Goal: Task Accomplishment & Management: Use online tool/utility

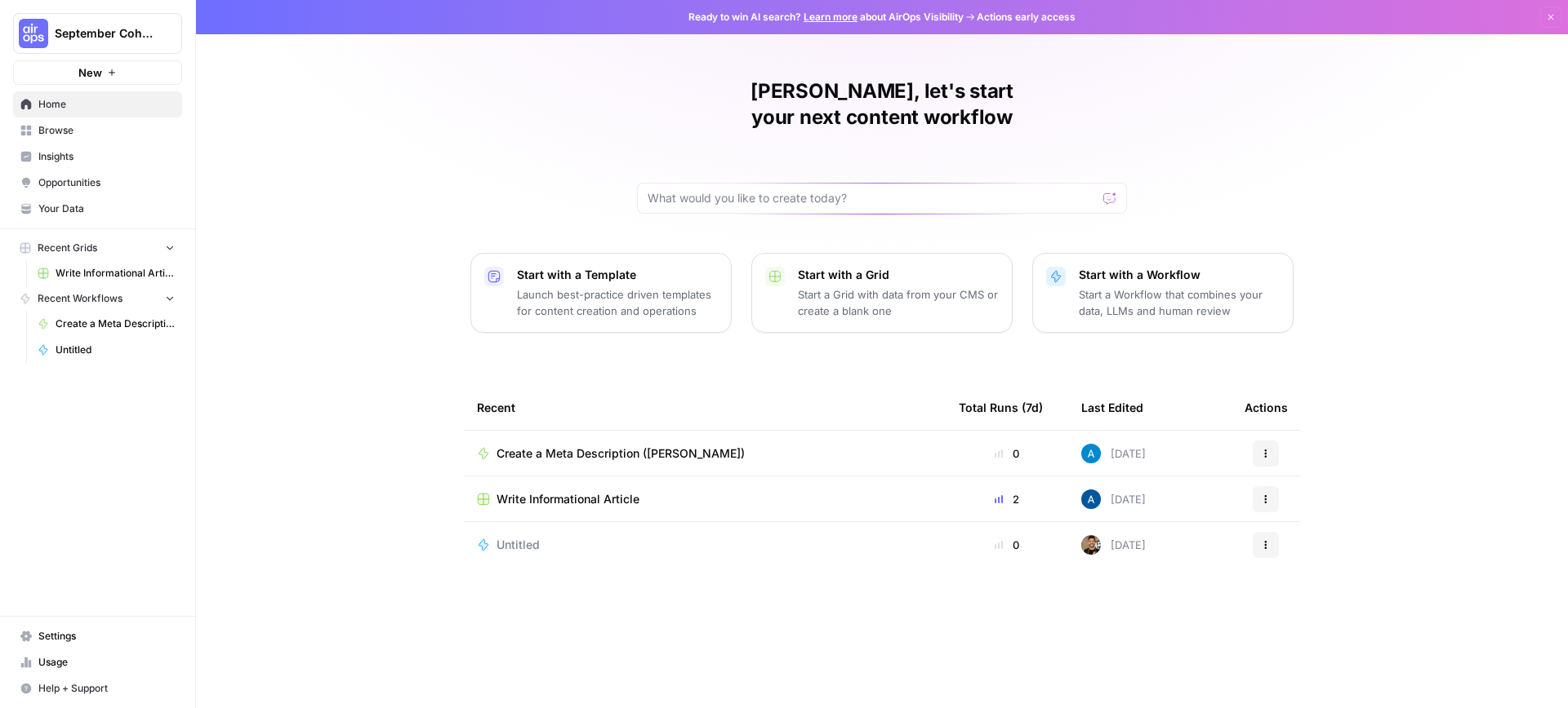
click at [88, 36] on span "September Cohort" at bounding box center [104, 33] width 98 height 17
click at [68, 142] on span "Data Axle" at bounding box center [157, 148] width 215 height 17
click at [70, 128] on span "Browse" at bounding box center [106, 130] width 136 height 15
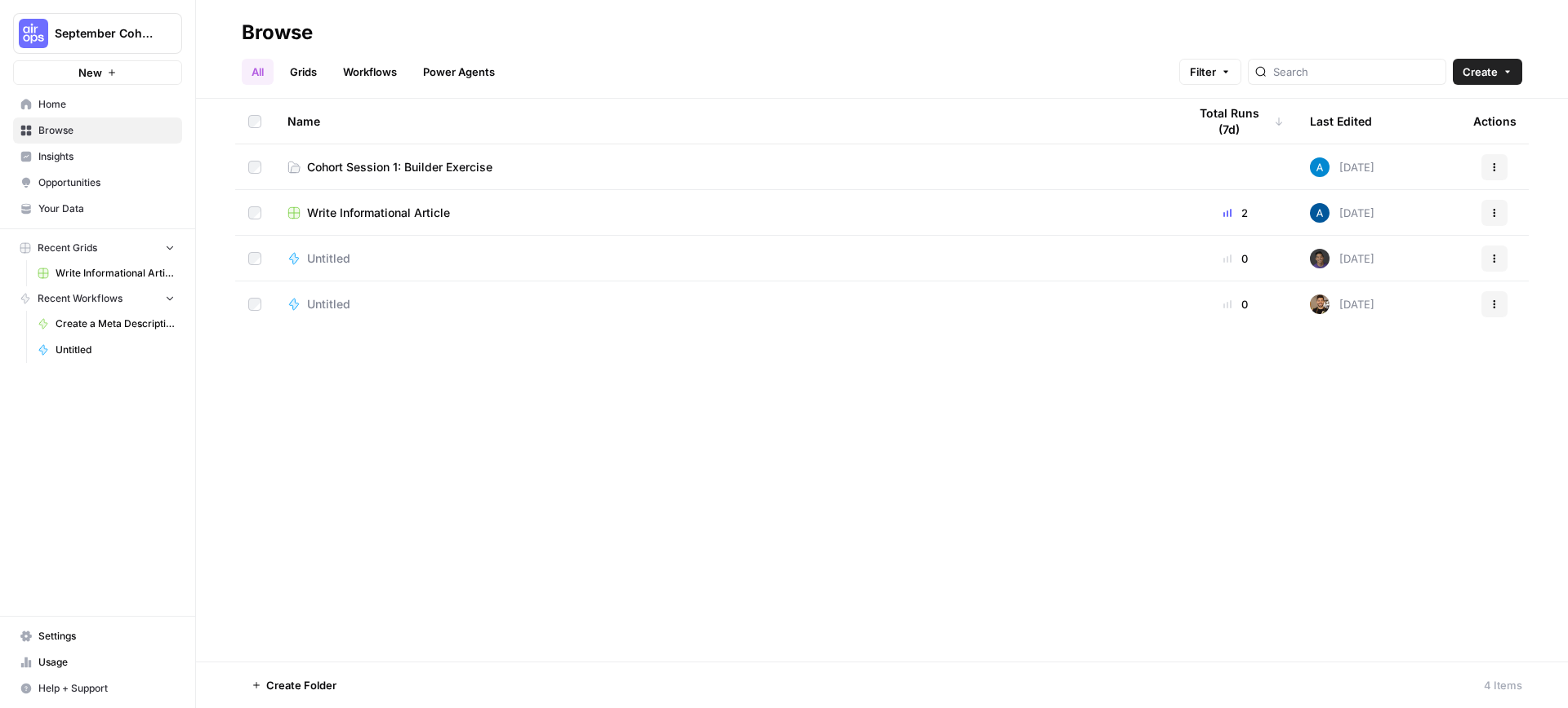
click at [557, 180] on td "Cohort Session 1: Builder Exercise" at bounding box center [724, 166] width 900 height 45
click at [470, 168] on span "Cohort Session 1: Builder Exercise" at bounding box center [399, 167] width 185 height 17
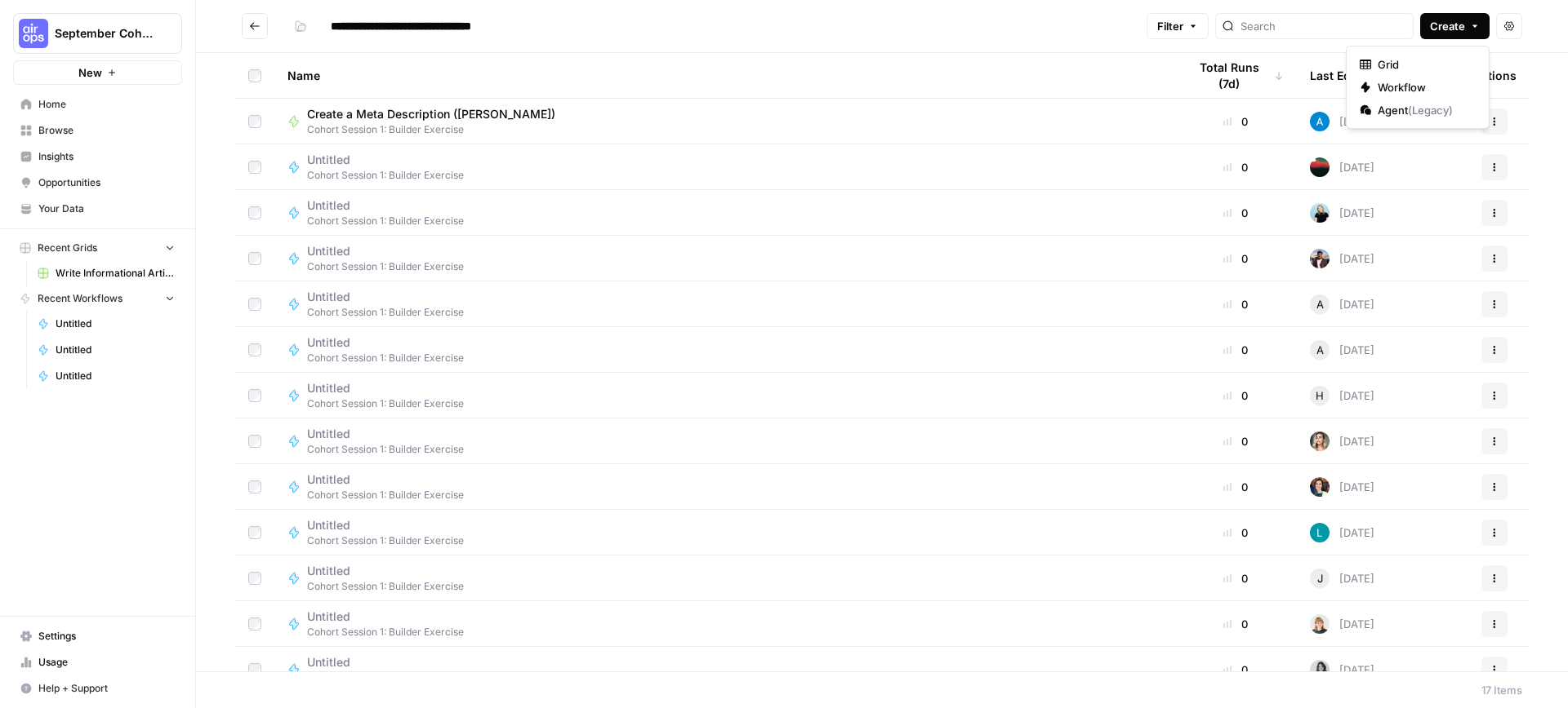
click at [1452, 26] on span "Create" at bounding box center [1448, 25] width 35 height 17
click at [1428, 90] on span "Workflow" at bounding box center [1423, 87] width 91 height 17
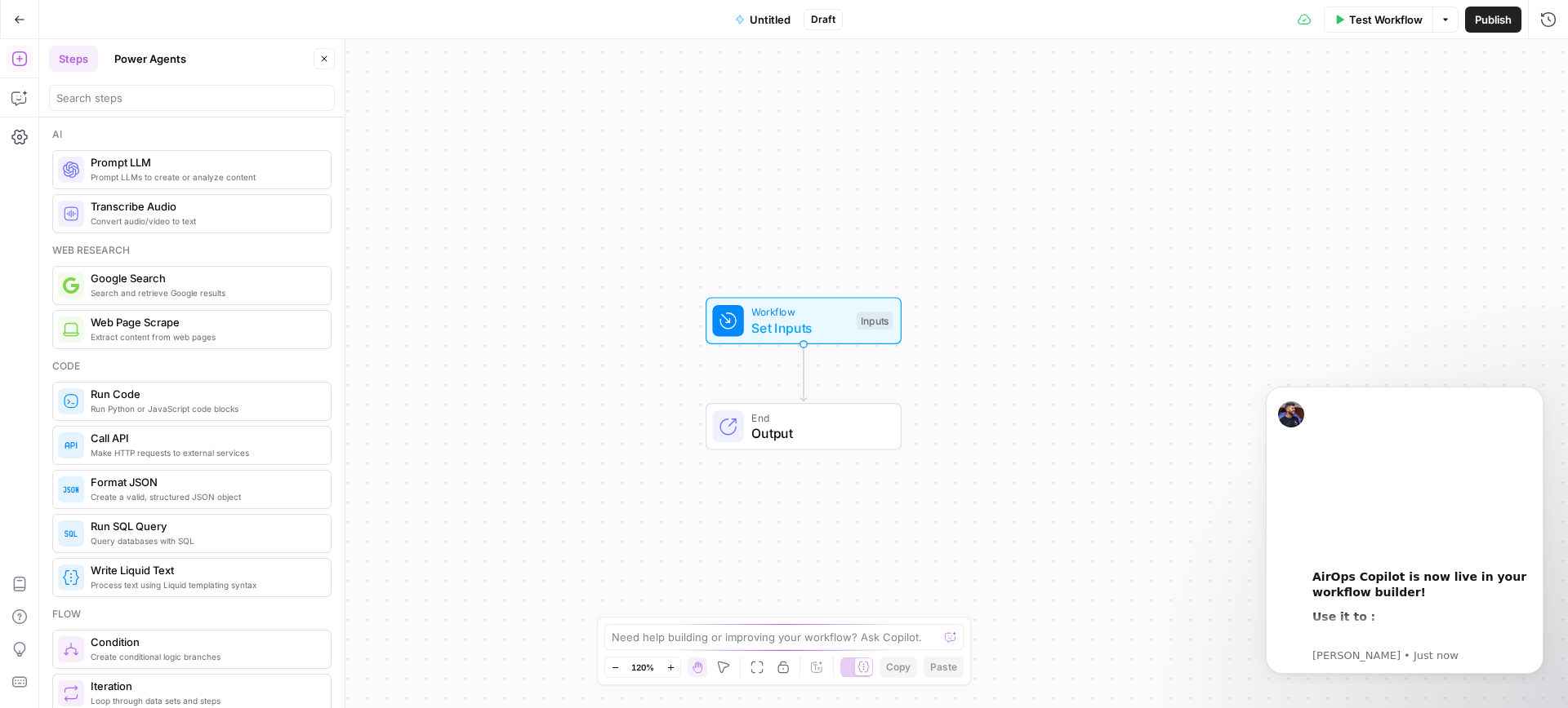
click at [767, 26] on span "Untitled" at bounding box center [770, 19] width 40 height 17
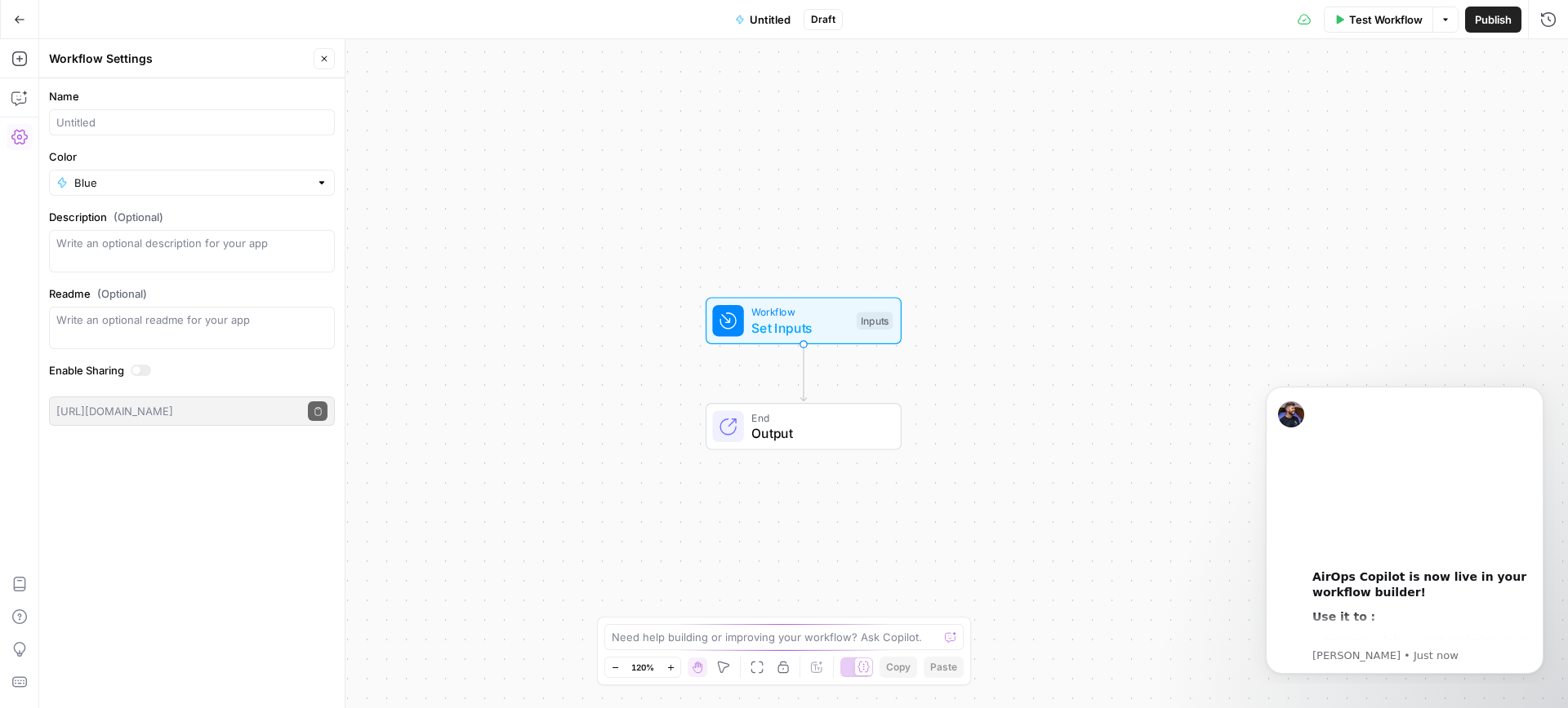
click at [97, 109] on div at bounding box center [192, 122] width 286 height 26
type input "Create a Meta Description ([PERSON_NAME])"
click at [141, 172] on div "Blue" at bounding box center [192, 183] width 286 height 26
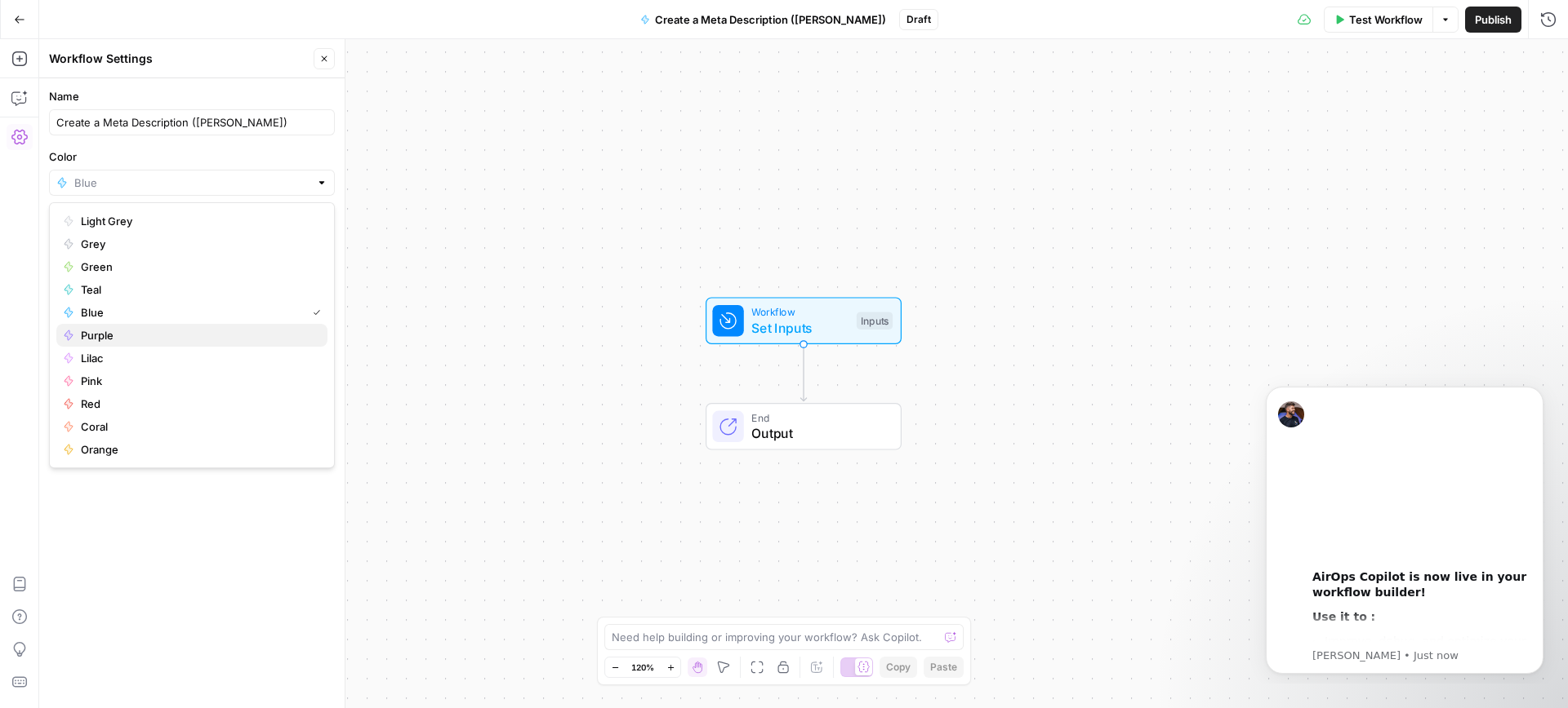
click at [124, 329] on span "Purple" at bounding box center [198, 335] width 234 height 17
type input "Purple"
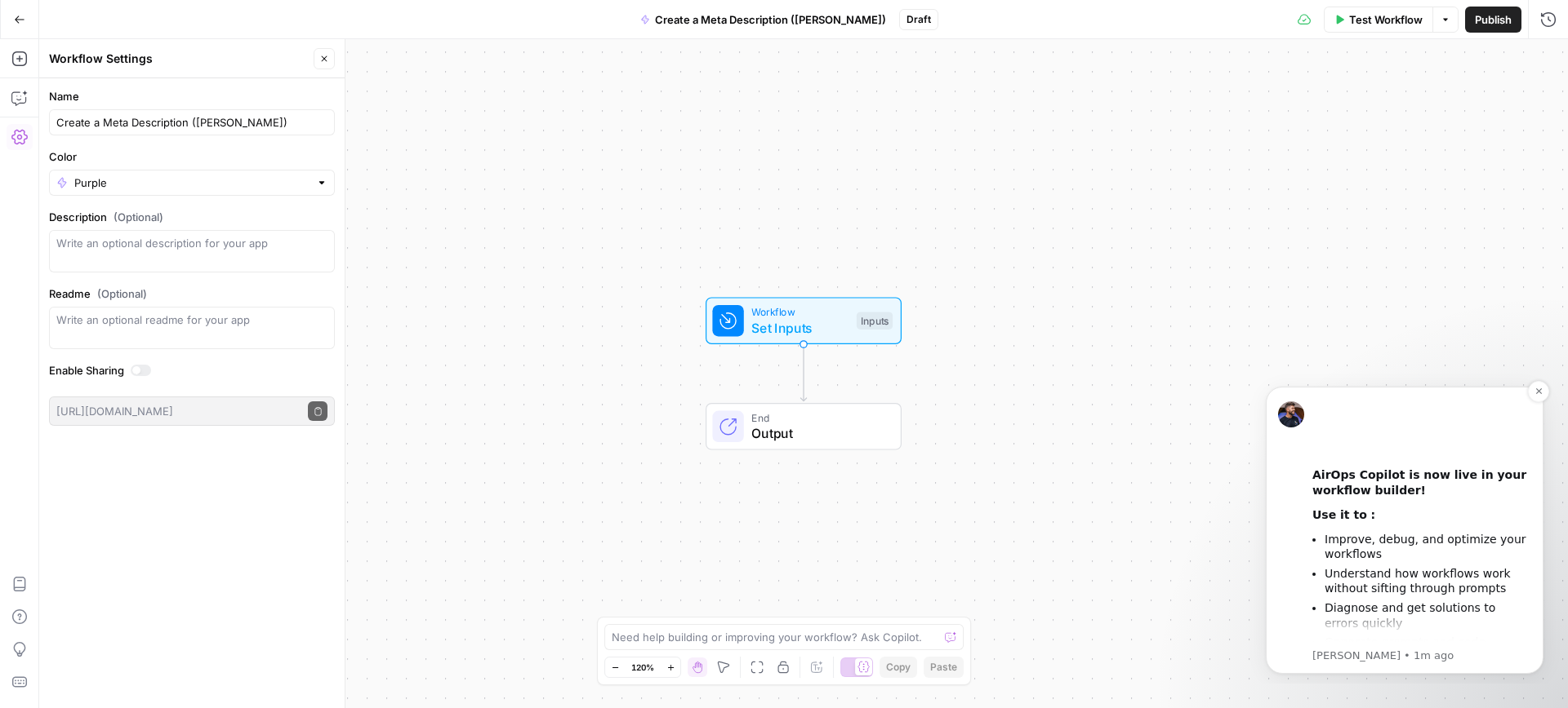
scroll to position [150, 0]
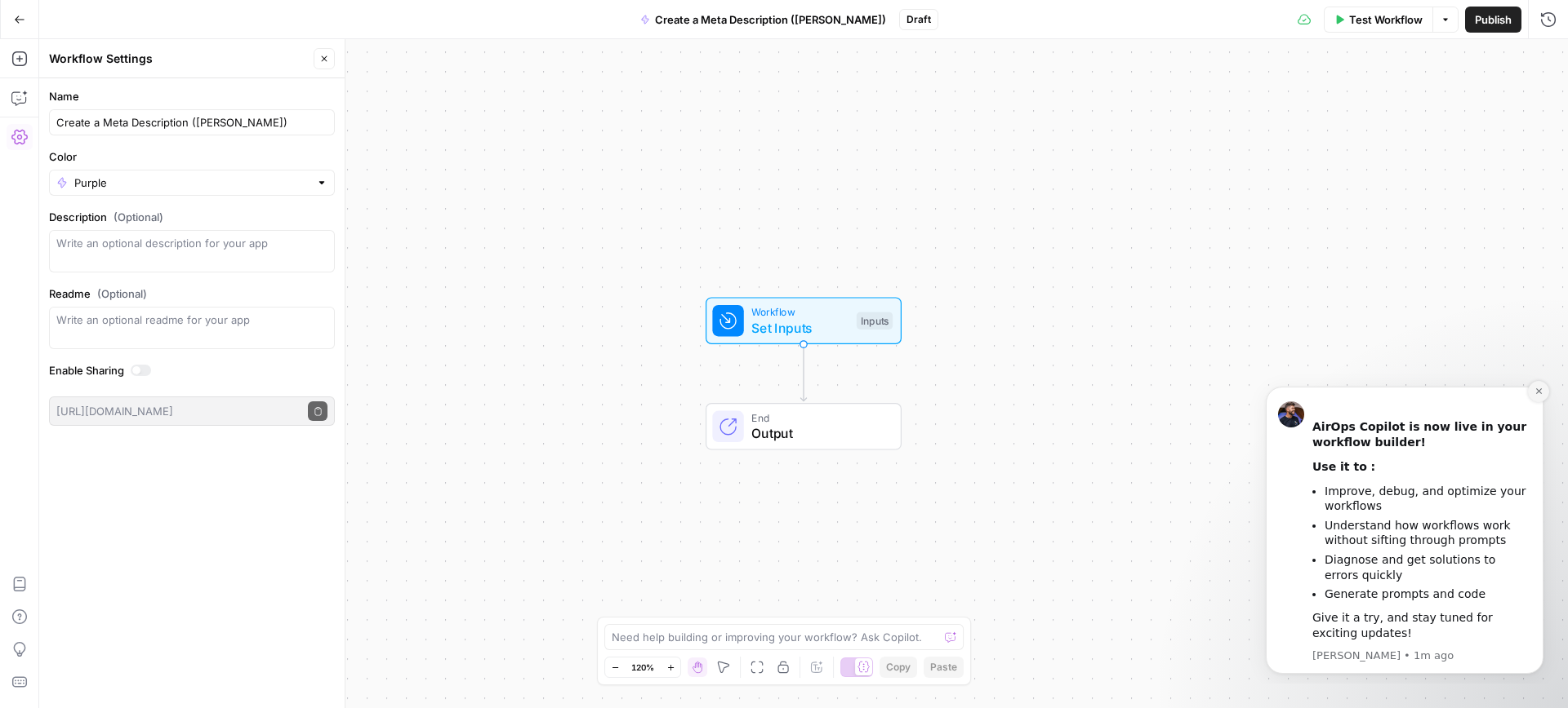
click at [1534, 394] on icon "Dismiss notification" at bounding box center [1538, 391] width 9 height 9
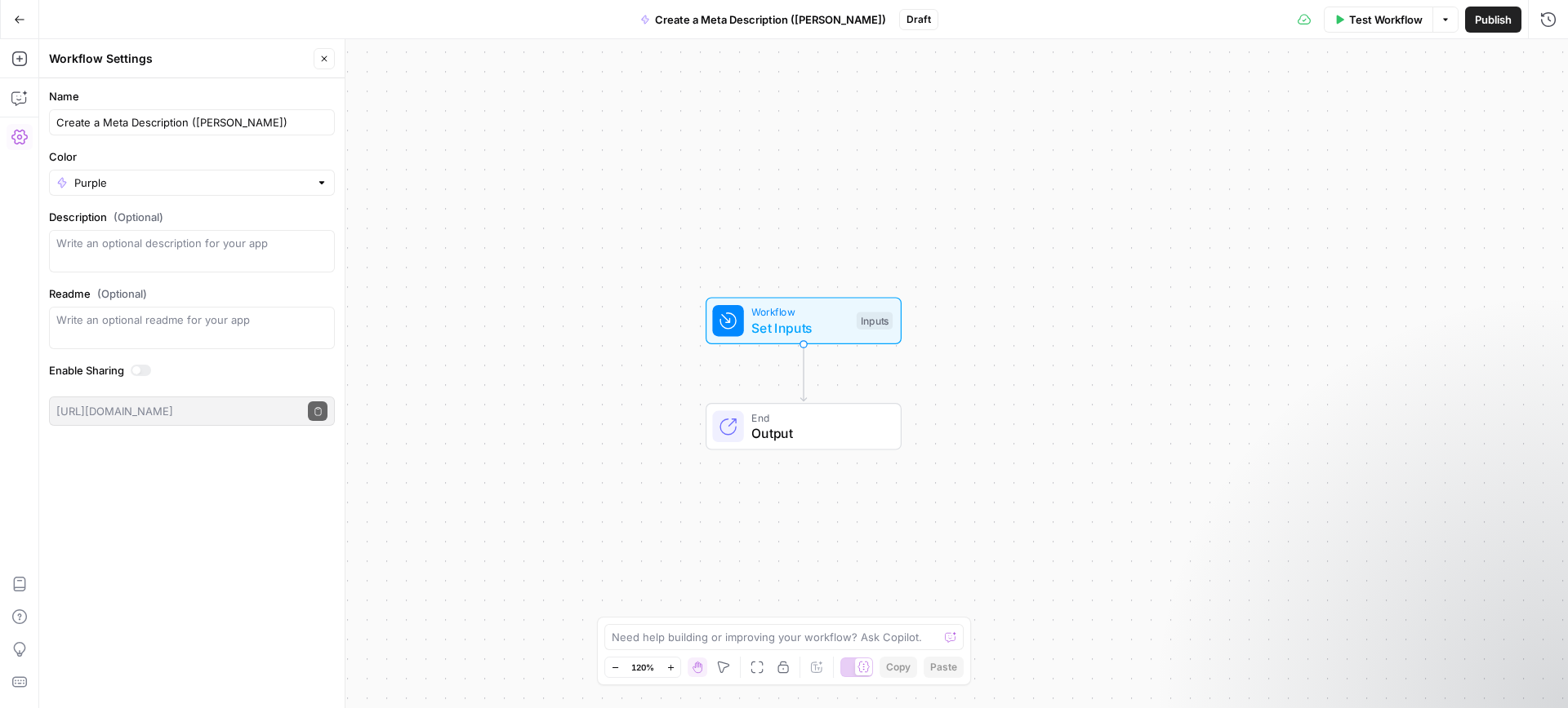
click at [323, 64] on button "Close" at bounding box center [324, 59] width 21 height 21
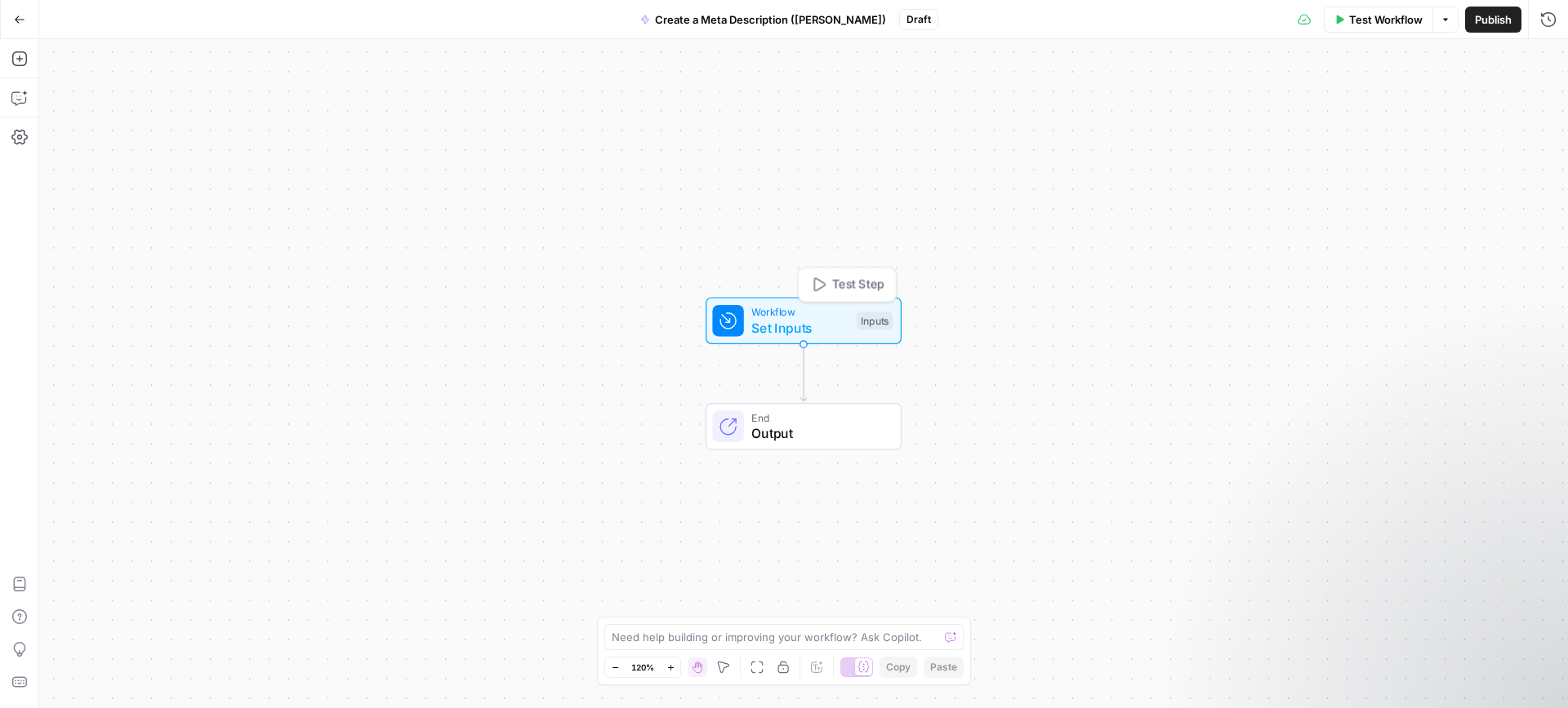
click at [808, 319] on span "Set Inputs" at bounding box center [800, 328] width 98 height 19
click at [1397, 112] on span "Add Field" at bounding box center [1384, 111] width 47 height 17
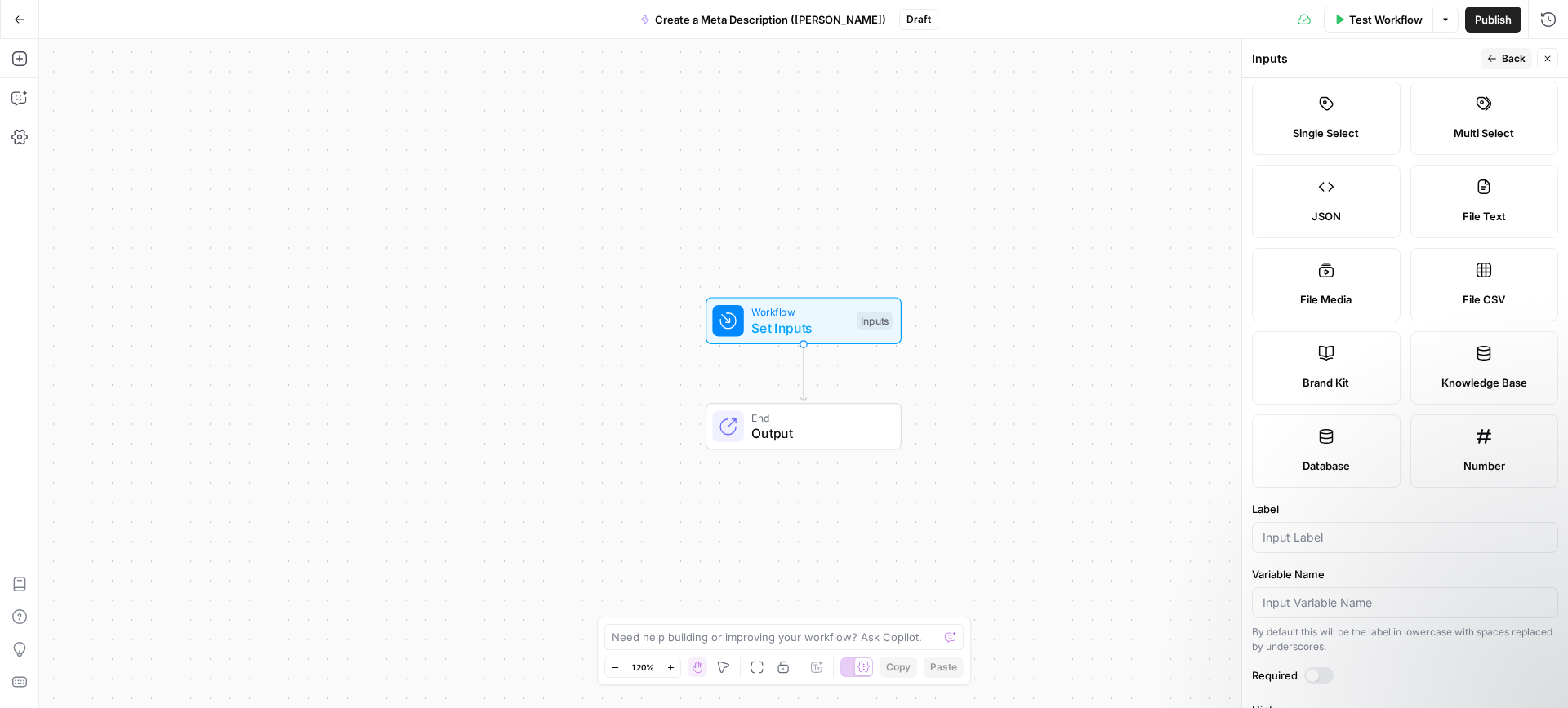
scroll to position [0, 0]
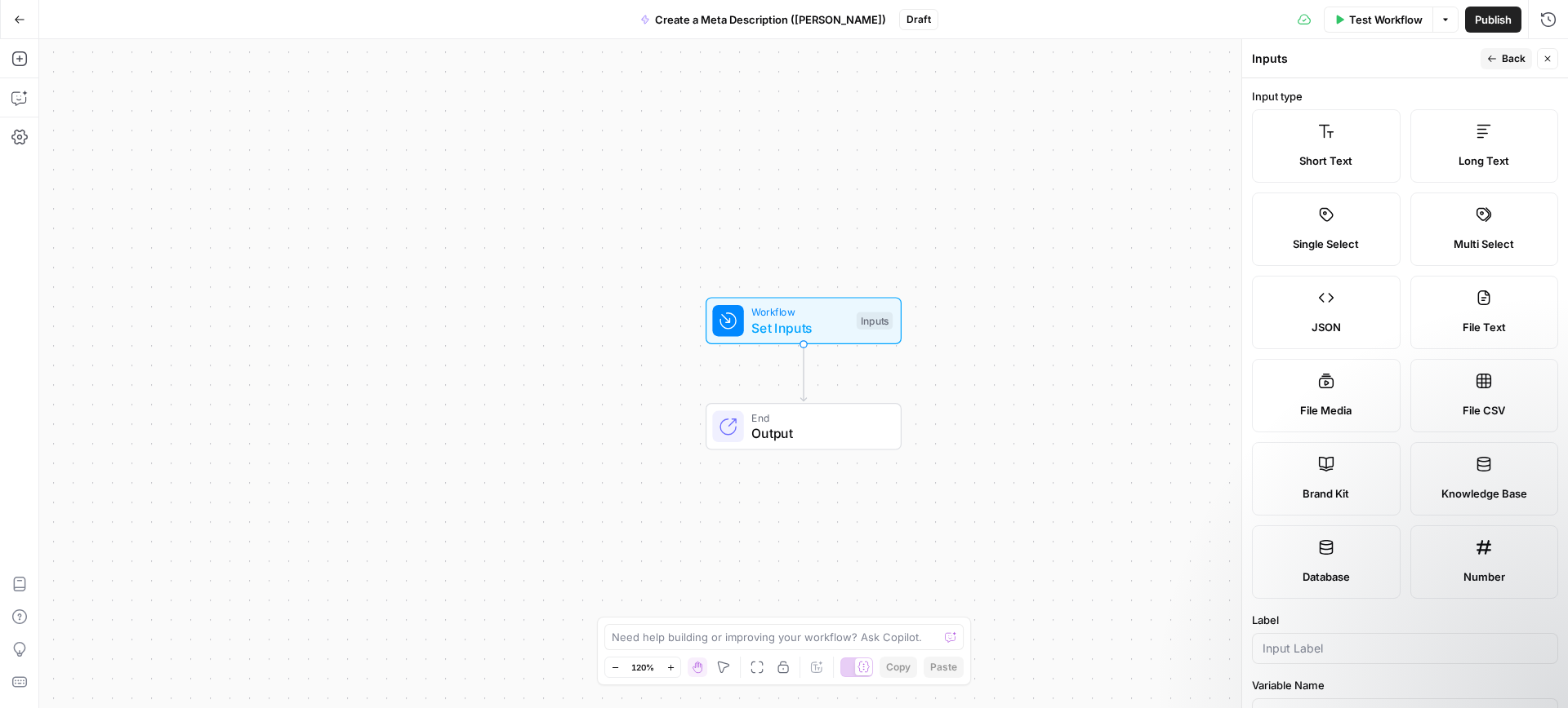
click at [1351, 154] on span "Short Text" at bounding box center [1325, 161] width 53 height 17
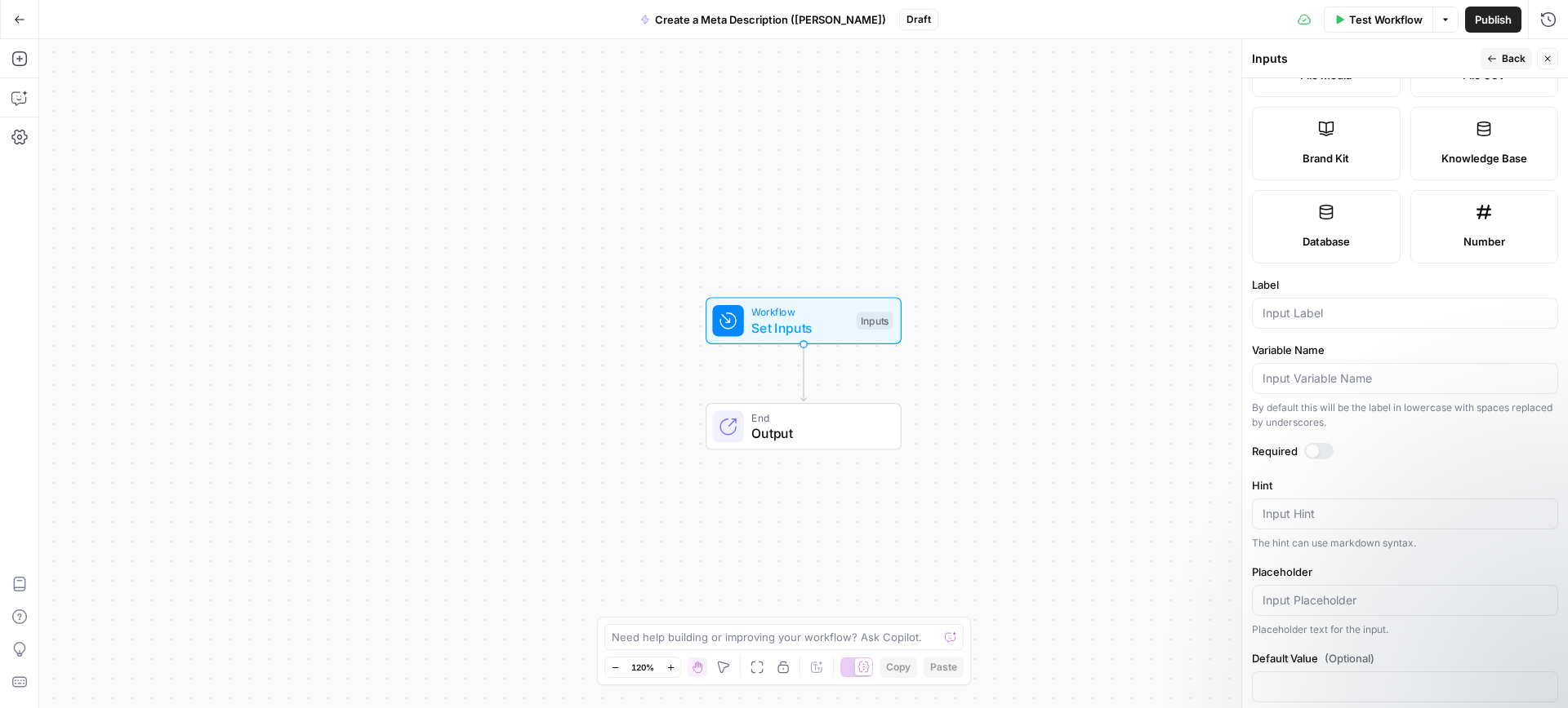
scroll to position [338, 0]
click at [1363, 309] on input "Label" at bounding box center [1405, 311] width 285 height 17
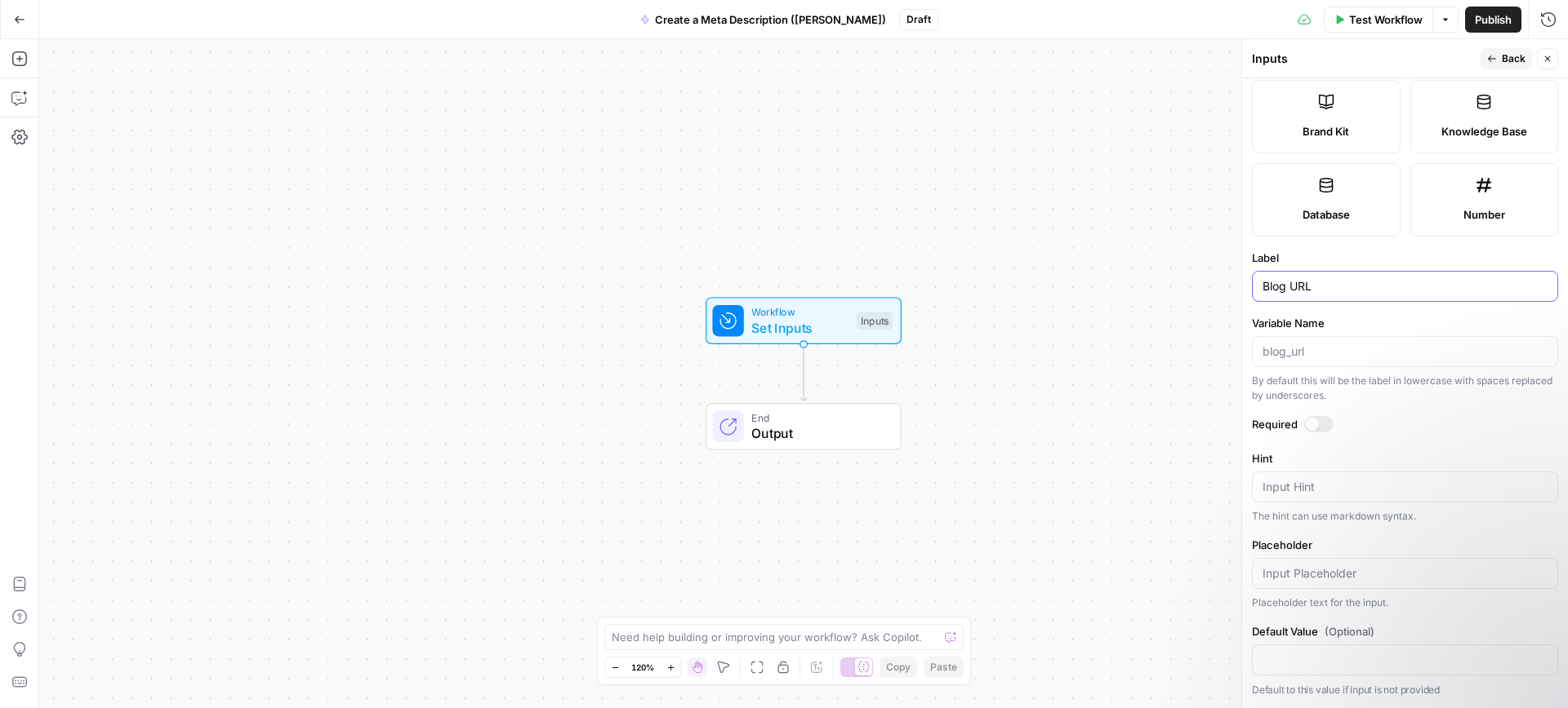
type input "Blog URL"
click at [1494, 61] on icon "button" at bounding box center [1492, 58] width 10 height 10
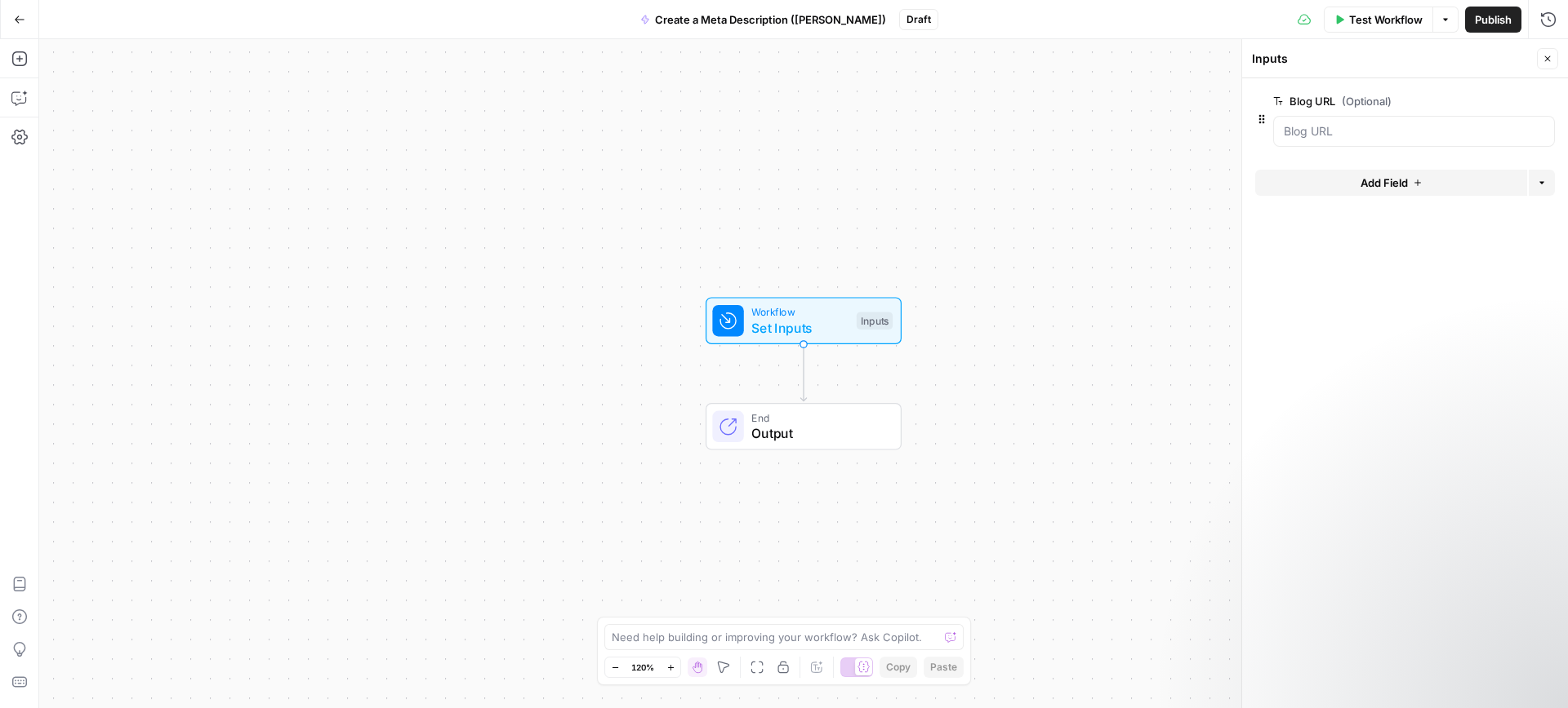
click at [1394, 18] on span "Test Workflow" at bounding box center [1386, 19] width 74 height 17
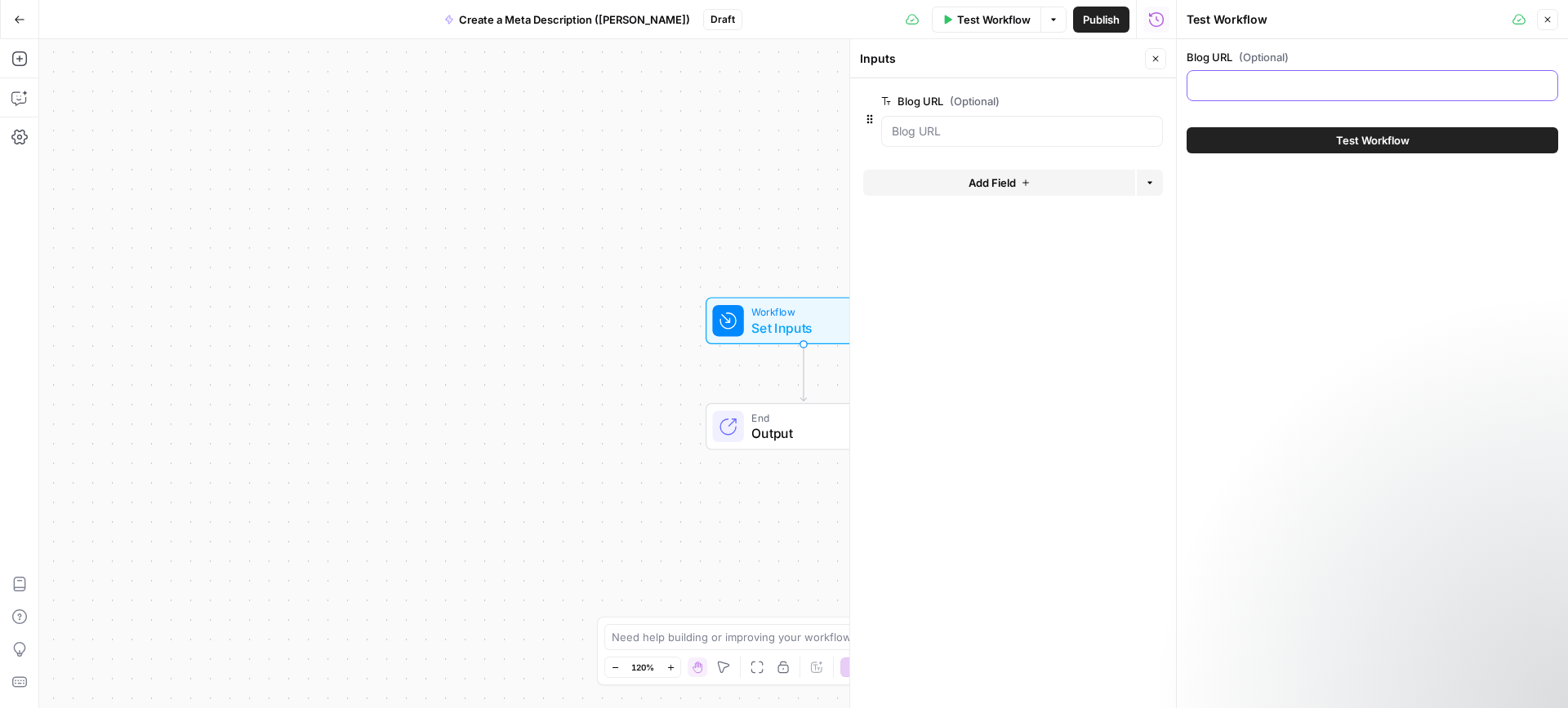
click at [1290, 90] on input "Blog URL (Optional)" at bounding box center [1372, 85] width 351 height 17
paste input "[URL][DOMAIN_NAME]"
type input "[URL][DOMAIN_NAME]"
click at [1538, 23] on button "Close" at bounding box center [1547, 19] width 21 height 21
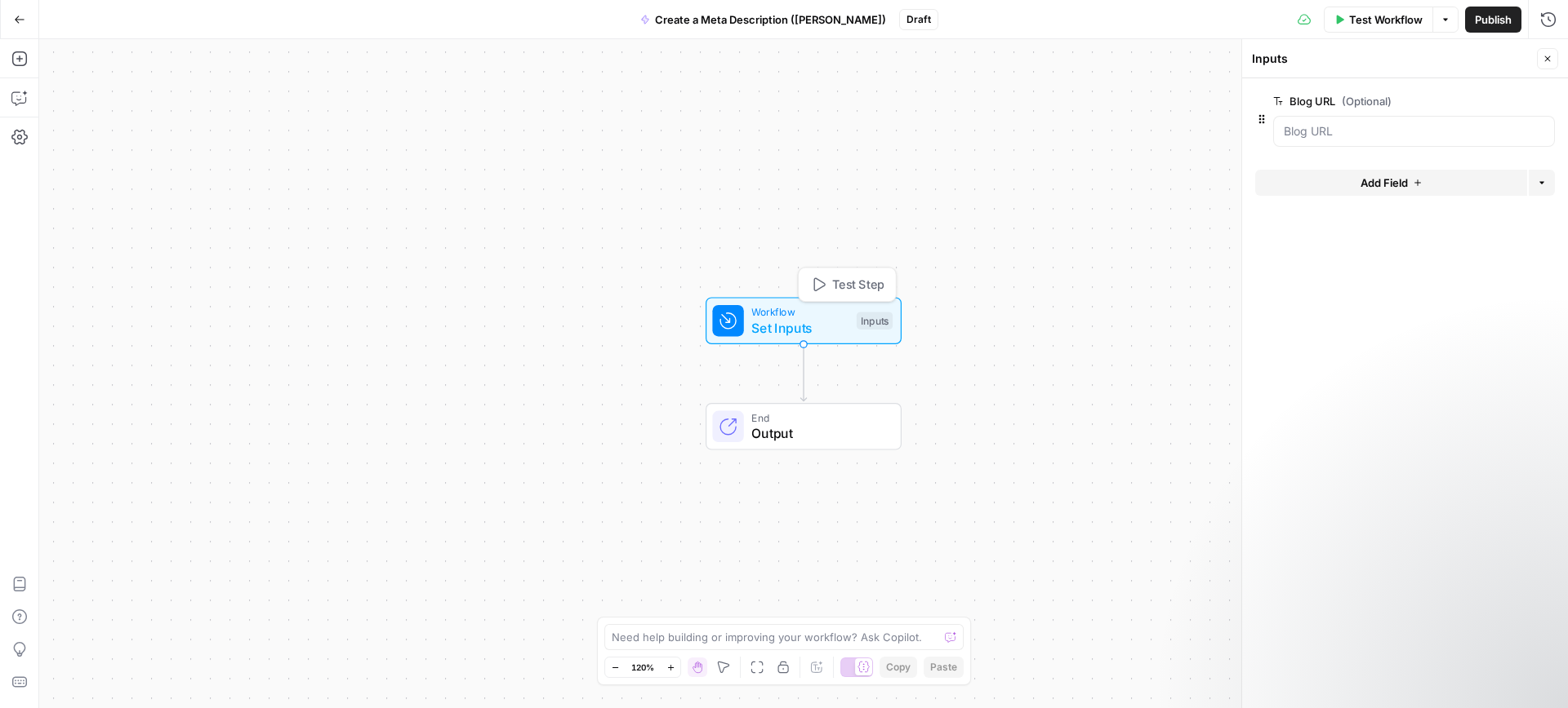
click at [806, 331] on span "Set Inputs" at bounding box center [800, 328] width 98 height 19
click at [13, 69] on button "Add Steps" at bounding box center [19, 59] width 26 height 26
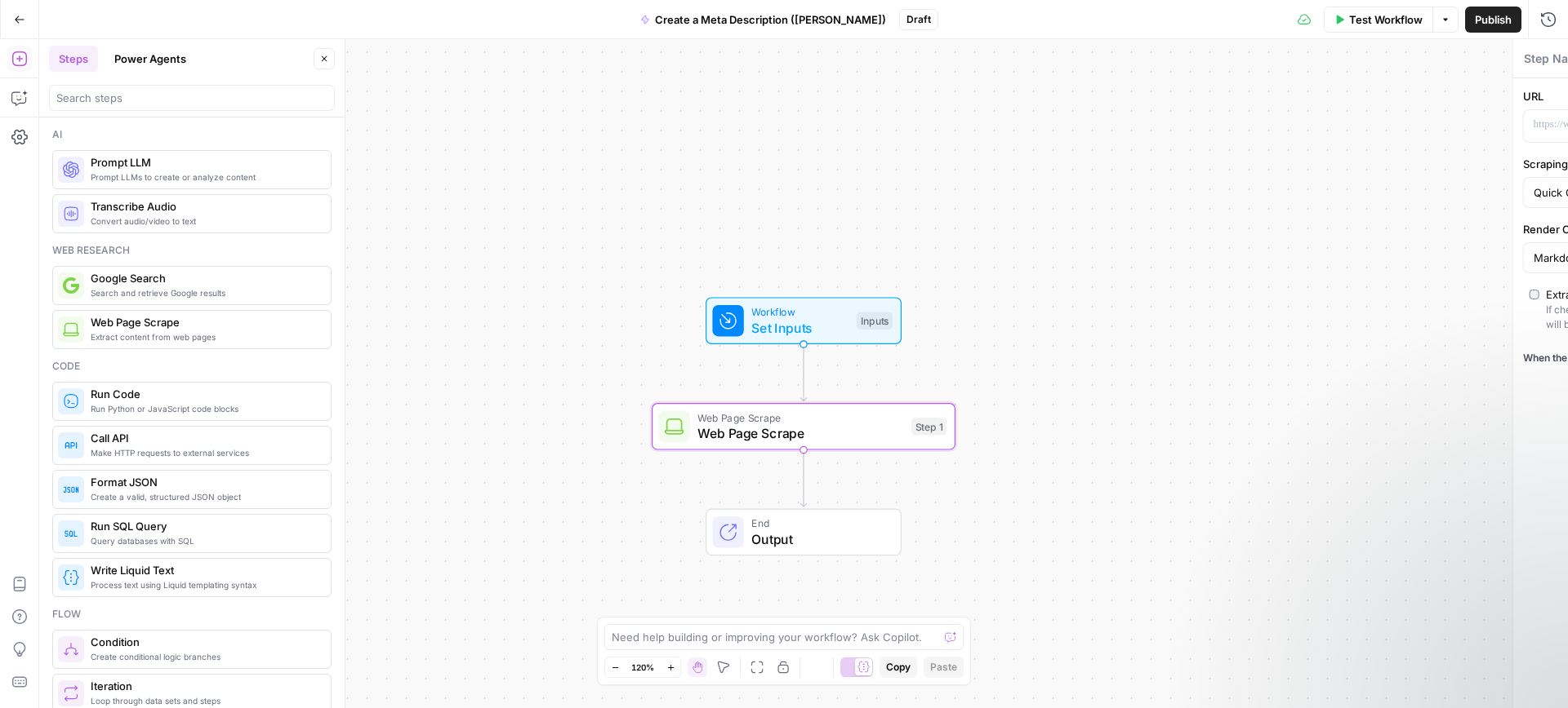
type textarea "Web Page Scrape"
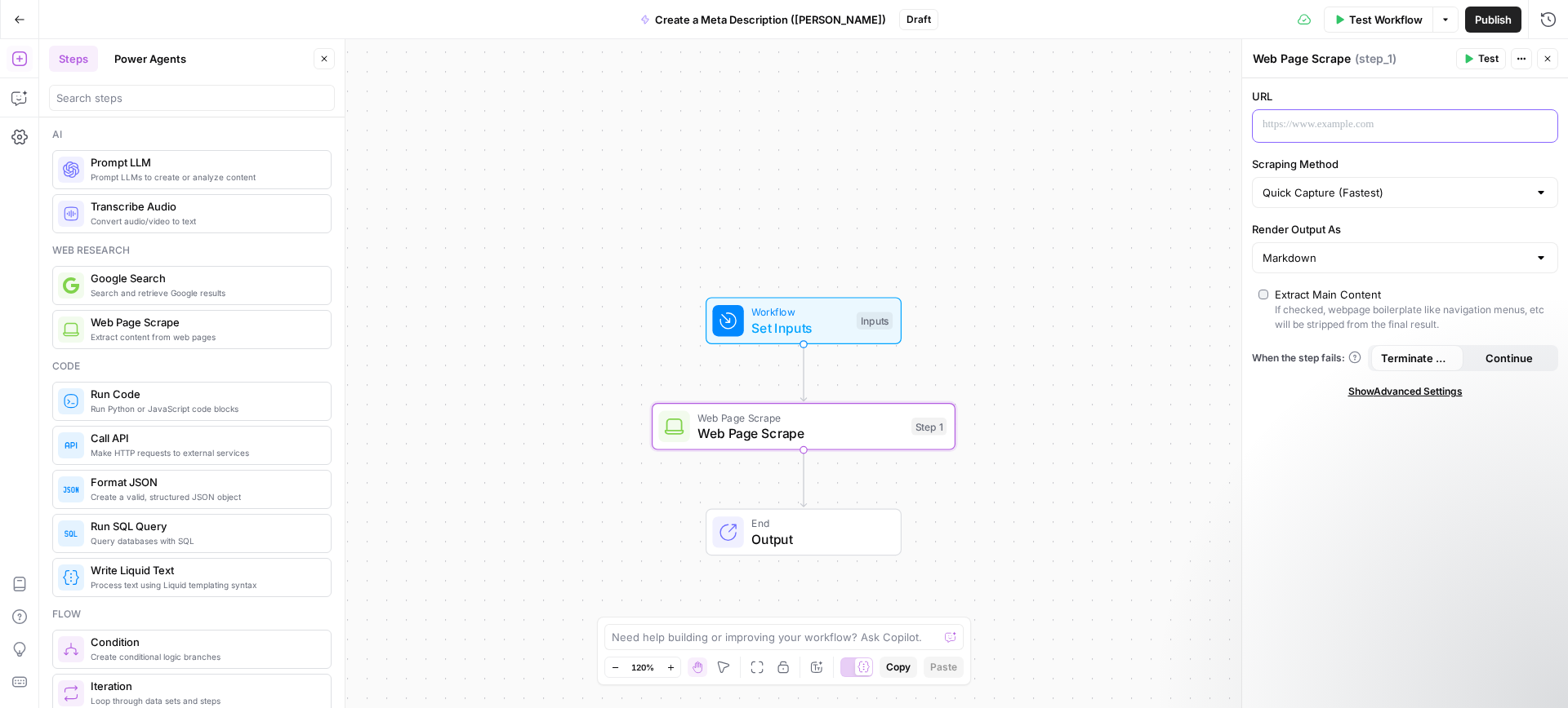
click at [1379, 126] on p at bounding box center [1391, 125] width 258 height 17
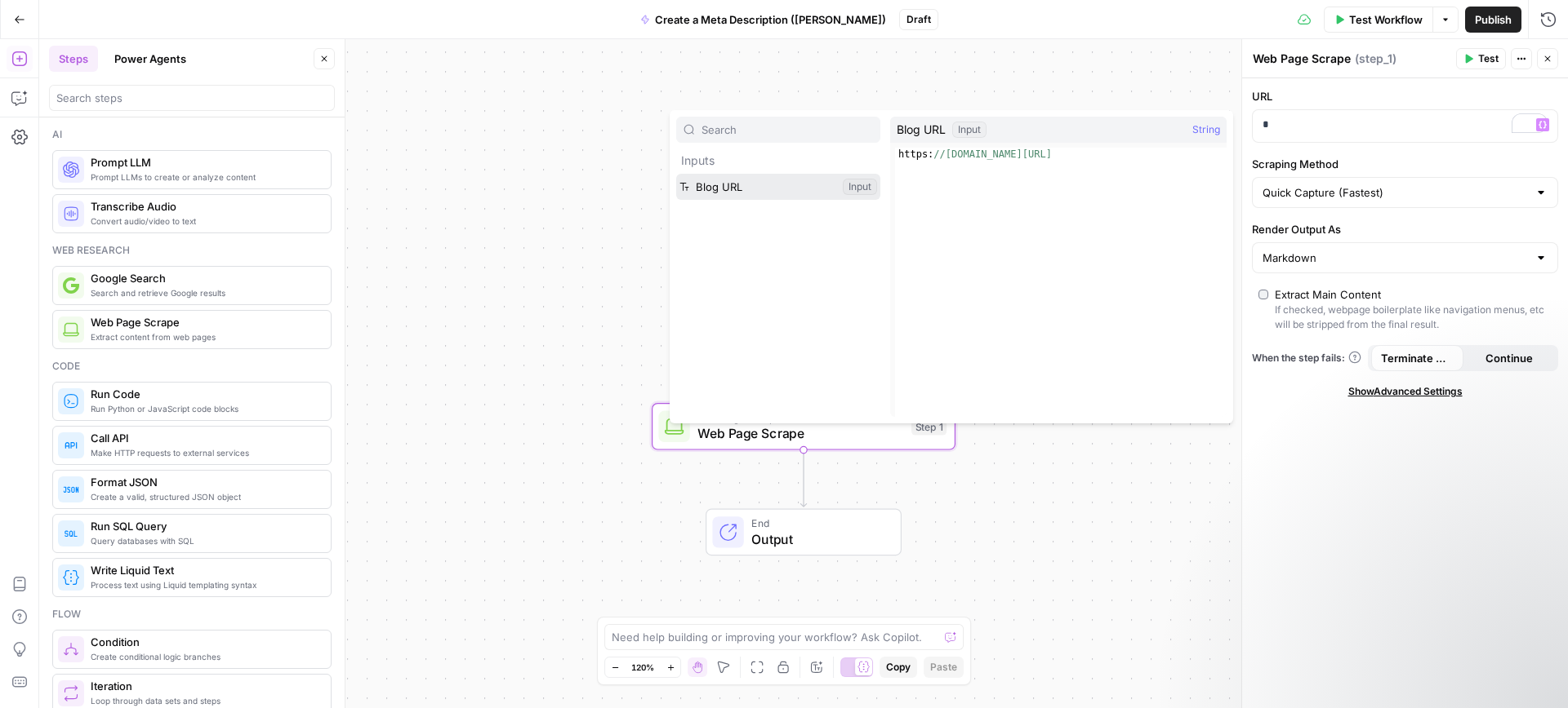
click at [676, 174] on button "Select variable Blog URL" at bounding box center [778, 187] width 204 height 26
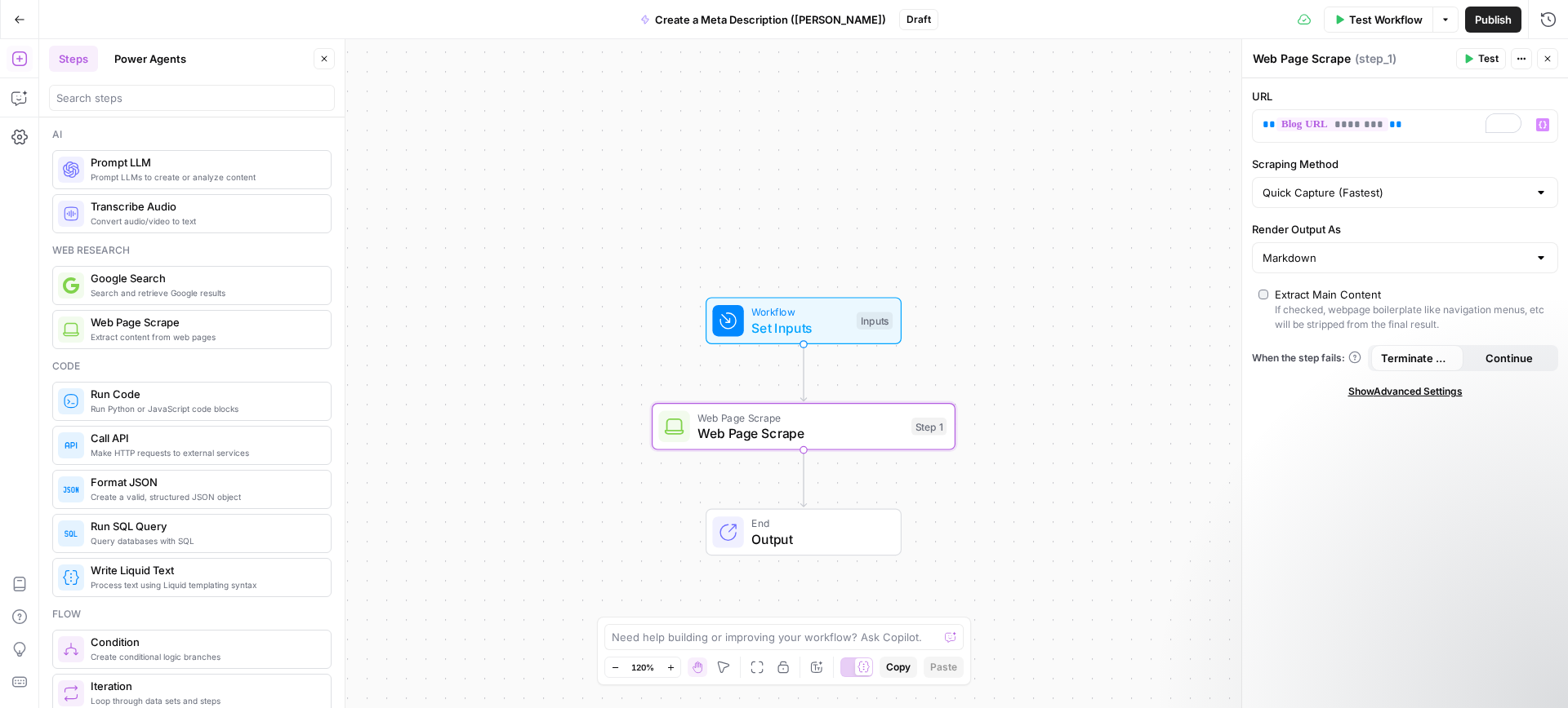
click at [1369, 21] on span "Test Workflow" at bounding box center [1386, 19] width 74 height 17
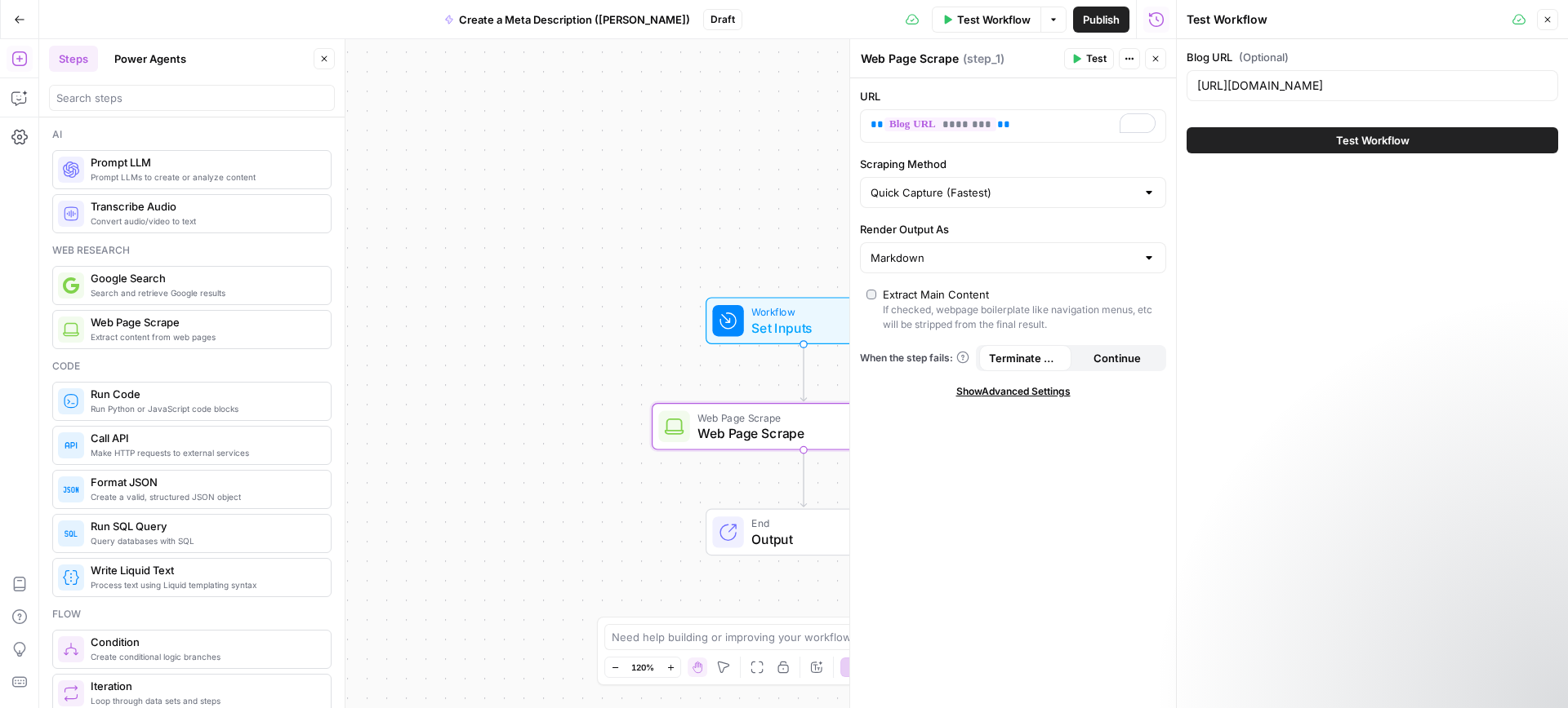
click at [1392, 147] on span "Test Workflow" at bounding box center [1373, 140] width 74 height 17
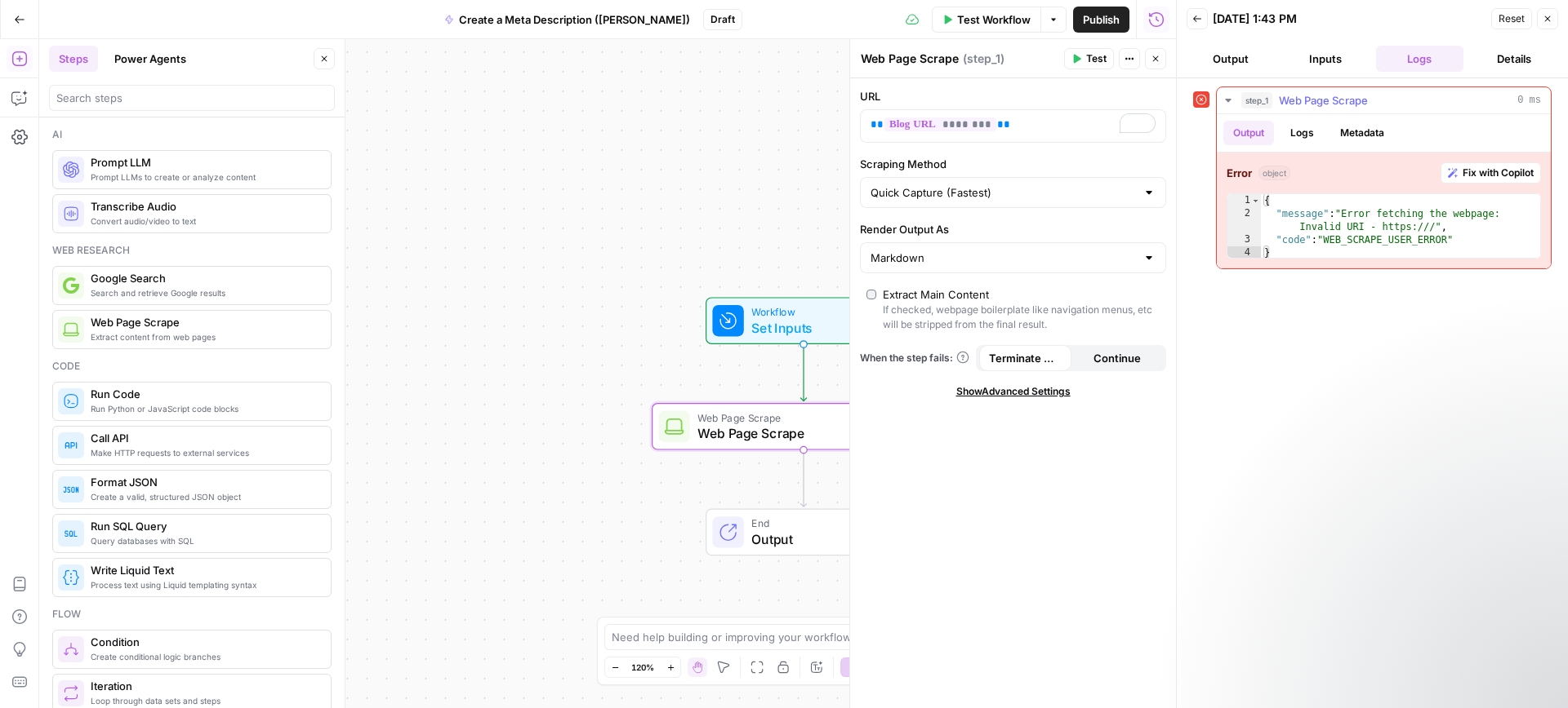
click at [1299, 134] on button "Logs" at bounding box center [1302, 133] width 43 height 25
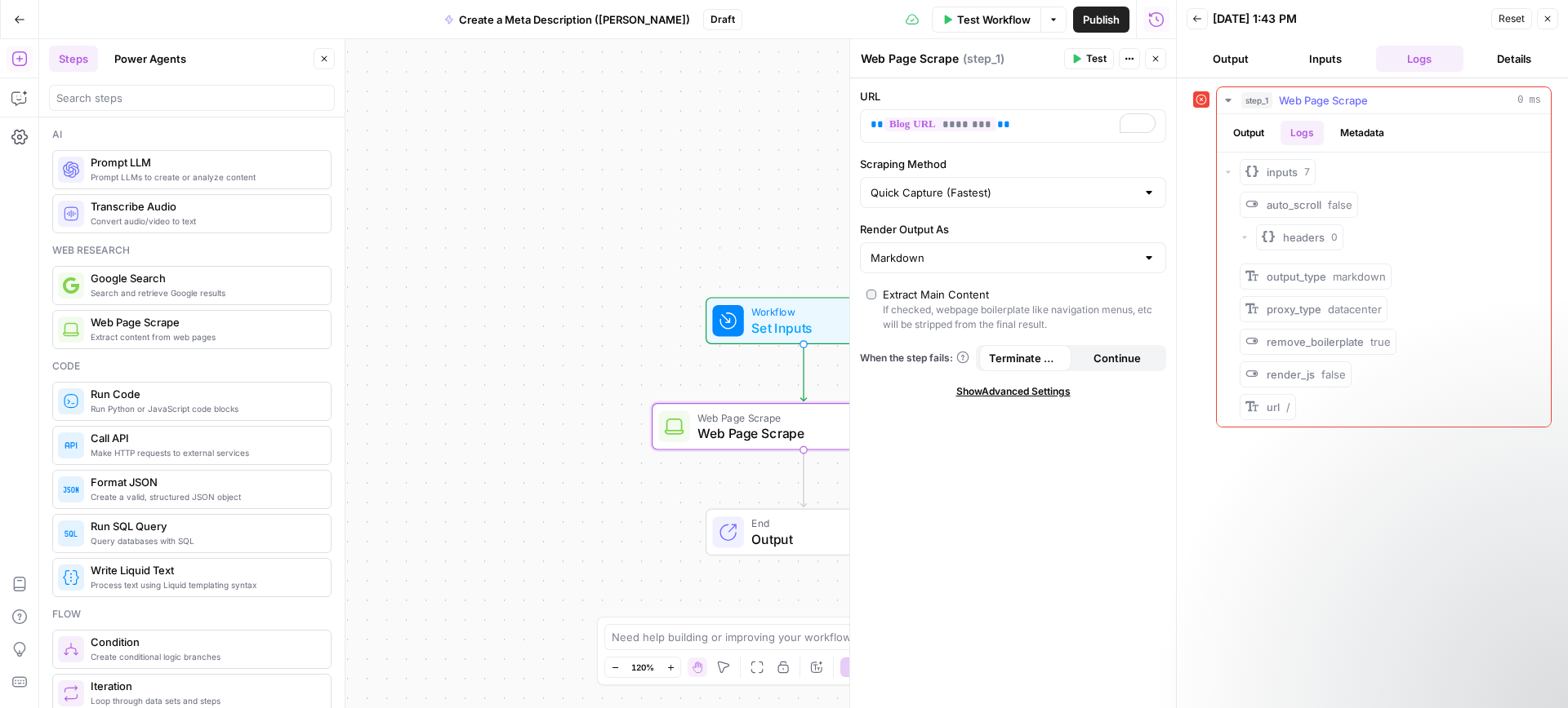
click at [1253, 128] on button "Output" at bounding box center [1249, 133] width 51 height 25
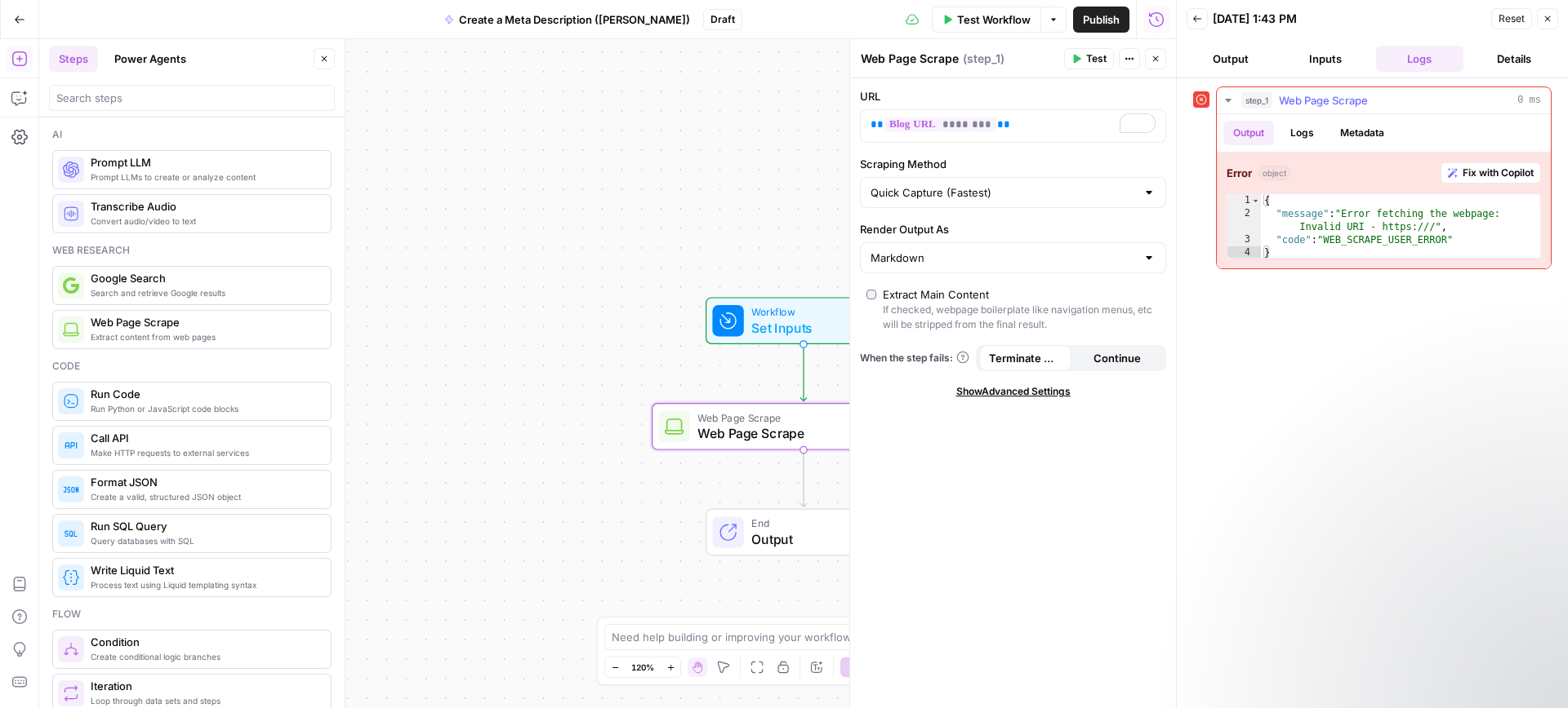
click at [1270, 170] on span "object" at bounding box center [1274, 173] width 32 height 15
click at [1543, 19] on icon "button" at bounding box center [1547, 18] width 10 height 10
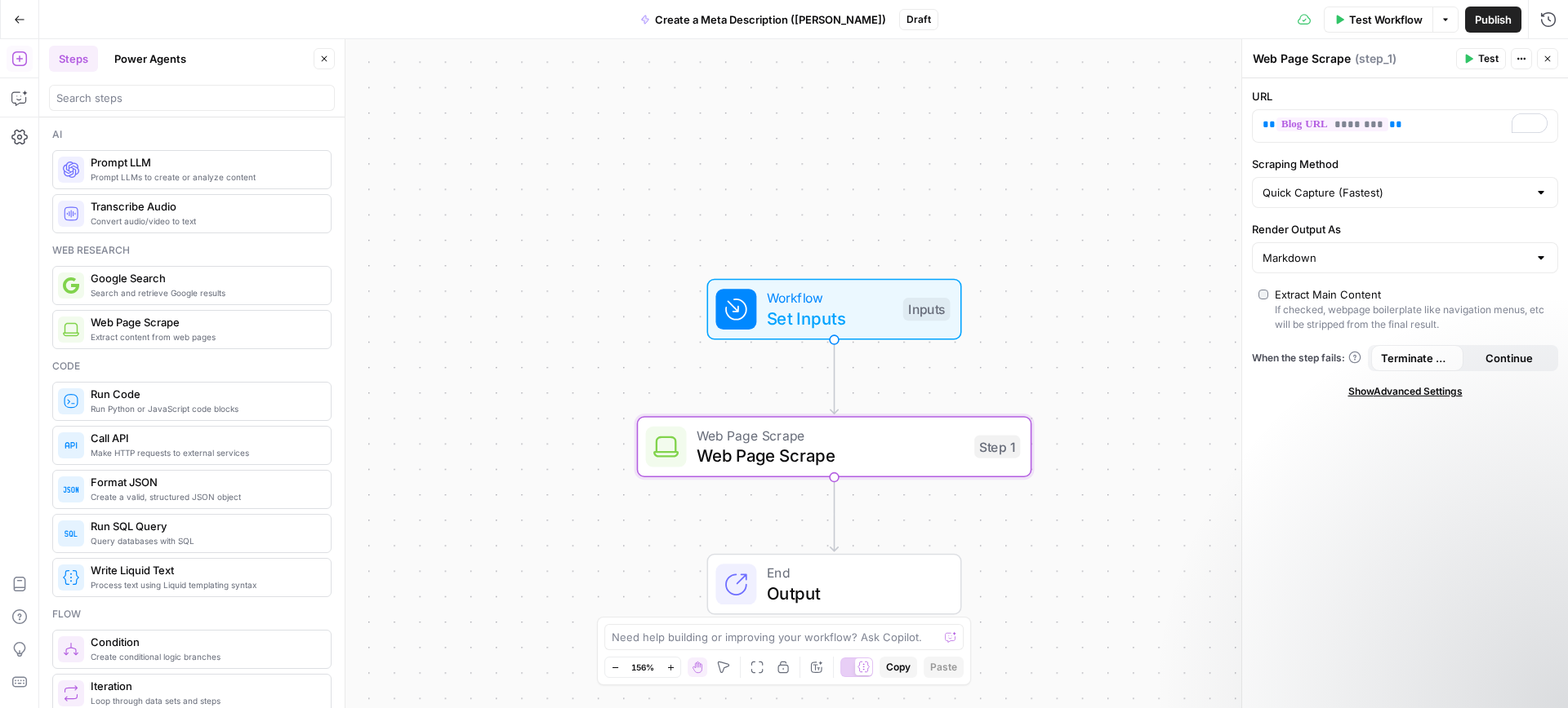
click at [819, 326] on span "Set Inputs" at bounding box center [829, 317] width 126 height 25
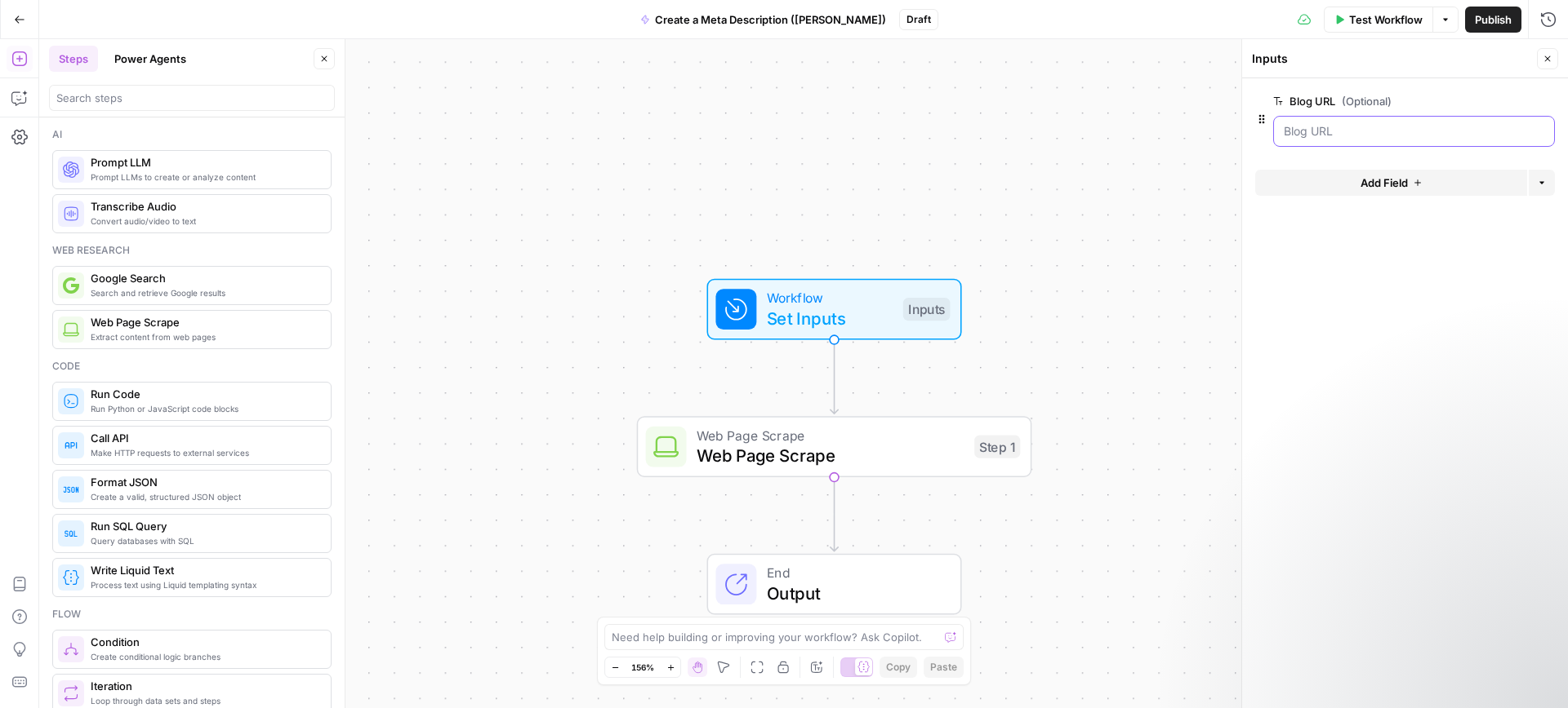
click at [1342, 129] on URL "Blog URL (Optional)" at bounding box center [1413, 131] width 260 height 17
click at [1318, 135] on URL "Blog URL (Optional)" at bounding box center [1413, 131] width 260 height 17
click at [1286, 131] on URL "Blog URL (Optional)" at bounding box center [1413, 131] width 260 height 17
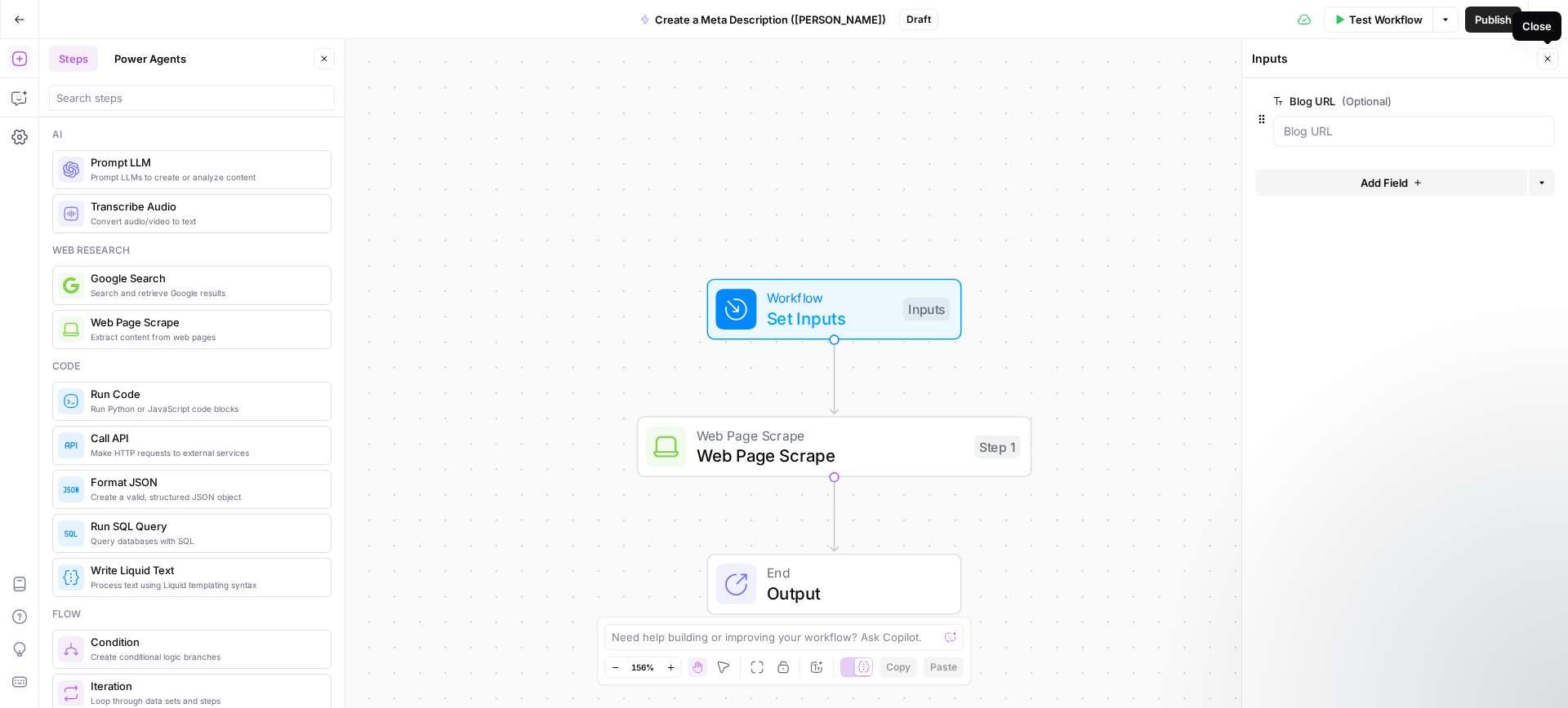
click at [1547, 61] on icon "button" at bounding box center [1547, 58] width 10 height 10
click at [847, 308] on span "Set Inputs" at bounding box center [829, 317] width 126 height 25
click at [1549, 56] on icon "button" at bounding box center [1547, 58] width 10 height 10
click at [327, 58] on icon "button" at bounding box center [323, 58] width 10 height 10
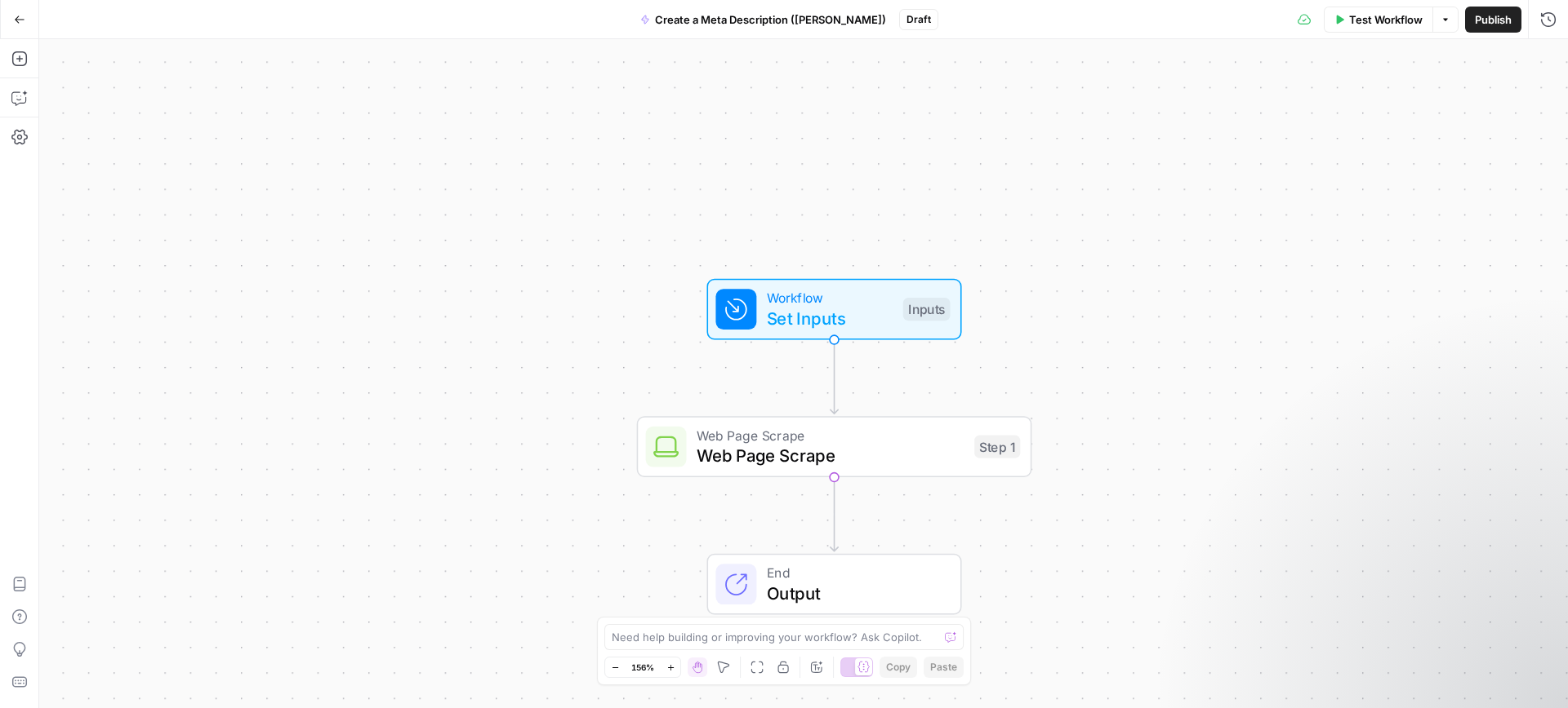
click at [788, 439] on span "Web Page Scrape" at bounding box center [830, 435] width 268 height 20
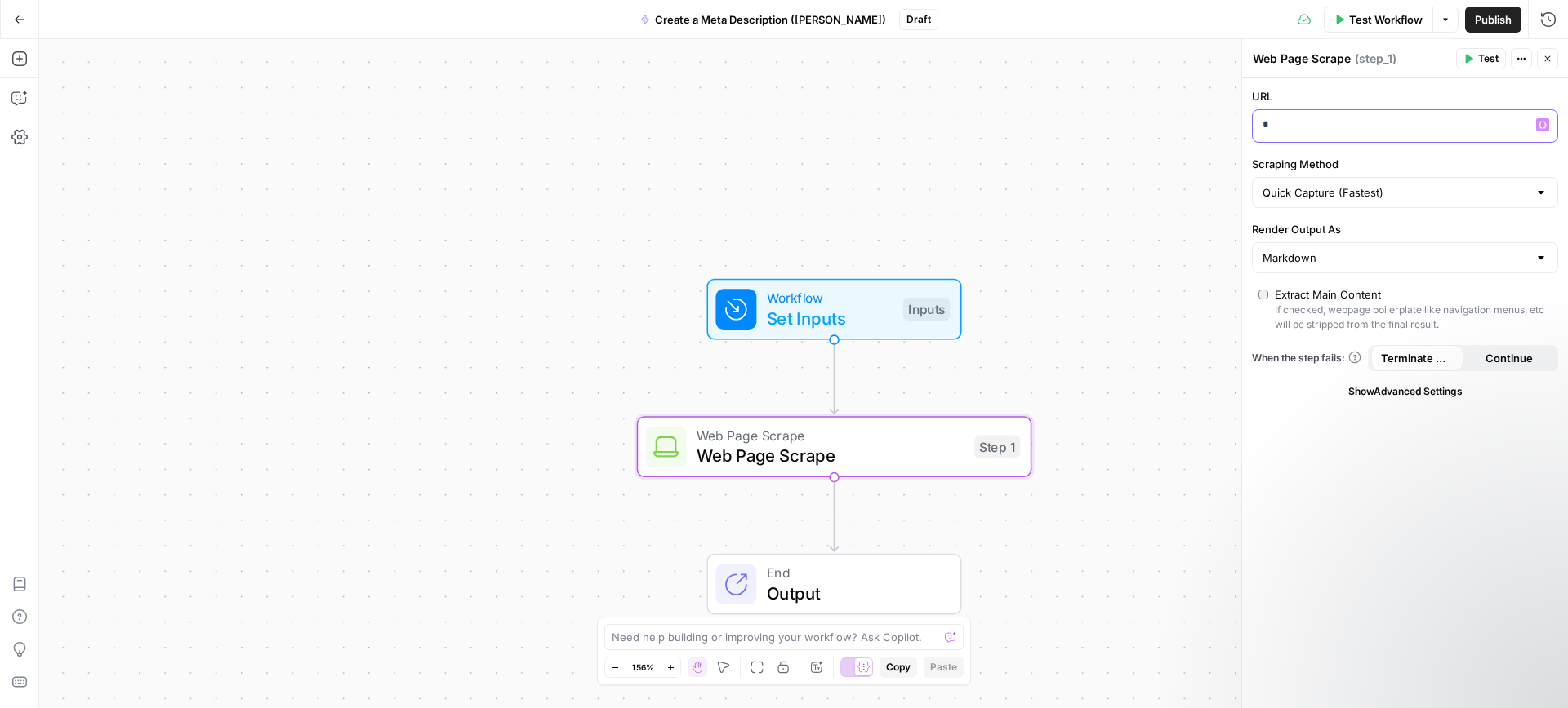
click at [1300, 137] on div "*" at bounding box center [1391, 126] width 279 height 32
click at [1487, 60] on span "Test" at bounding box center [1487, 59] width 20 height 15
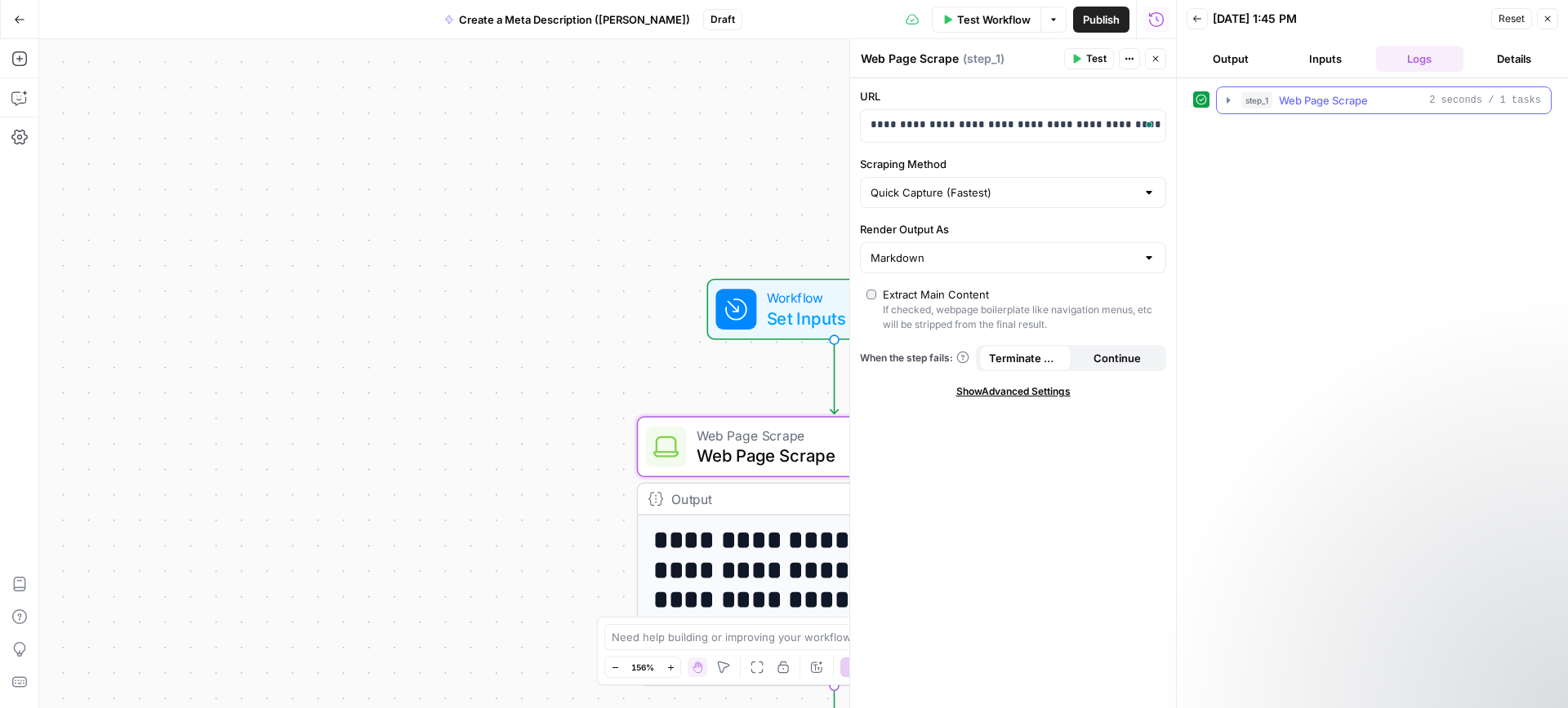
click at [1227, 96] on icon "button" at bounding box center [1228, 100] width 13 height 13
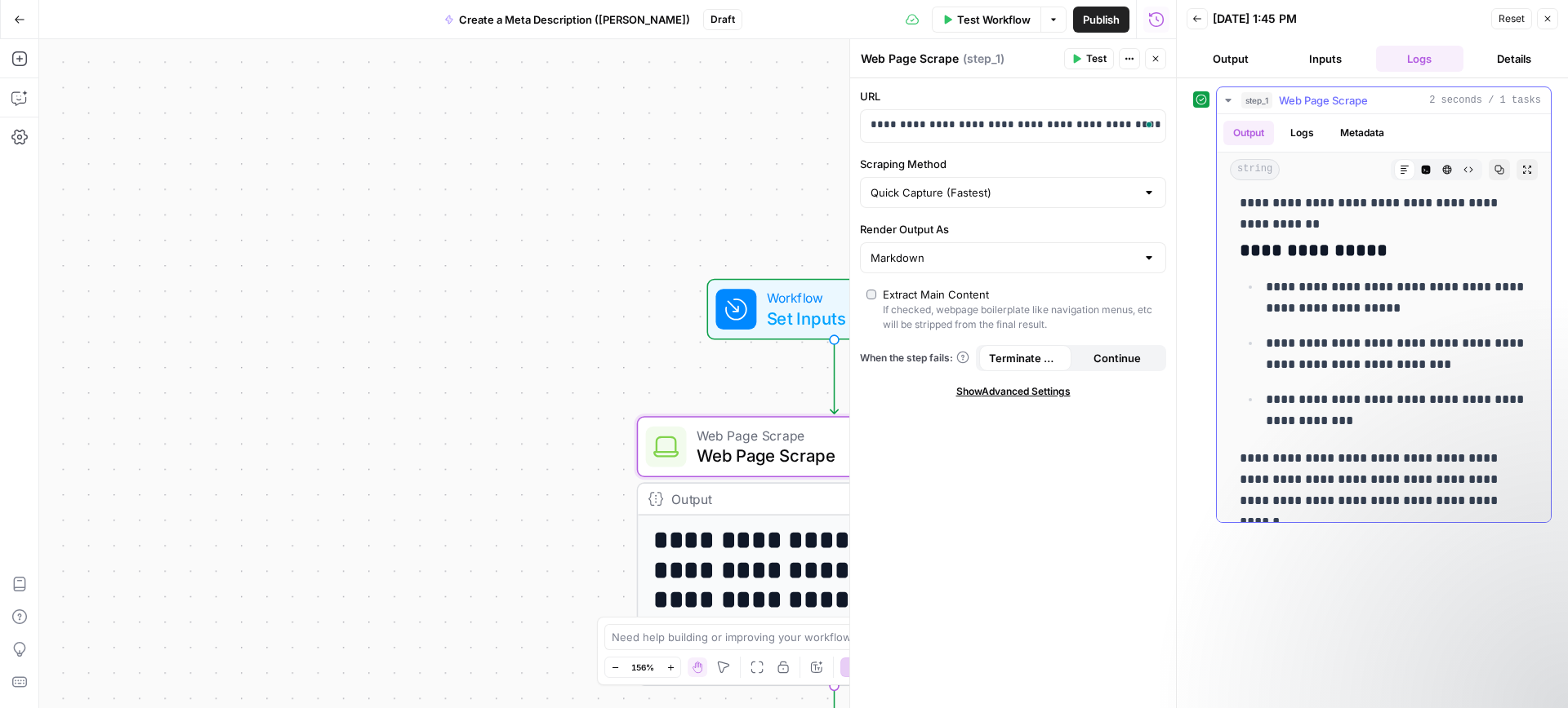
scroll to position [10702, 0]
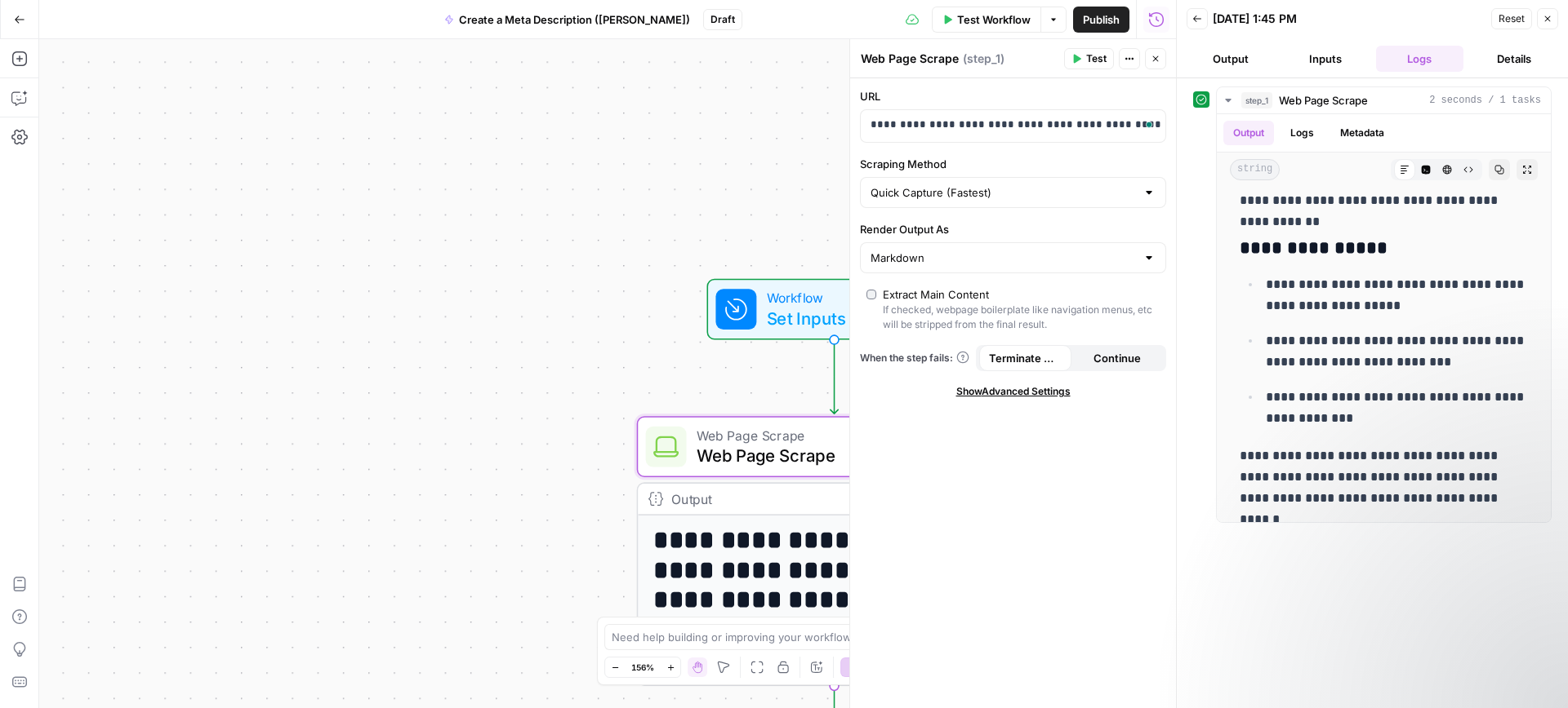
click at [1545, 18] on icon "button" at bounding box center [1547, 18] width 10 height 10
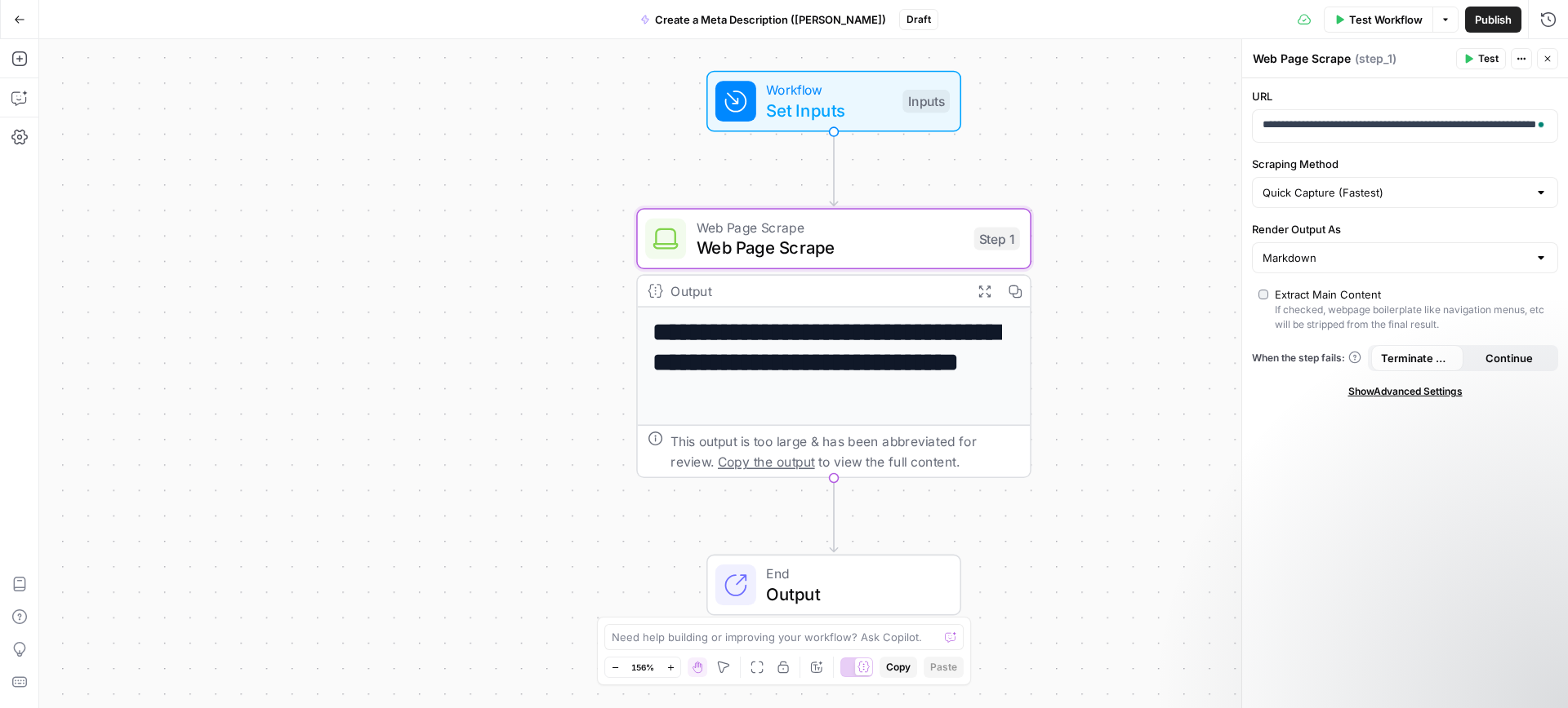
click at [904, 379] on h1 "**********" at bounding box center [833, 362] width 362 height 90
click at [791, 362] on h1 "**********" at bounding box center [833, 362] width 362 height 90
click at [838, 283] on div "Output" at bounding box center [816, 291] width 291 height 20
click at [897, 224] on span "Web Page Scrape" at bounding box center [830, 227] width 268 height 20
click at [1521, 63] on button "Actions" at bounding box center [1521, 59] width 21 height 21
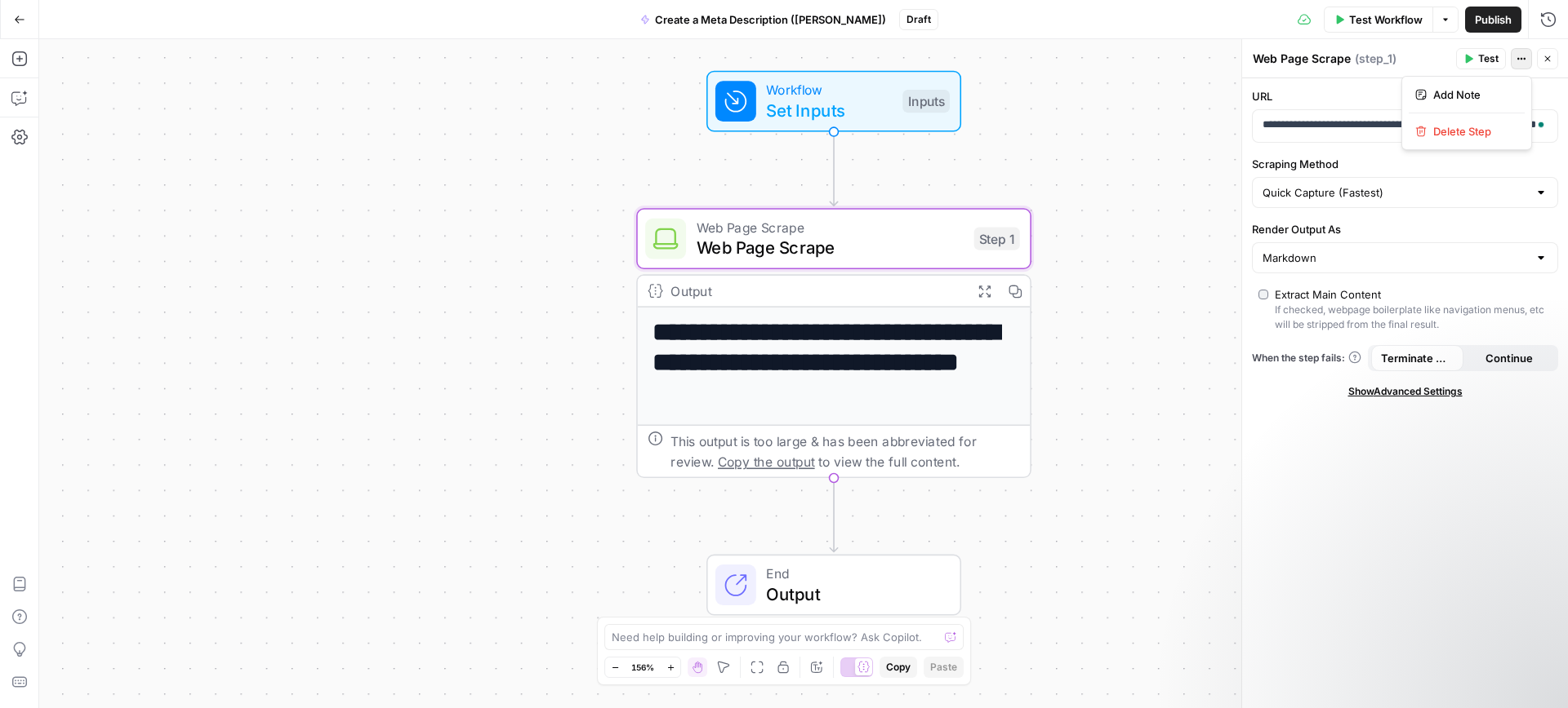
click at [1521, 63] on icon "button" at bounding box center [1521, 58] width 10 height 10
click at [1543, 59] on icon "button" at bounding box center [1547, 58] width 10 height 10
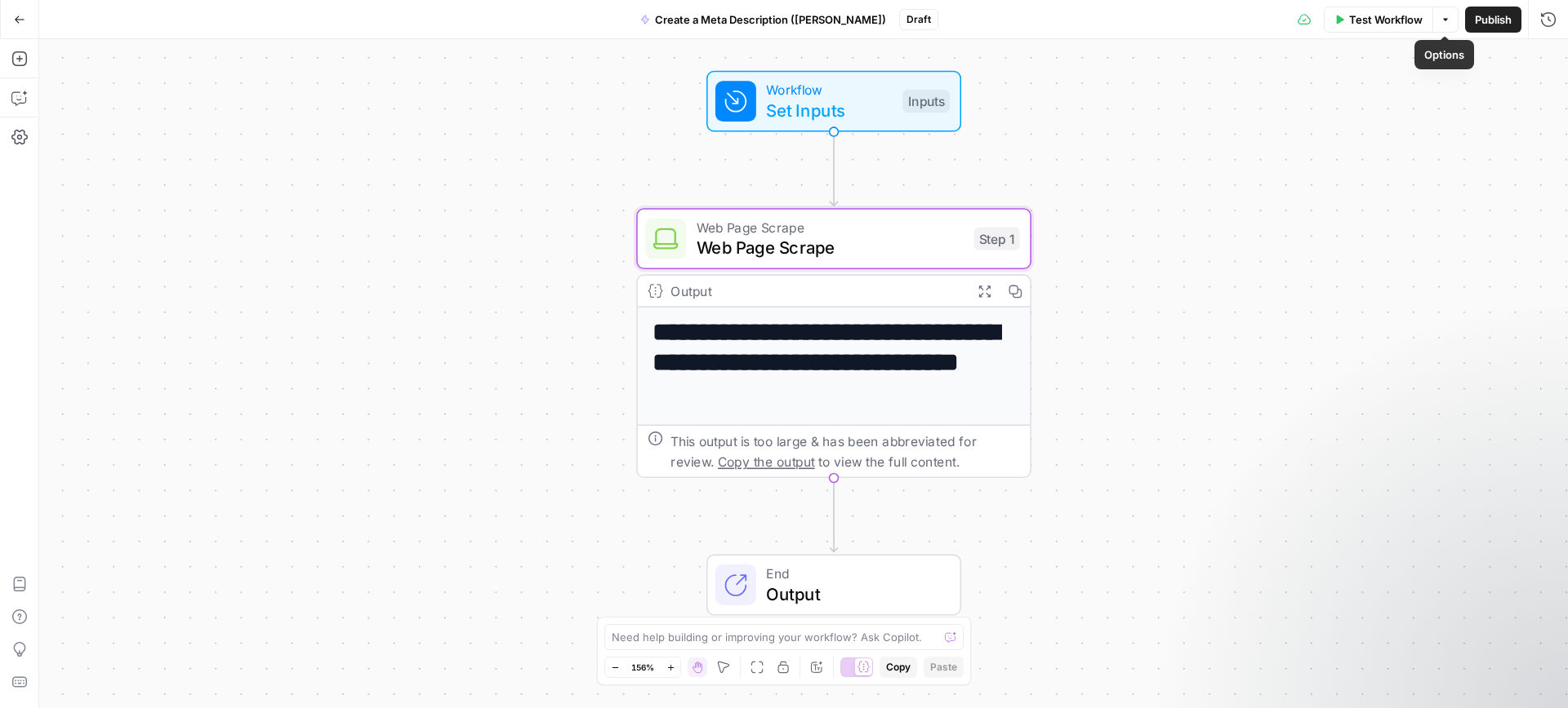
click at [1386, 13] on span "Test Workflow" at bounding box center [1386, 19] width 74 height 17
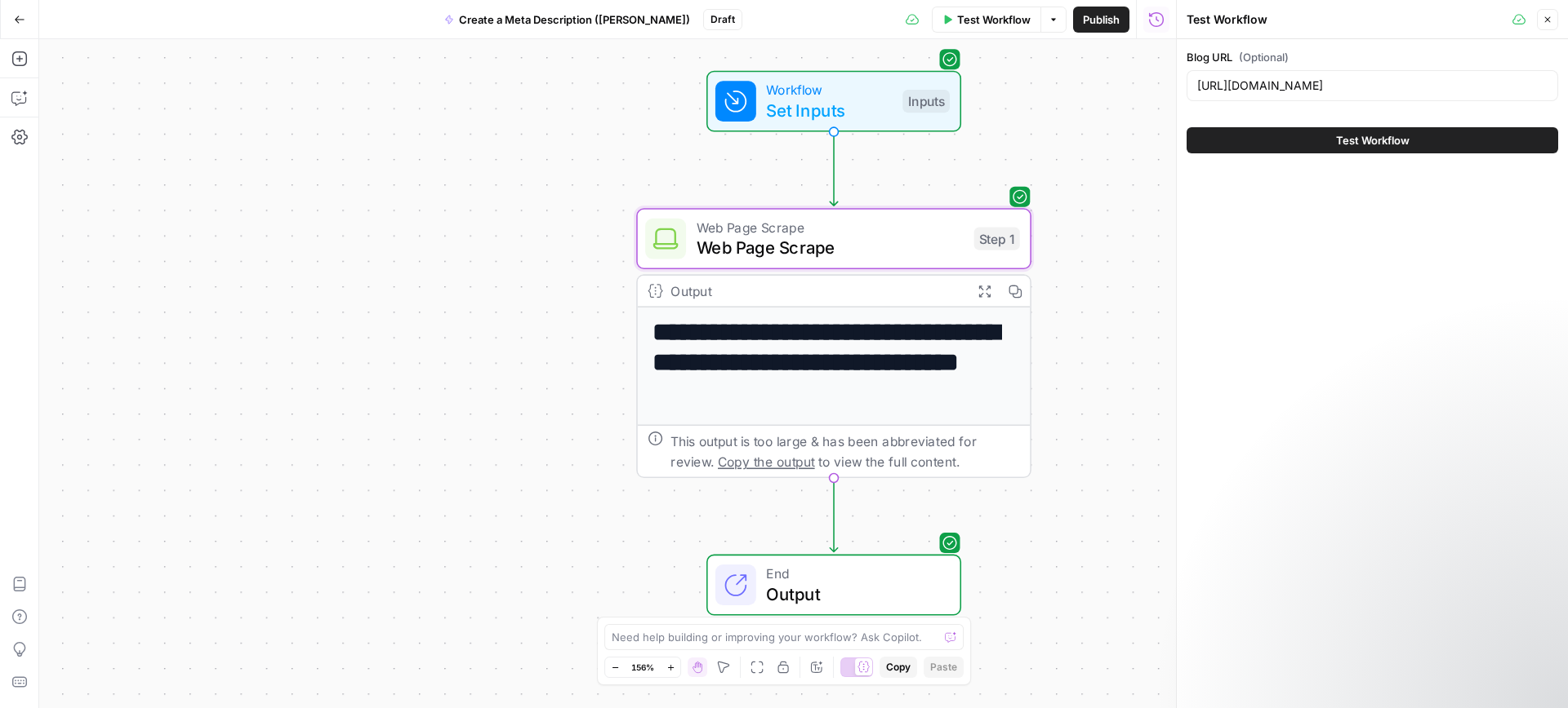
click at [1340, 136] on span "Test Workflow" at bounding box center [1373, 140] width 74 height 17
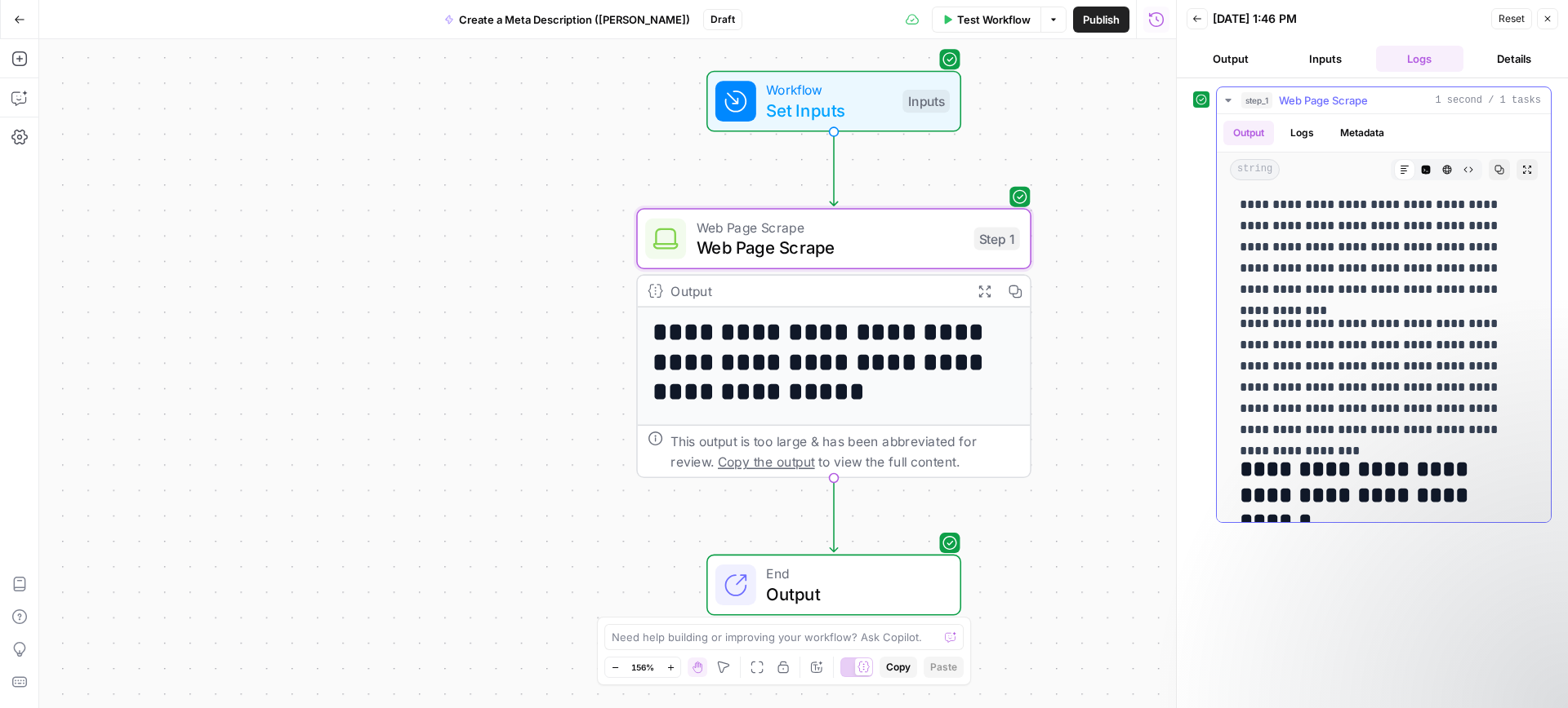
scroll to position [303, 0]
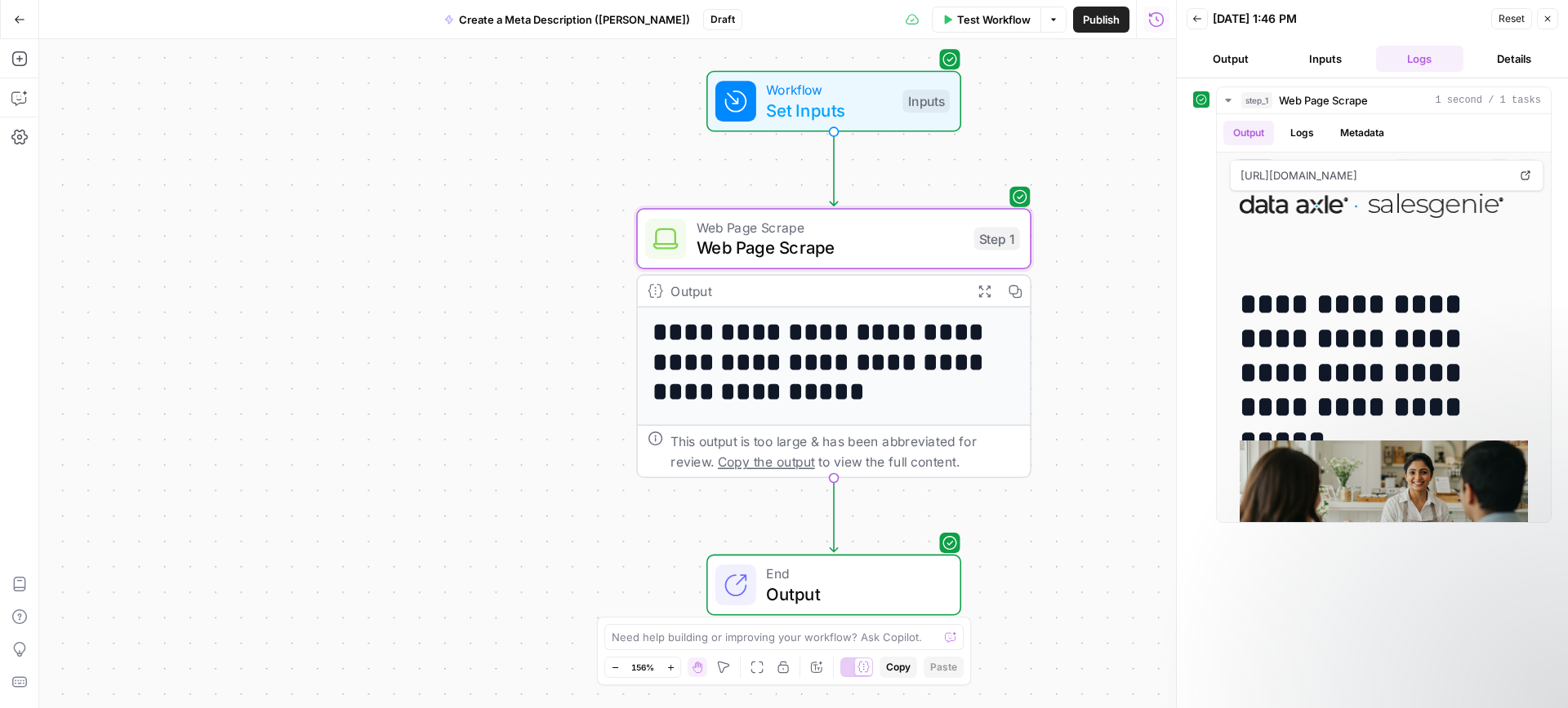
click at [1511, 58] on button "Details" at bounding box center [1514, 59] width 88 height 26
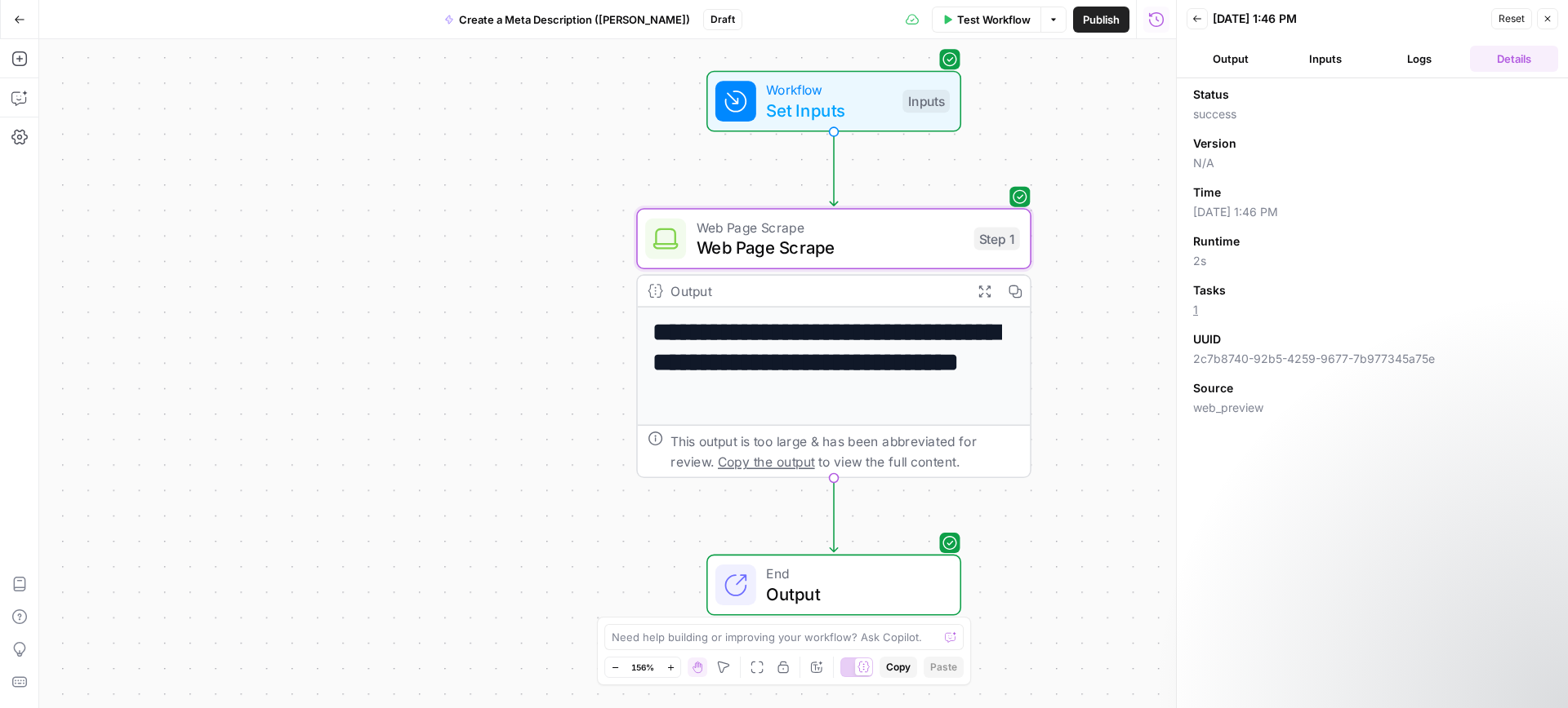
click at [1233, 56] on button "Output" at bounding box center [1230, 59] width 88 height 26
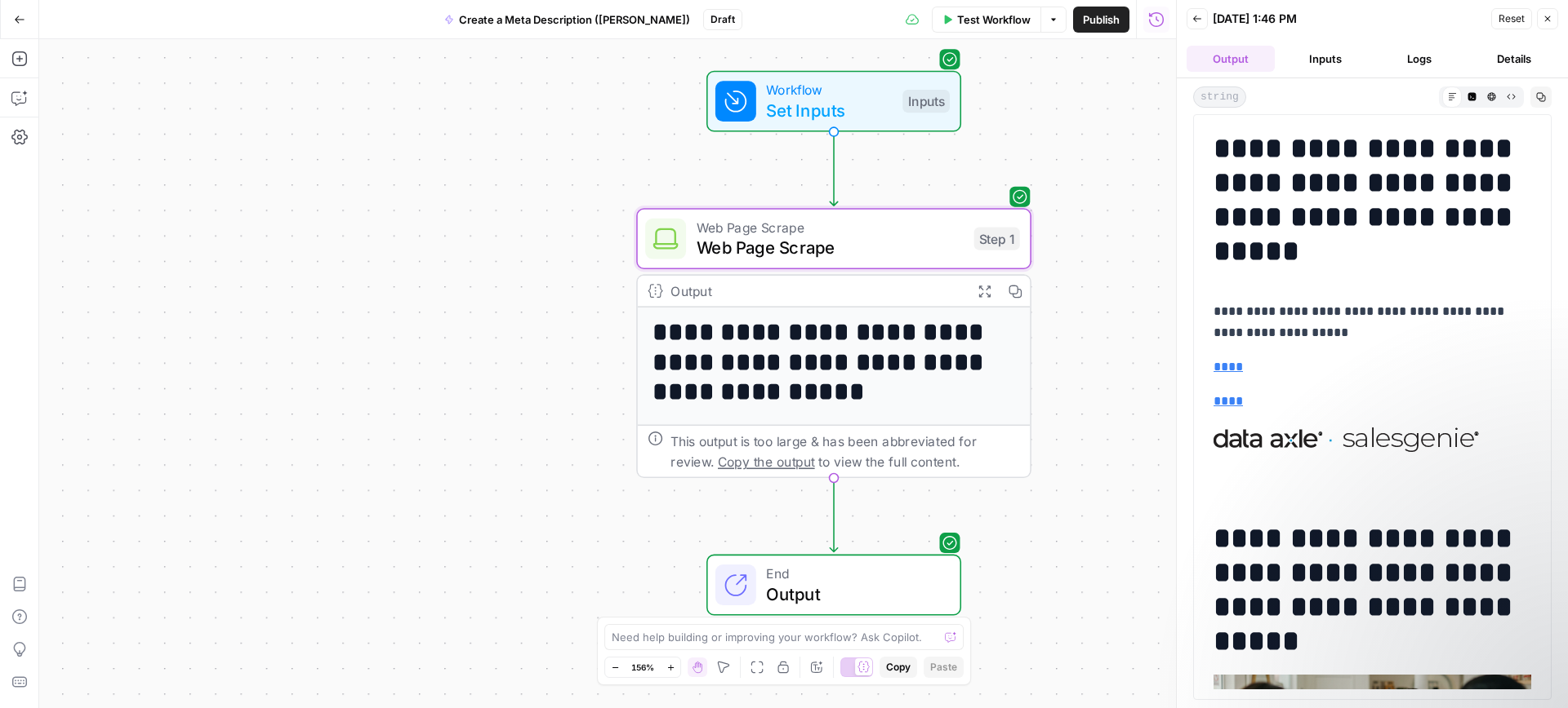
click at [1308, 57] on button "Inputs" at bounding box center [1325, 59] width 88 height 26
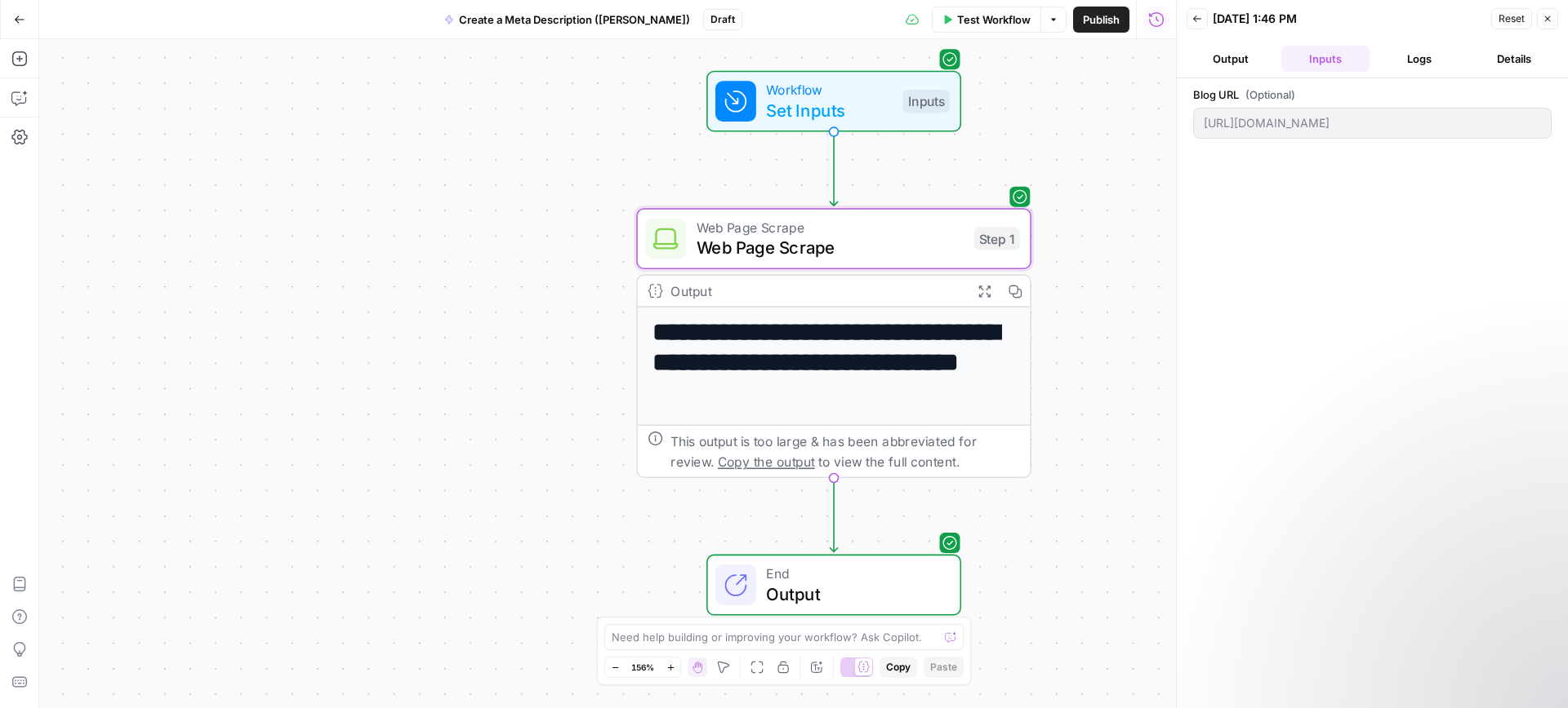
click at [1194, 61] on button "Output" at bounding box center [1230, 59] width 88 height 26
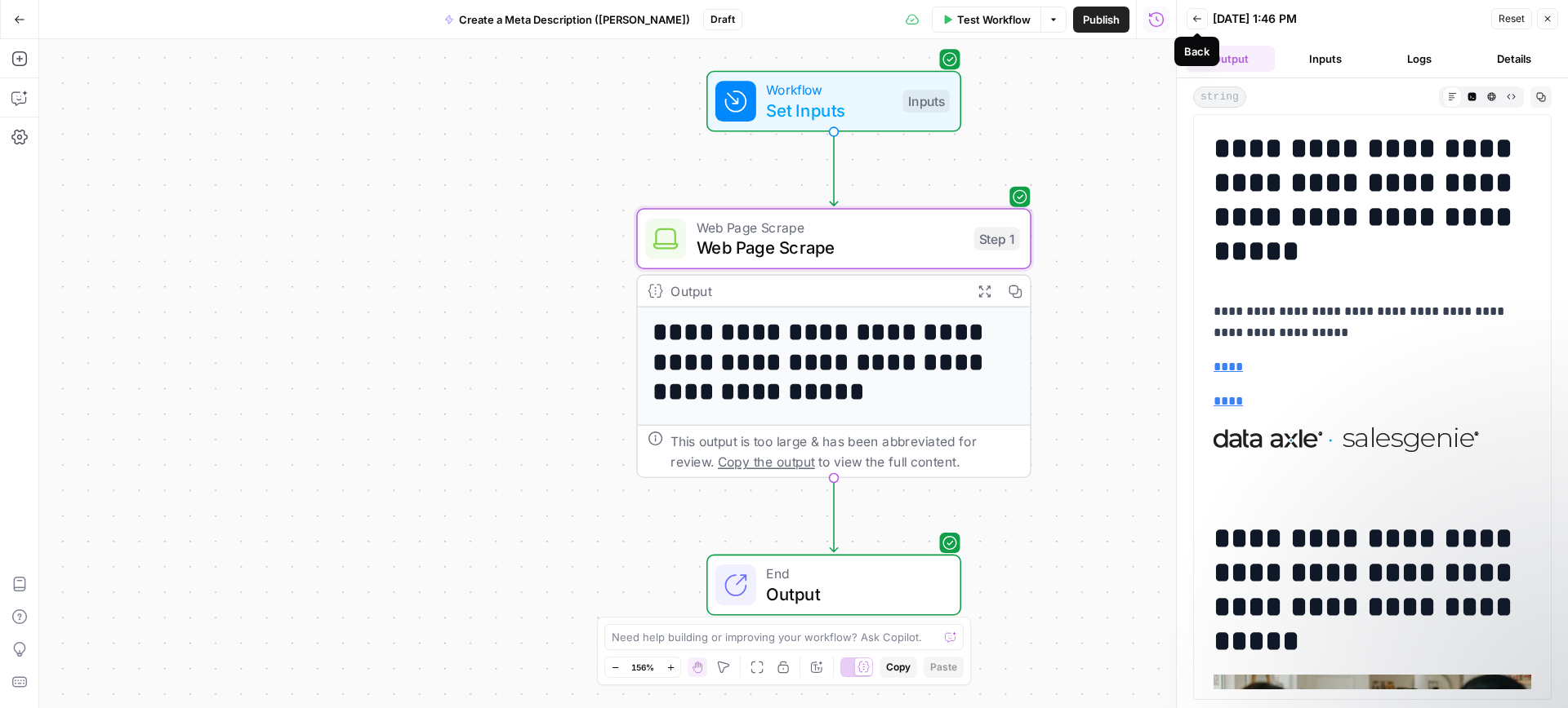
click at [1199, 20] on icon "button" at bounding box center [1196, 18] width 10 height 10
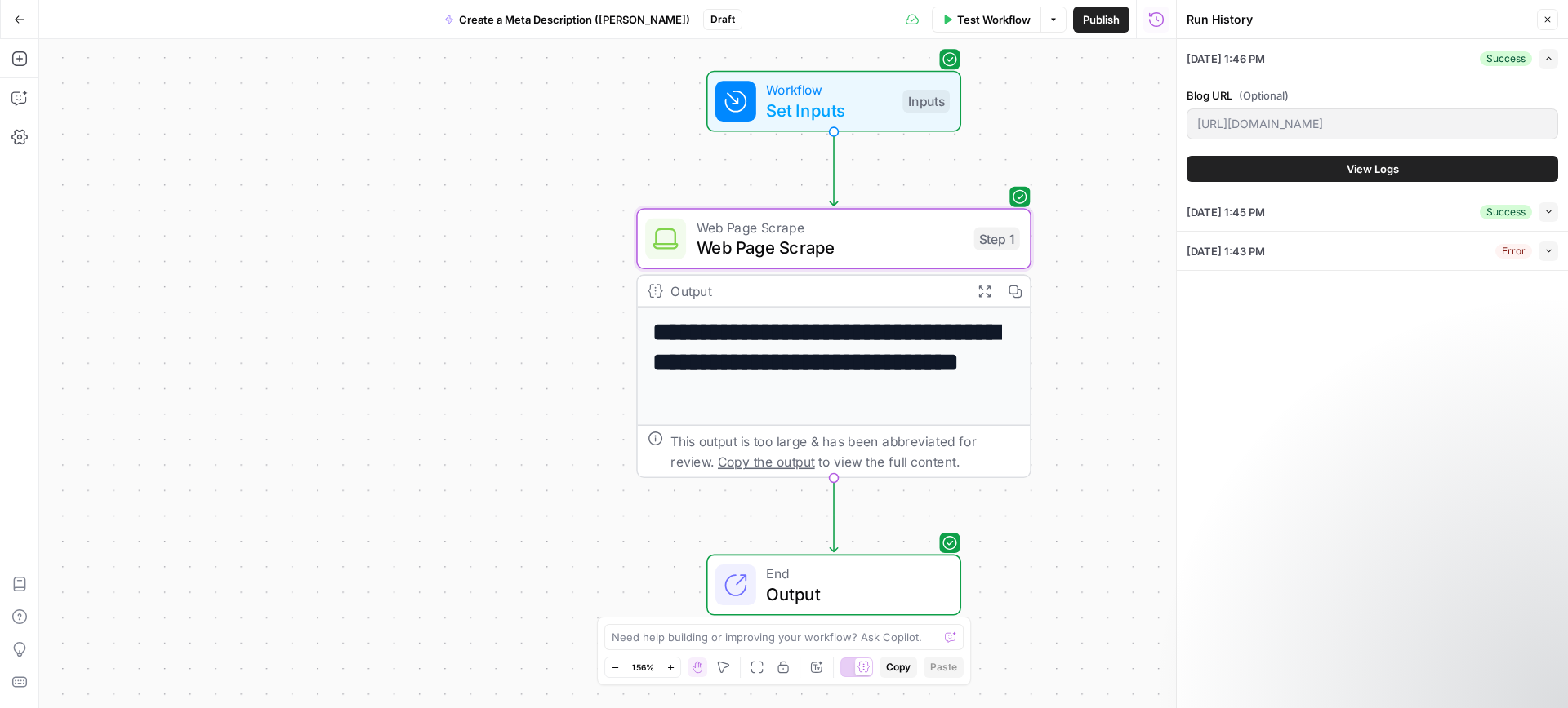
click at [1265, 251] on span "09/15/25 at 1:43 PM" at bounding box center [1225, 251] width 78 height 17
click at [1546, 256] on button "Collapse" at bounding box center [1548, 251] width 19 height 19
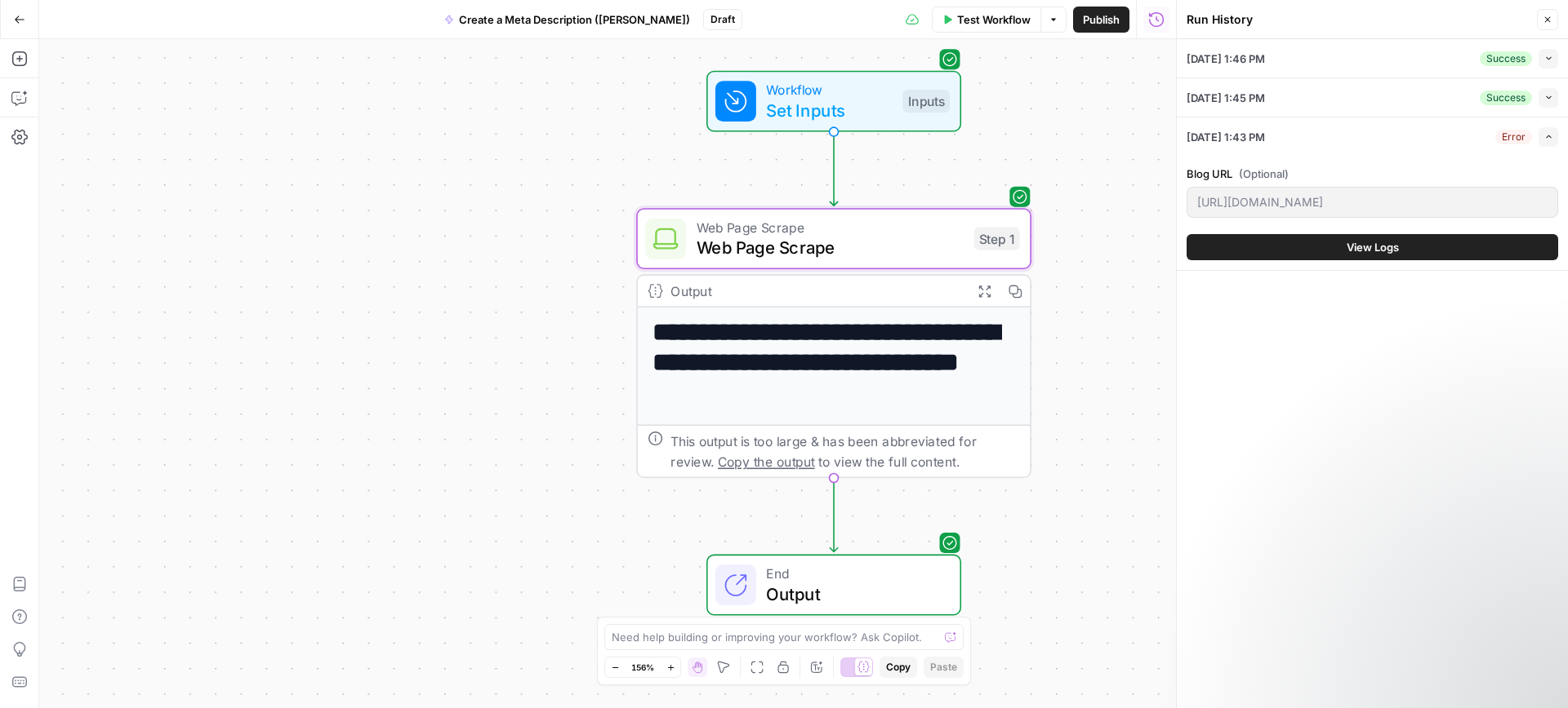
click at [1509, 250] on button "View Logs" at bounding box center [1372, 248] width 372 height 26
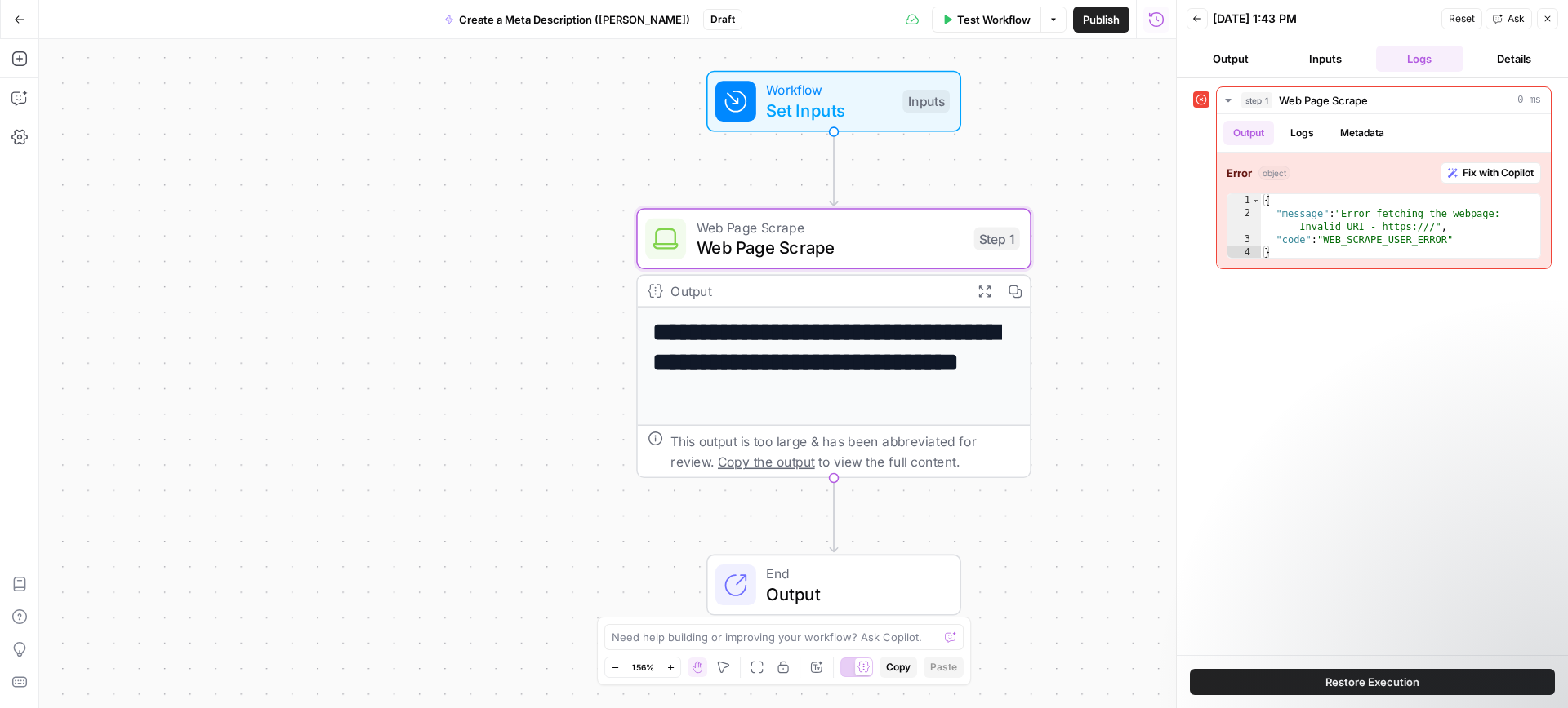
click at [1200, 101] on icon at bounding box center [1201, 99] width 11 height 11
click at [1198, 100] on icon at bounding box center [1201, 99] width 11 height 11
click at [1340, 61] on button "Inputs" at bounding box center [1325, 59] width 88 height 26
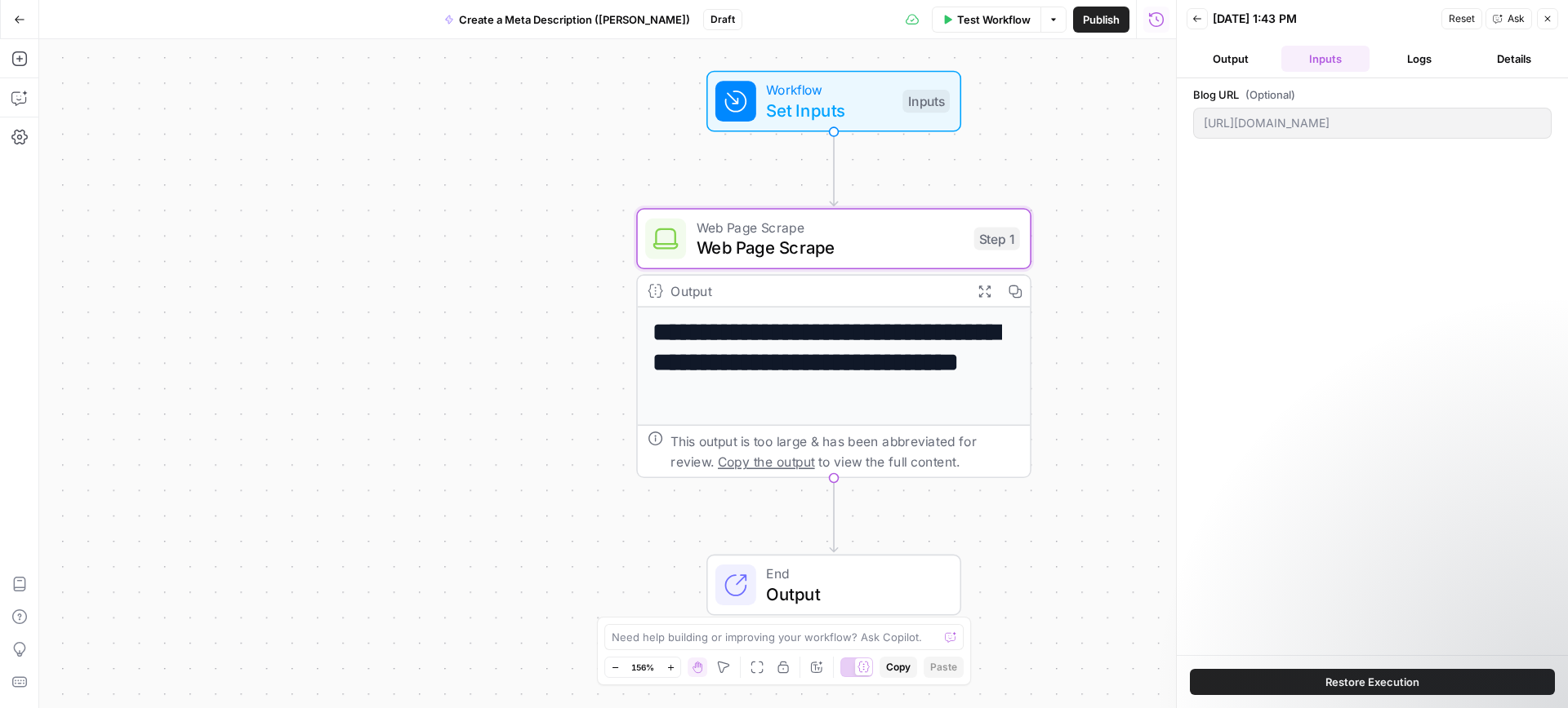
click at [1237, 59] on button "Output" at bounding box center [1230, 59] width 88 height 26
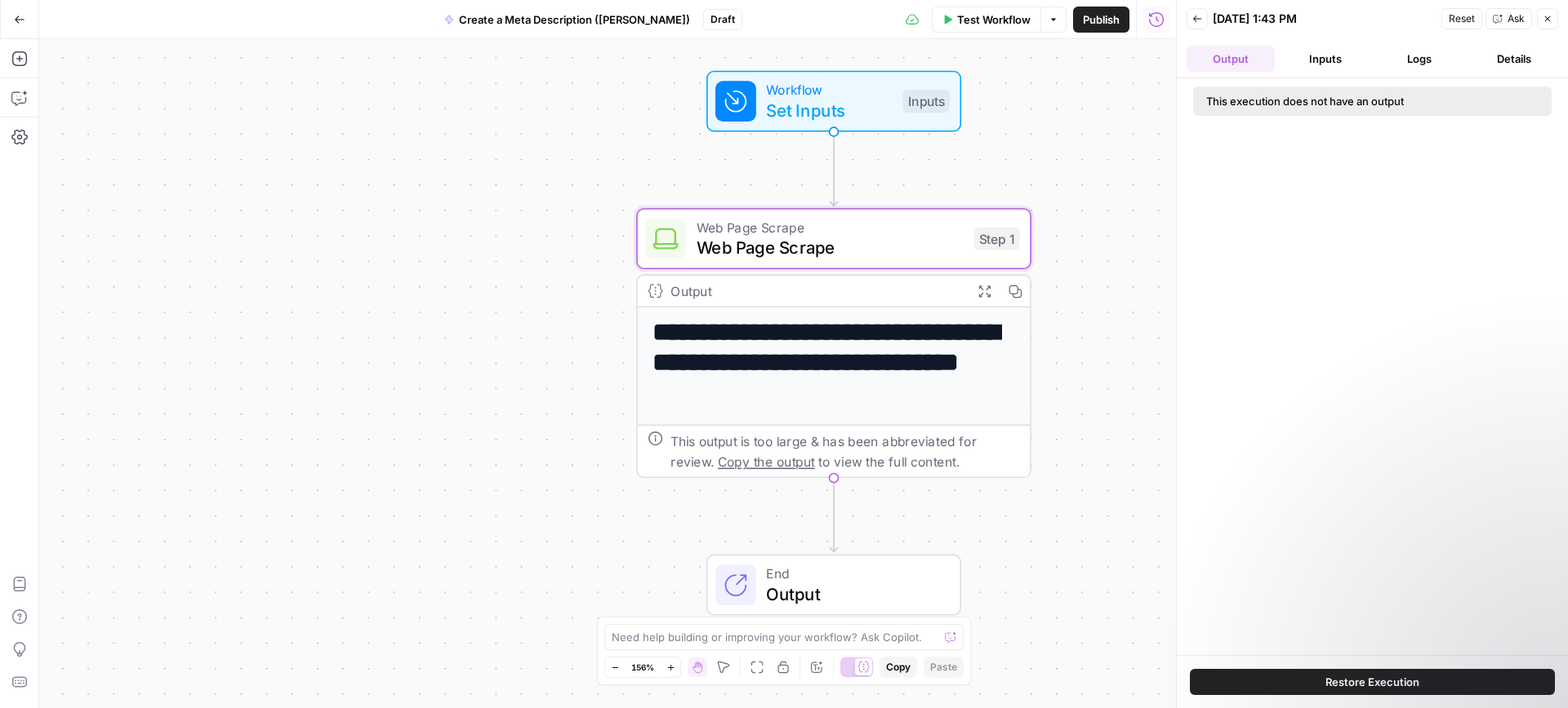
click at [1530, 61] on button "Details" at bounding box center [1514, 59] width 88 height 26
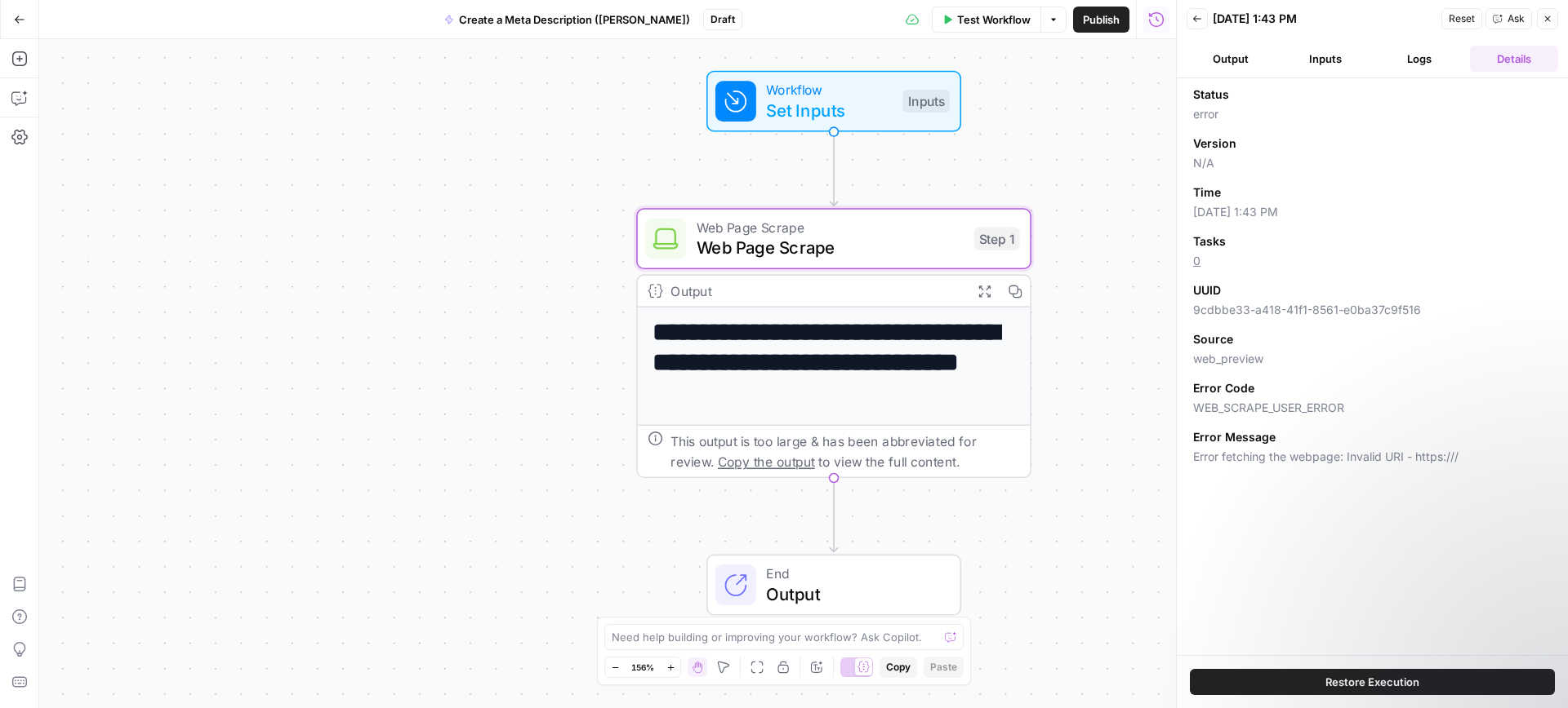
click at [1192, 17] on icon "button" at bounding box center [1196, 18] width 10 height 10
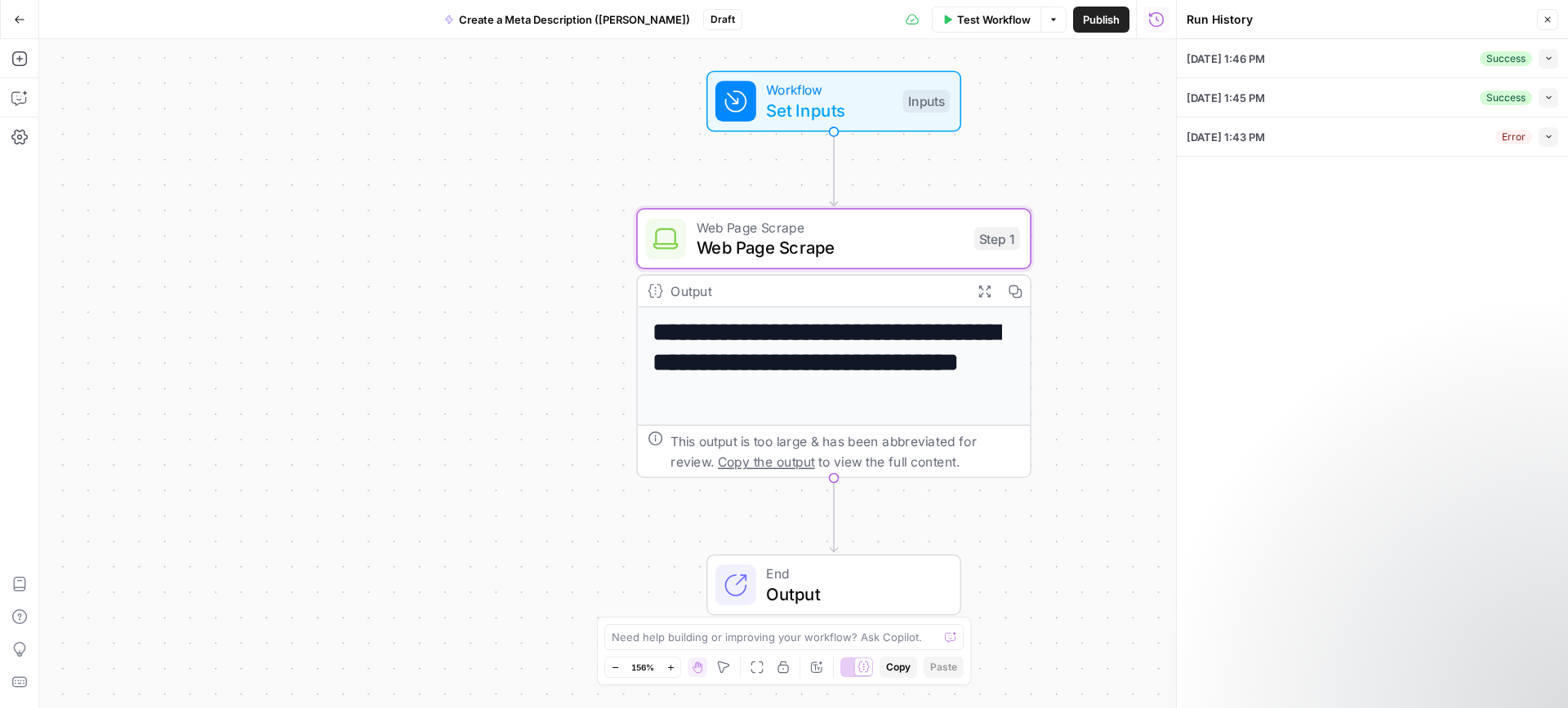
click at [1545, 136] on icon "button" at bounding box center [1549, 136] width 9 height 9
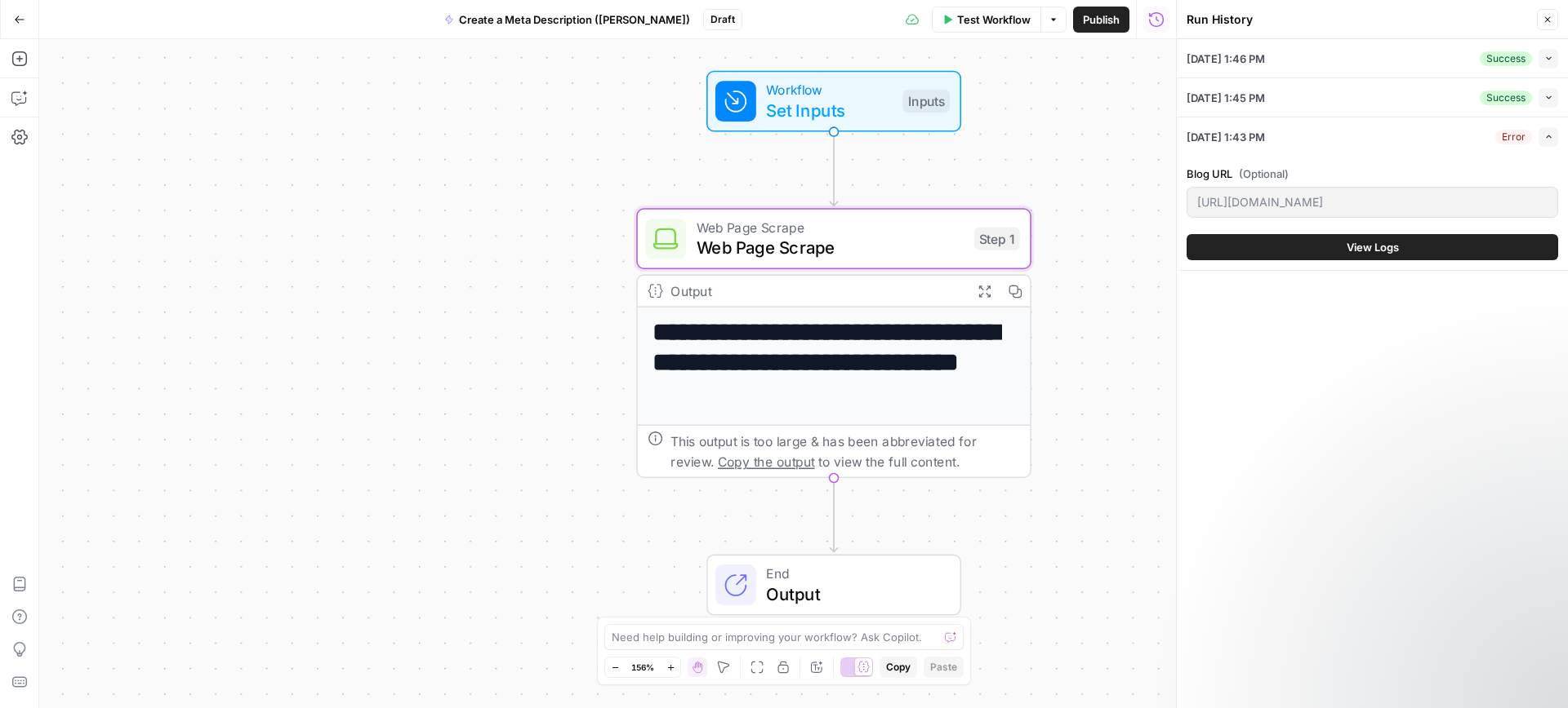
click at [1452, 249] on button "View Logs" at bounding box center [1372, 248] width 372 height 26
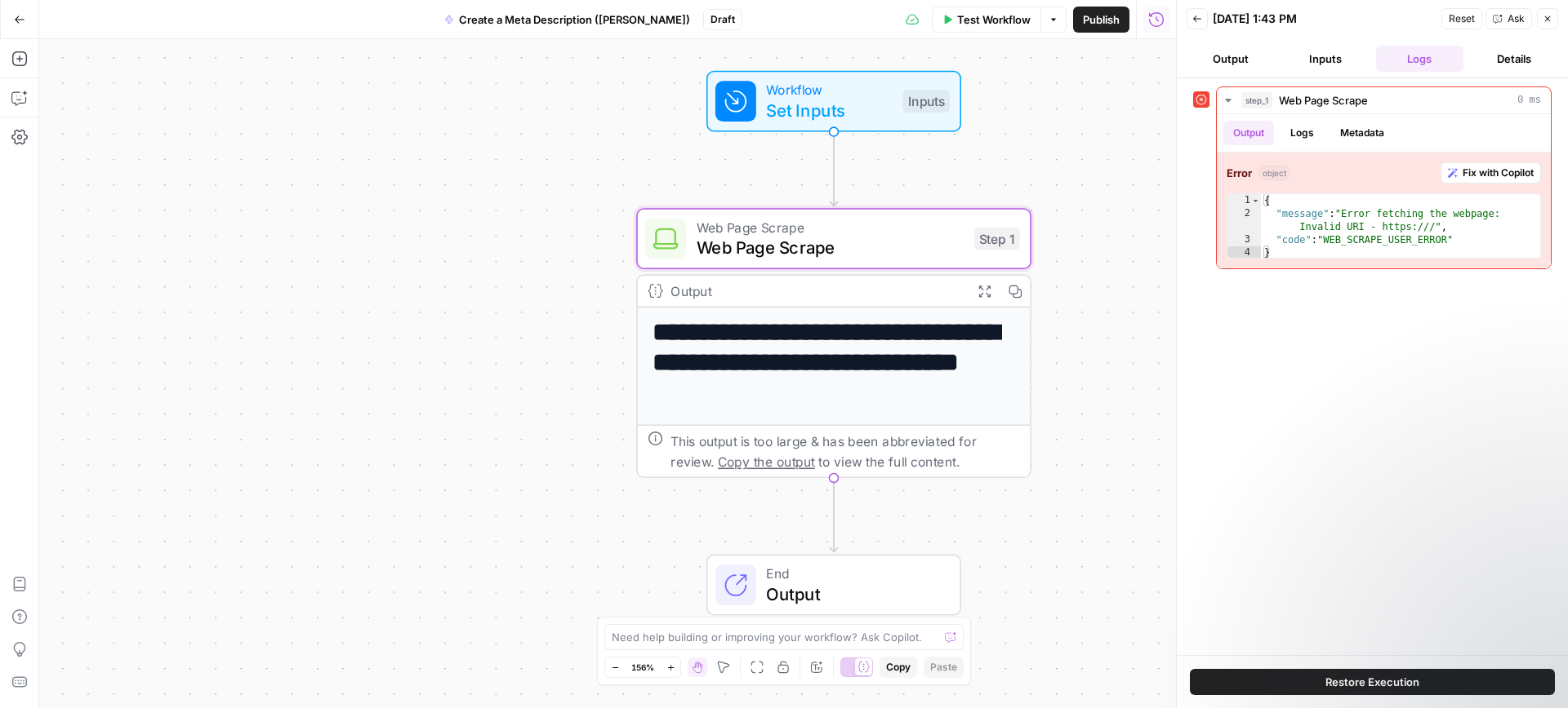
click at [1235, 52] on button "Output" at bounding box center [1230, 59] width 88 height 26
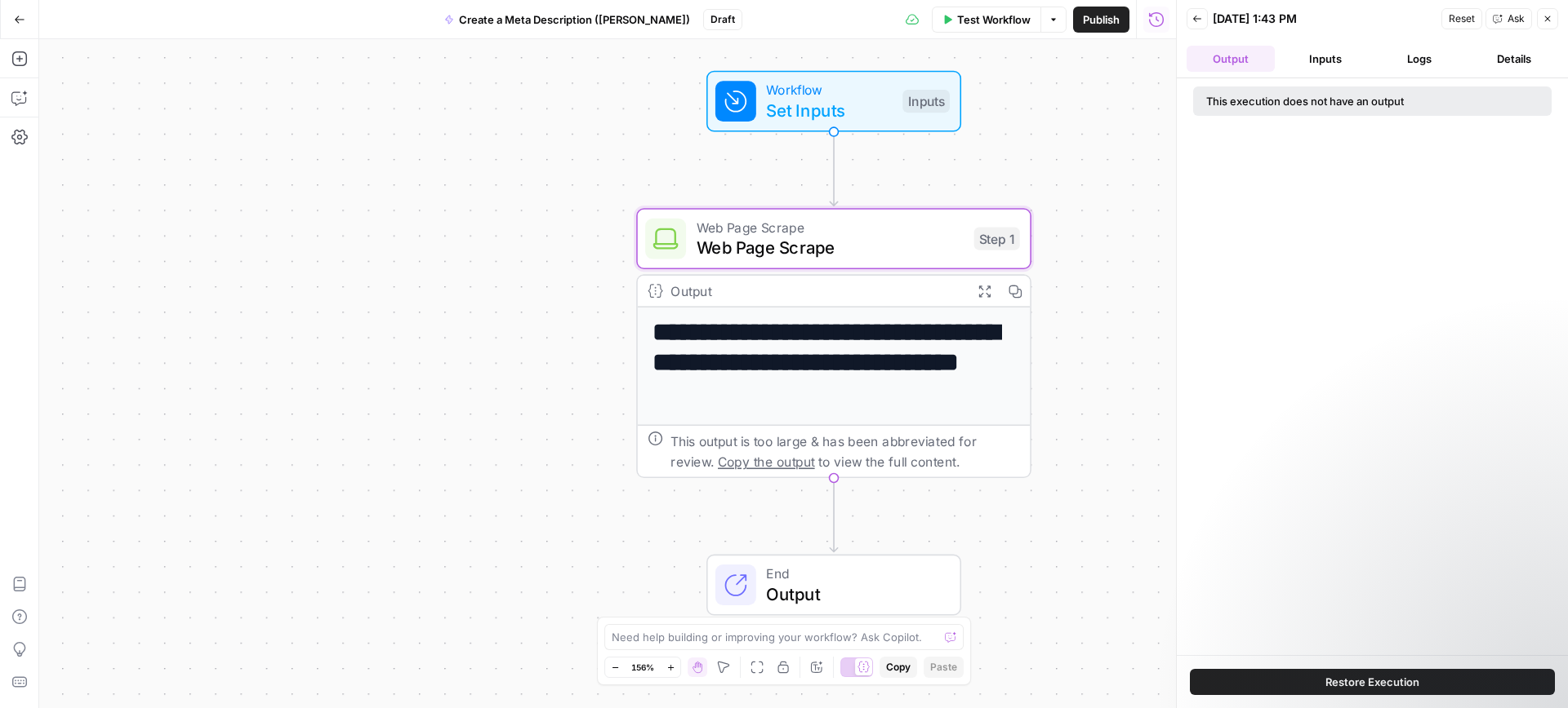
click at [1454, 64] on button "Logs" at bounding box center [1419, 59] width 88 height 26
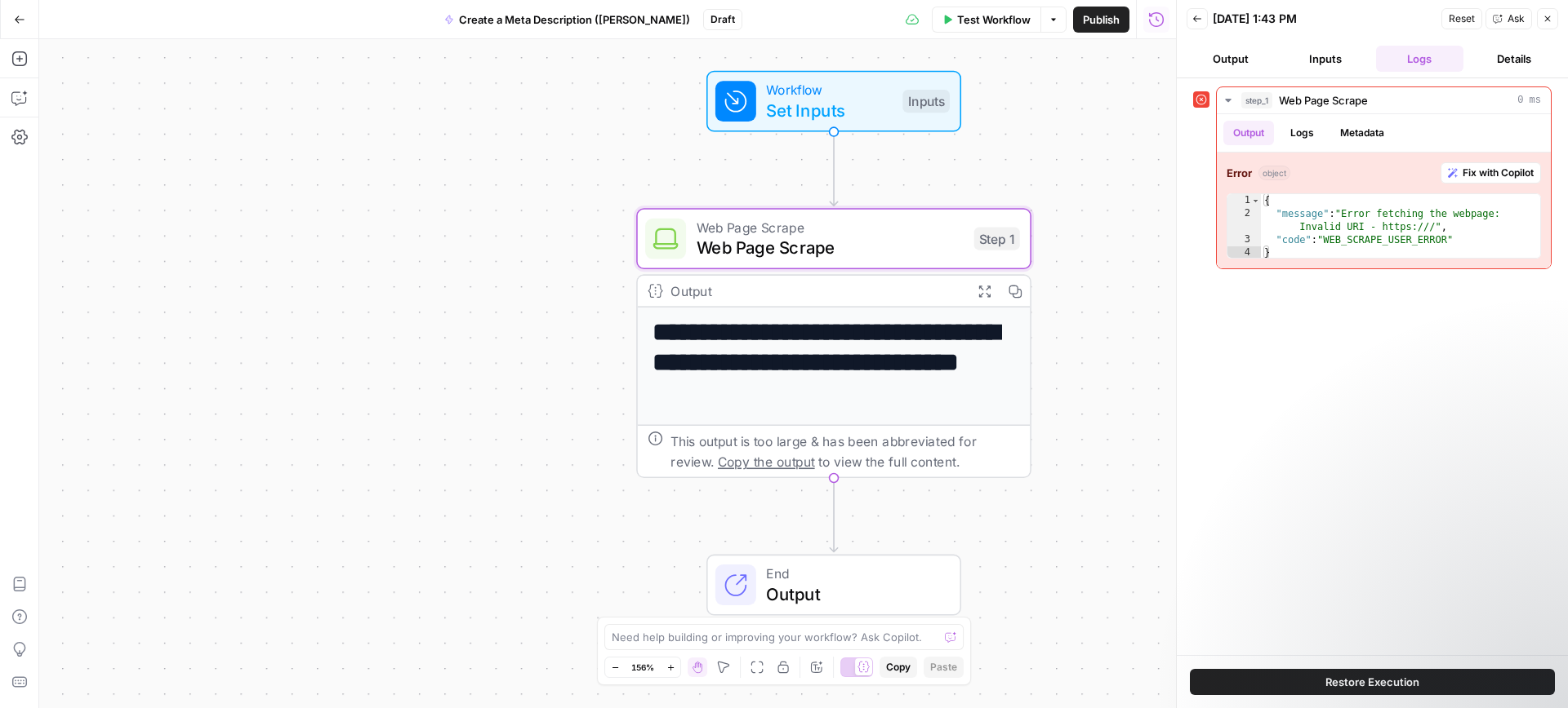
click at [1327, 61] on button "Inputs" at bounding box center [1325, 59] width 88 height 26
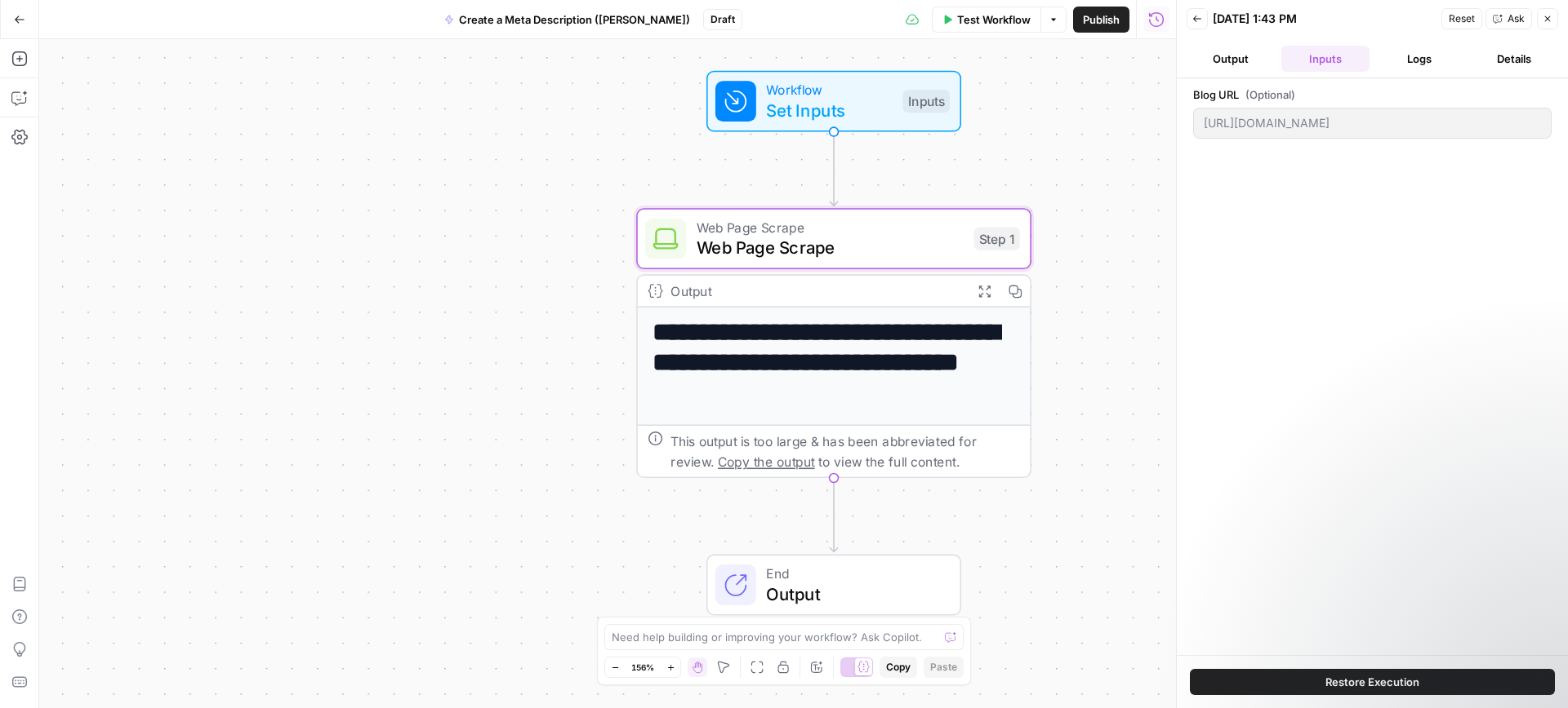
click at [1521, 62] on button "Details" at bounding box center [1514, 59] width 88 height 26
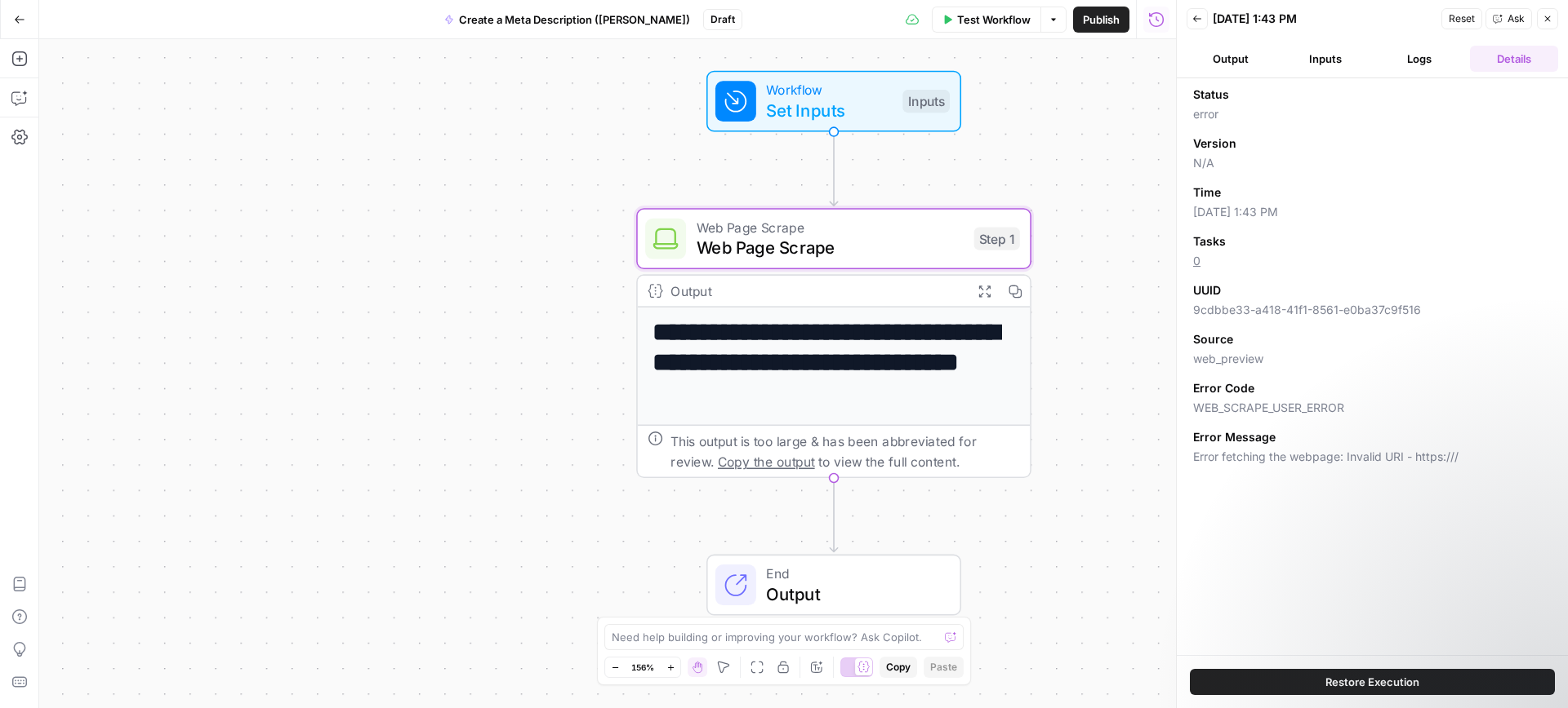
click at [1226, 60] on button "Output" at bounding box center [1230, 59] width 88 height 26
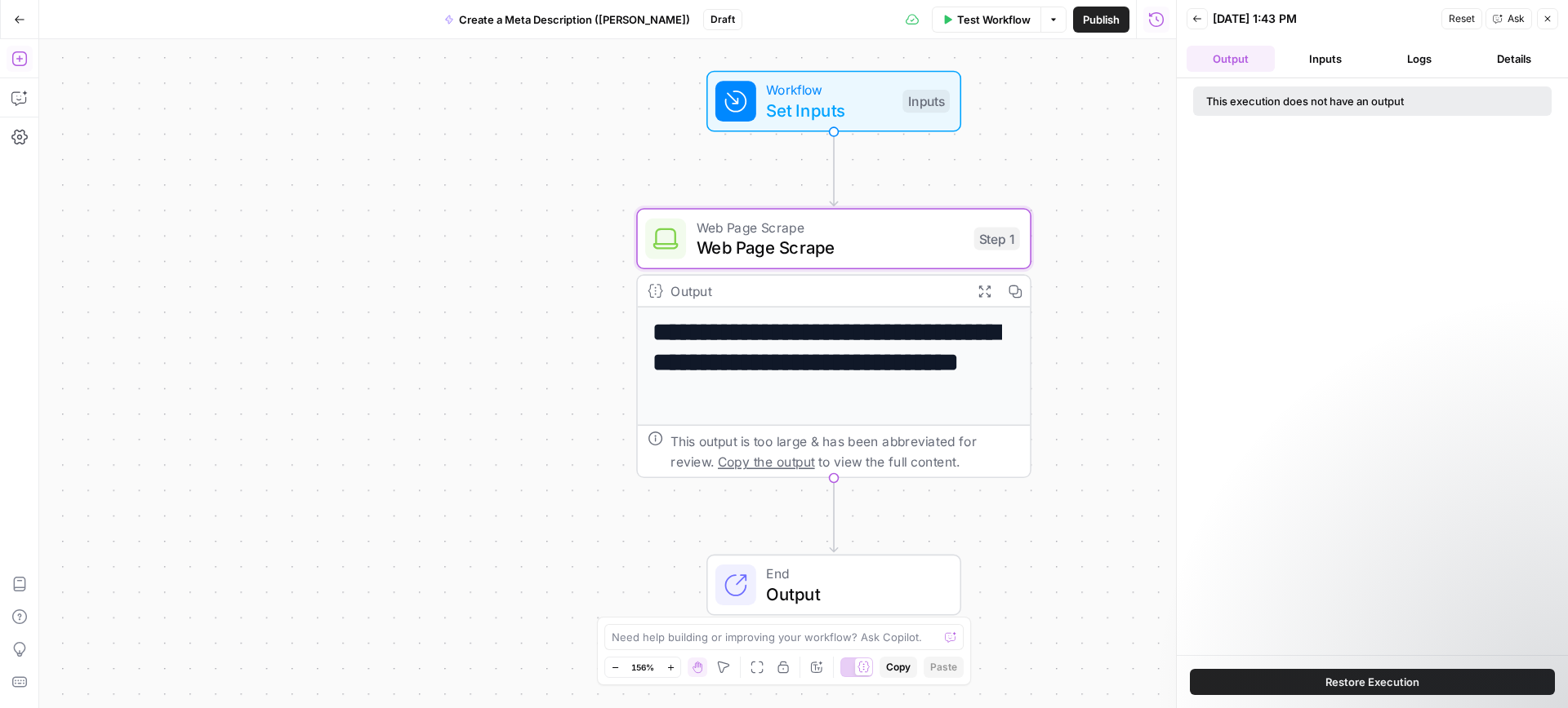
click at [18, 57] on icon "button" at bounding box center [19, 59] width 17 height 17
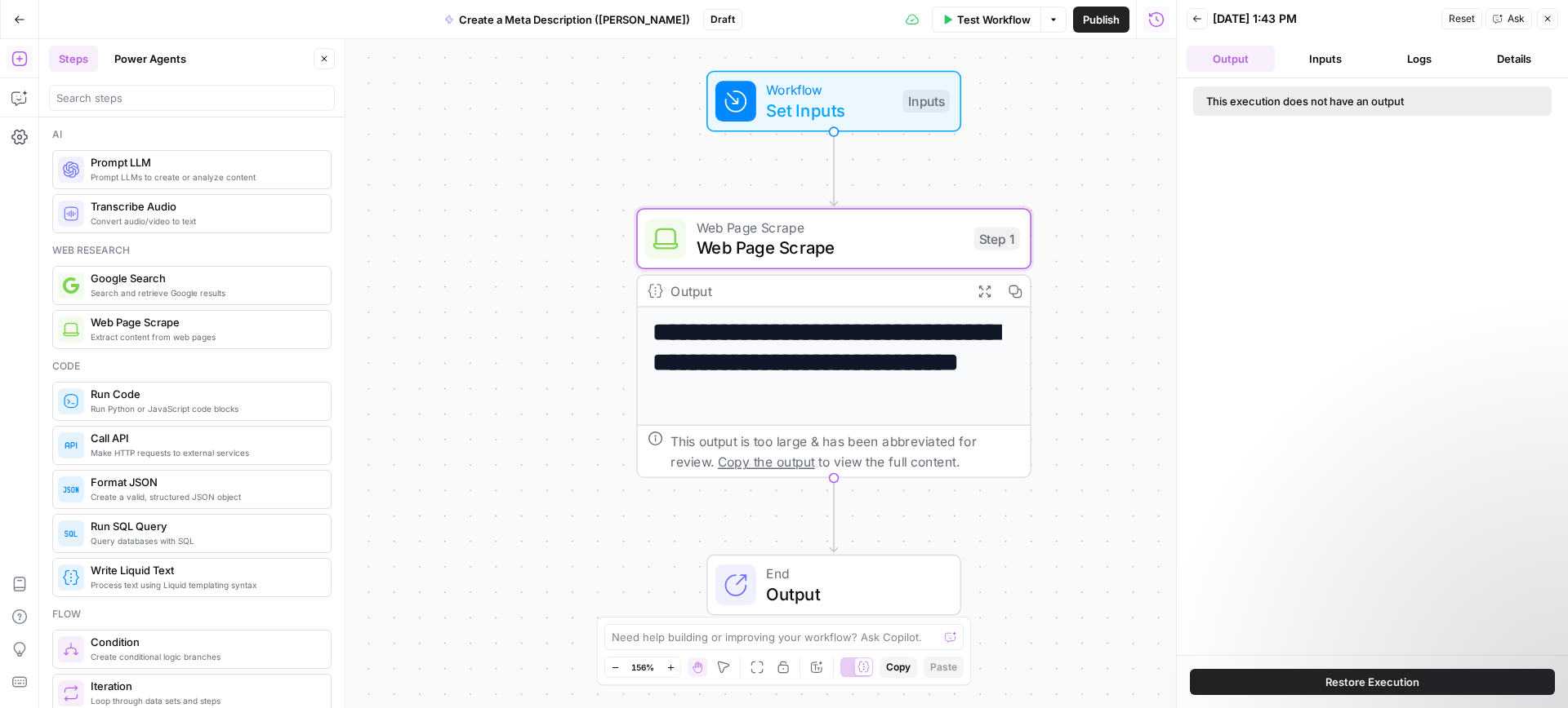
click at [201, 178] on span "Prompt LLMs to create or analyze content" at bounding box center [204, 177] width 227 height 13
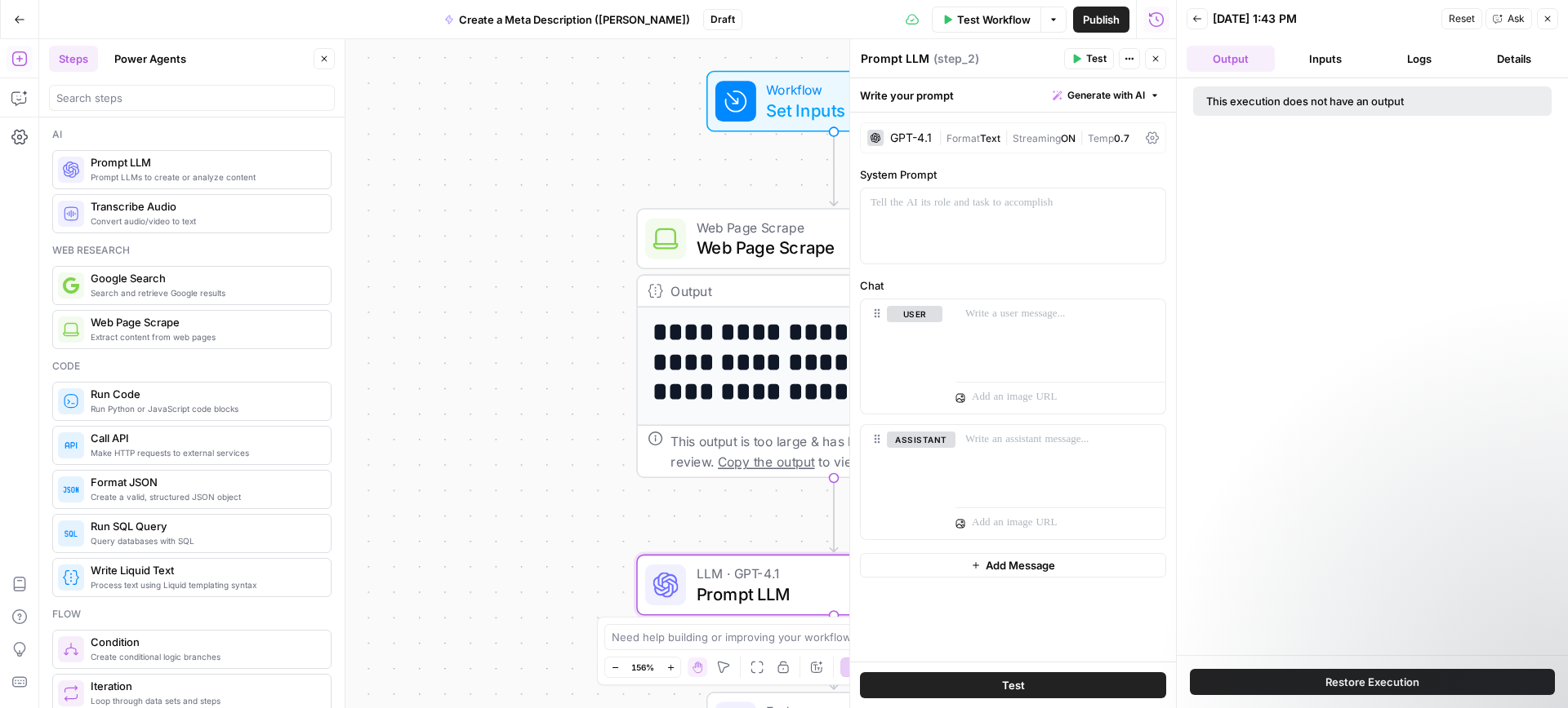
click at [911, 134] on div "GPT-4.1" at bounding box center [911, 137] width 41 height 11
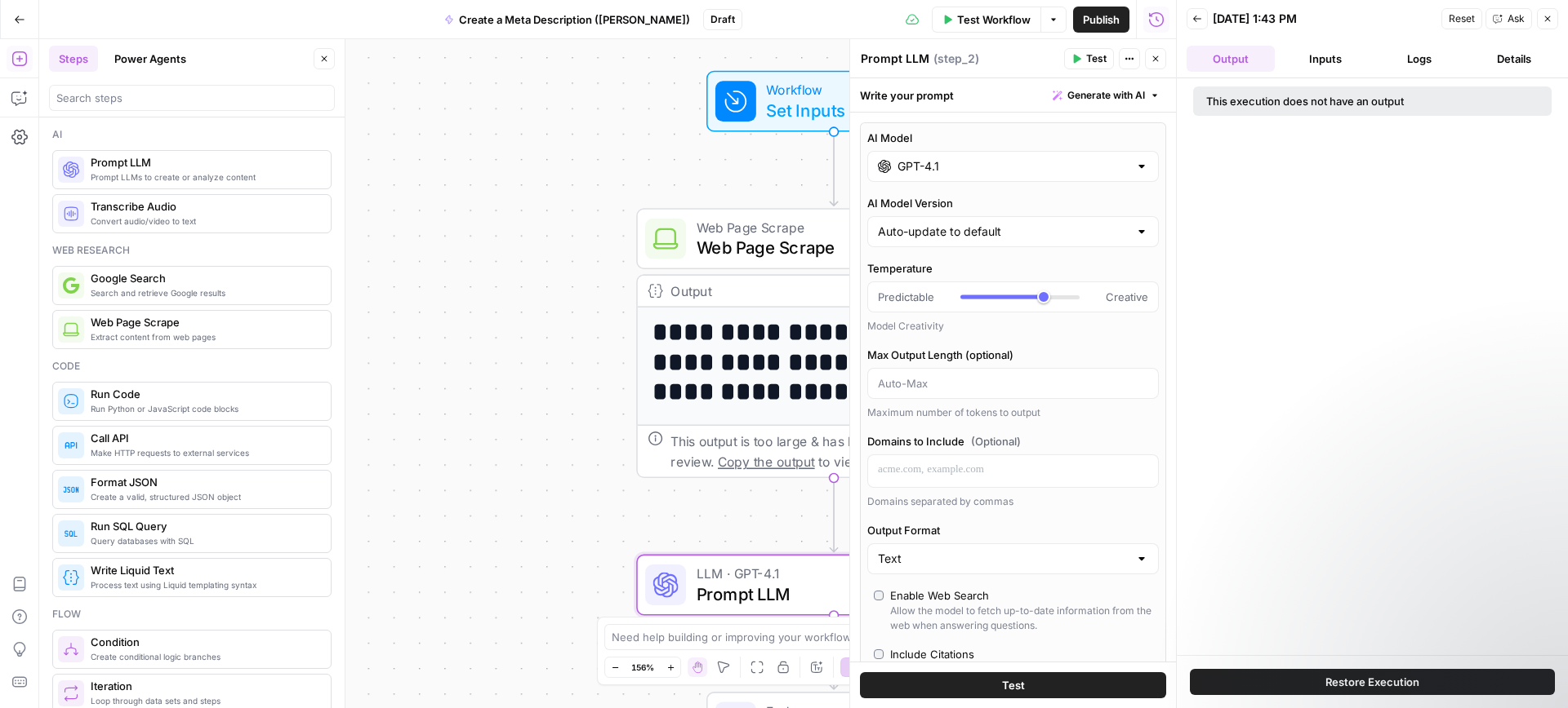
click at [1129, 61] on icon "button" at bounding box center [1129, 58] width 10 height 10
click at [969, 69] on div "Prompt LLM Prompt LLM ( step_2 ) Test Actions Close" at bounding box center [1013, 59] width 306 height 21
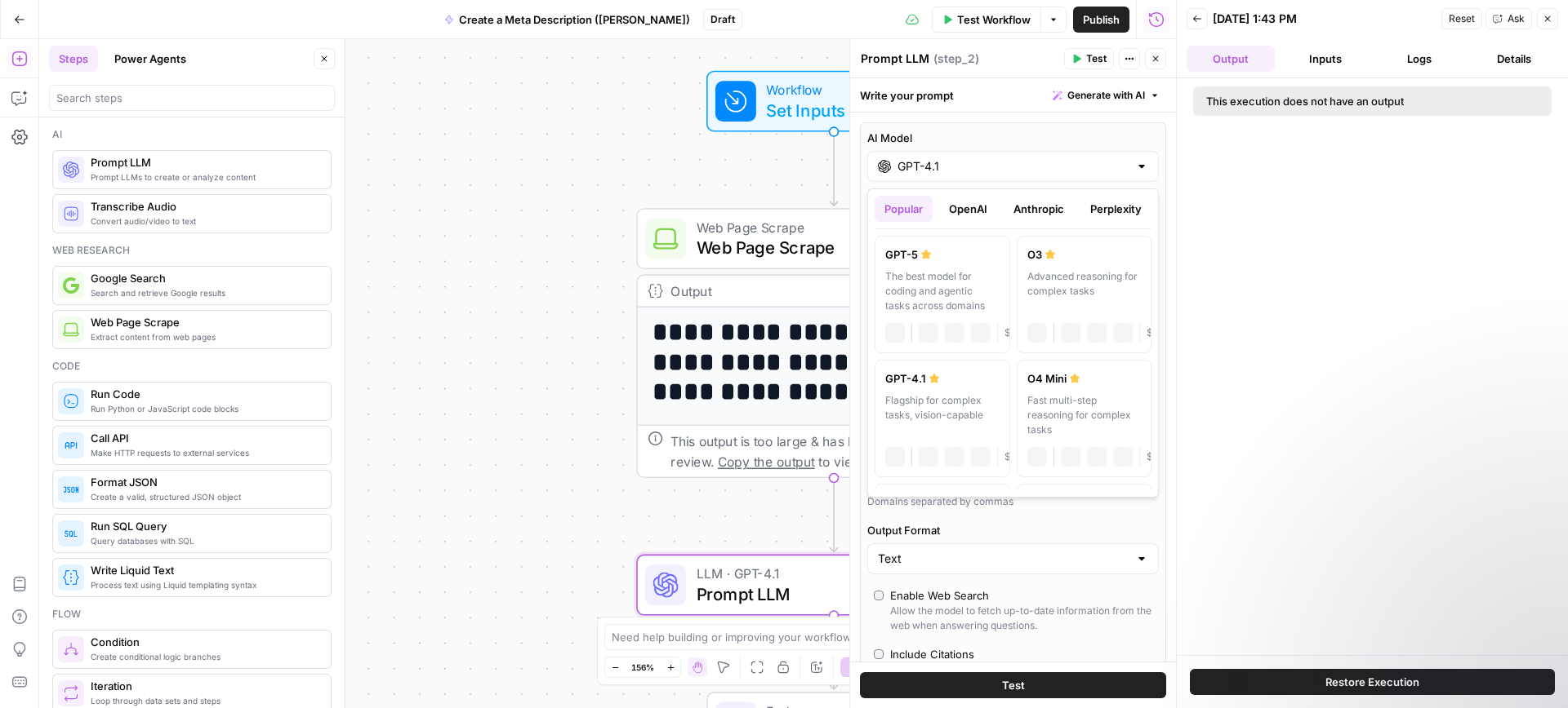
click at [983, 166] on input "GPT-4.1" at bounding box center [1013, 166] width 231 height 17
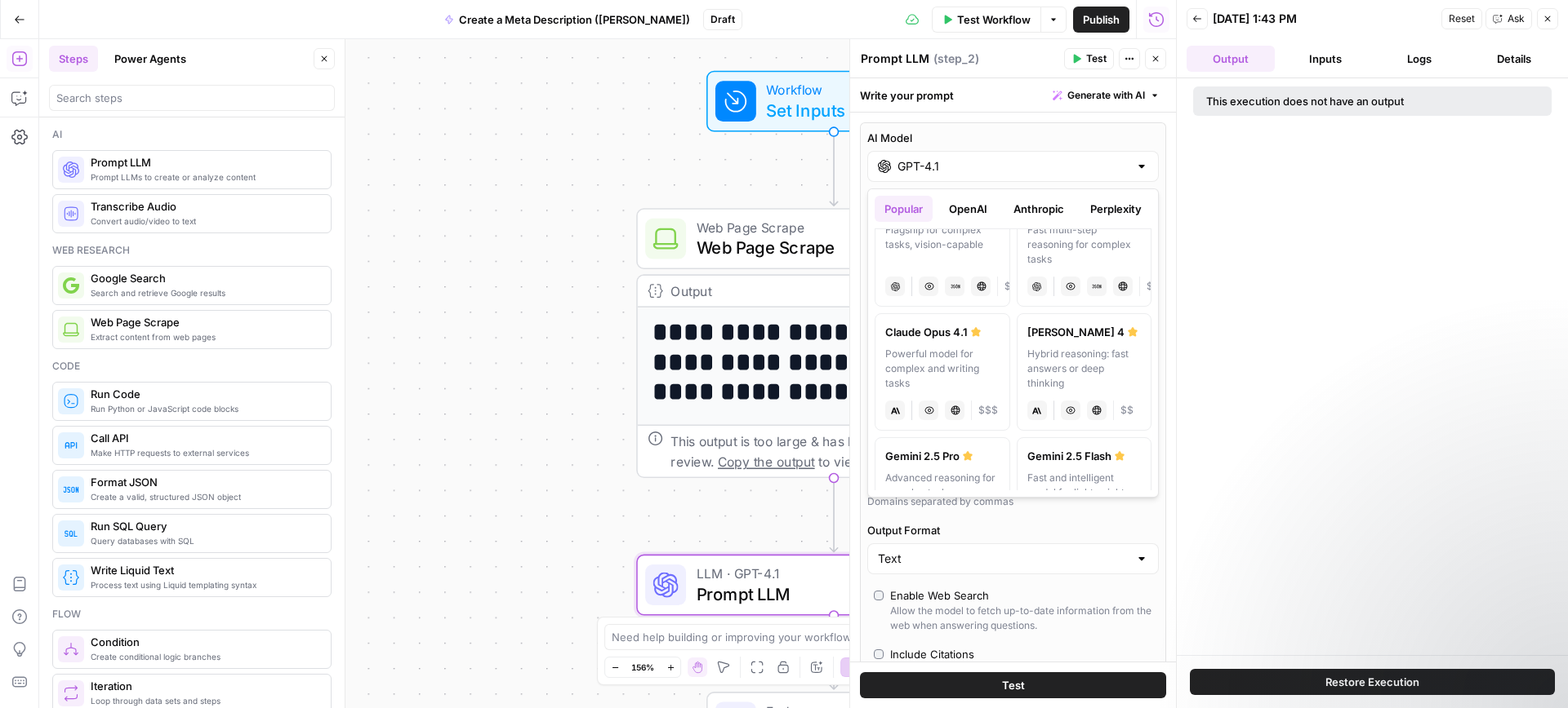
scroll to position [180, 0]
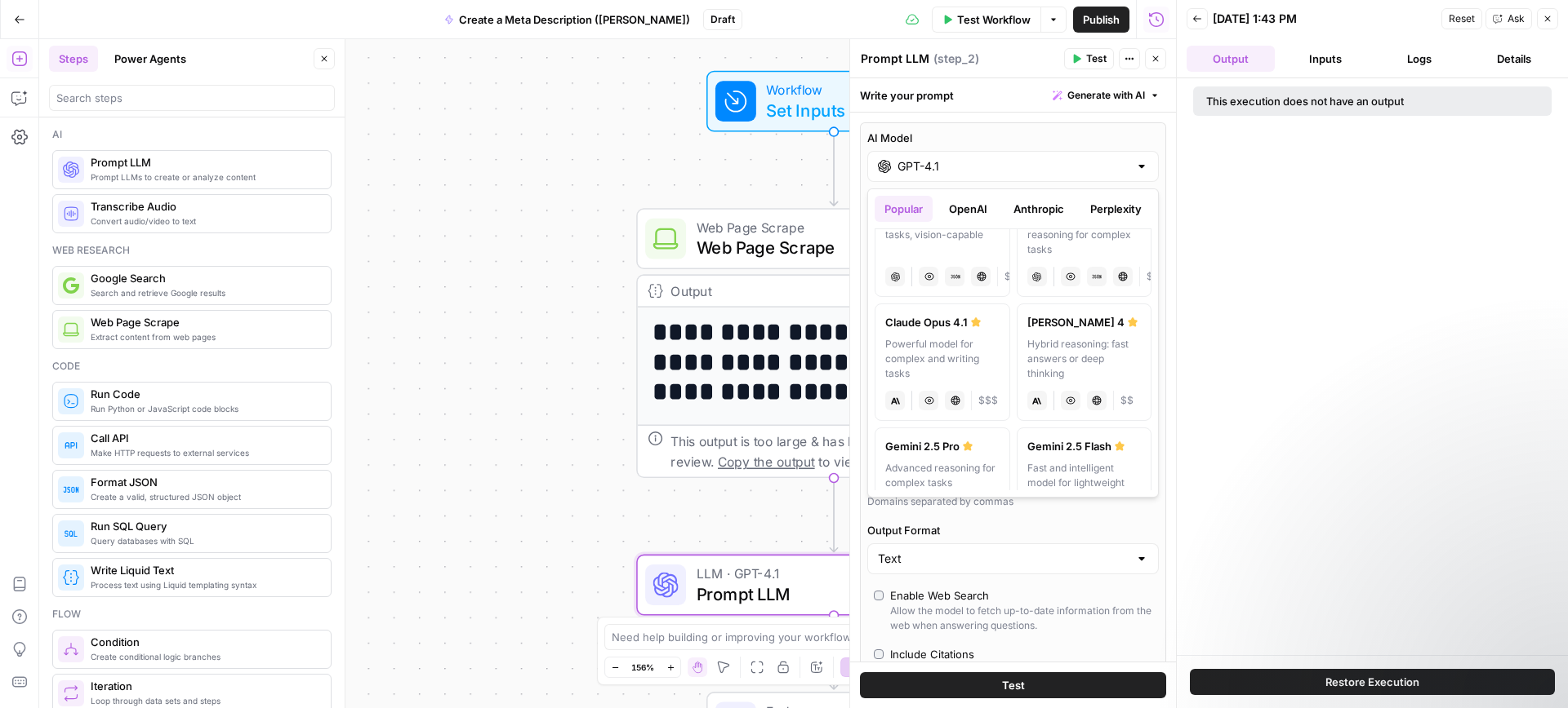
click at [1061, 324] on div "Claude Sonnet 4" at bounding box center [1085, 322] width 114 height 17
type input "Claude Sonnet 4"
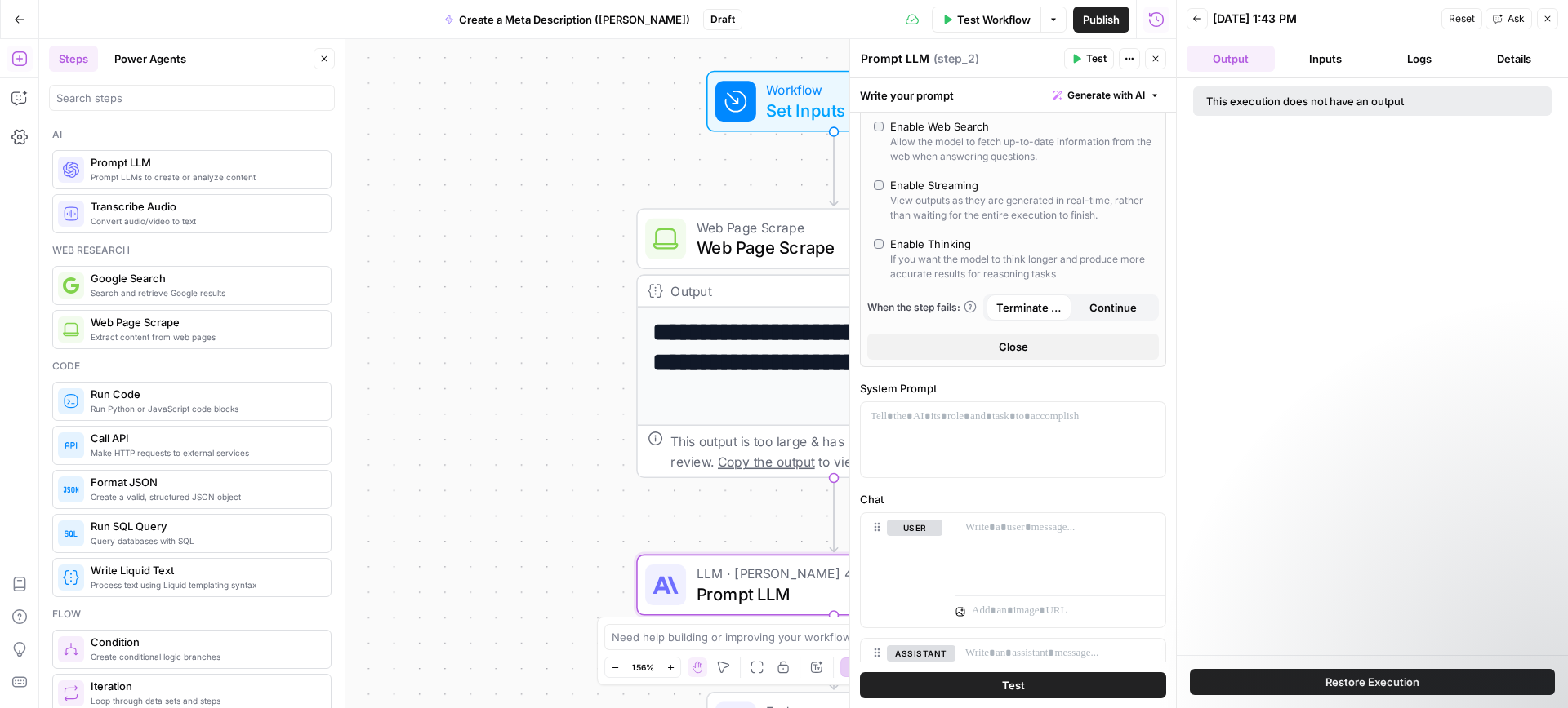
scroll to position [252, 0]
click at [938, 418] on p at bounding box center [1013, 415] width 285 height 17
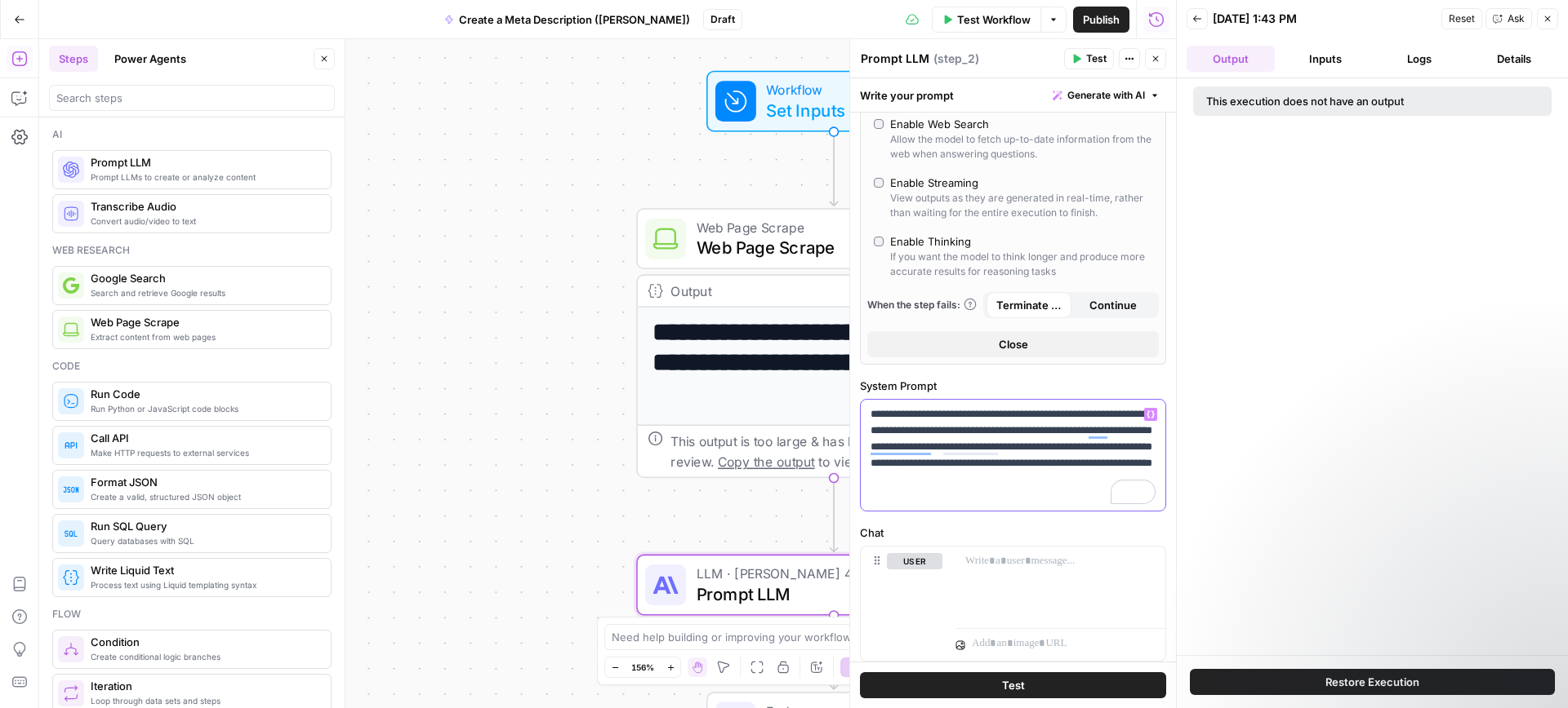
click at [994, 431] on p "**********" at bounding box center [1013, 455] width 285 height 98
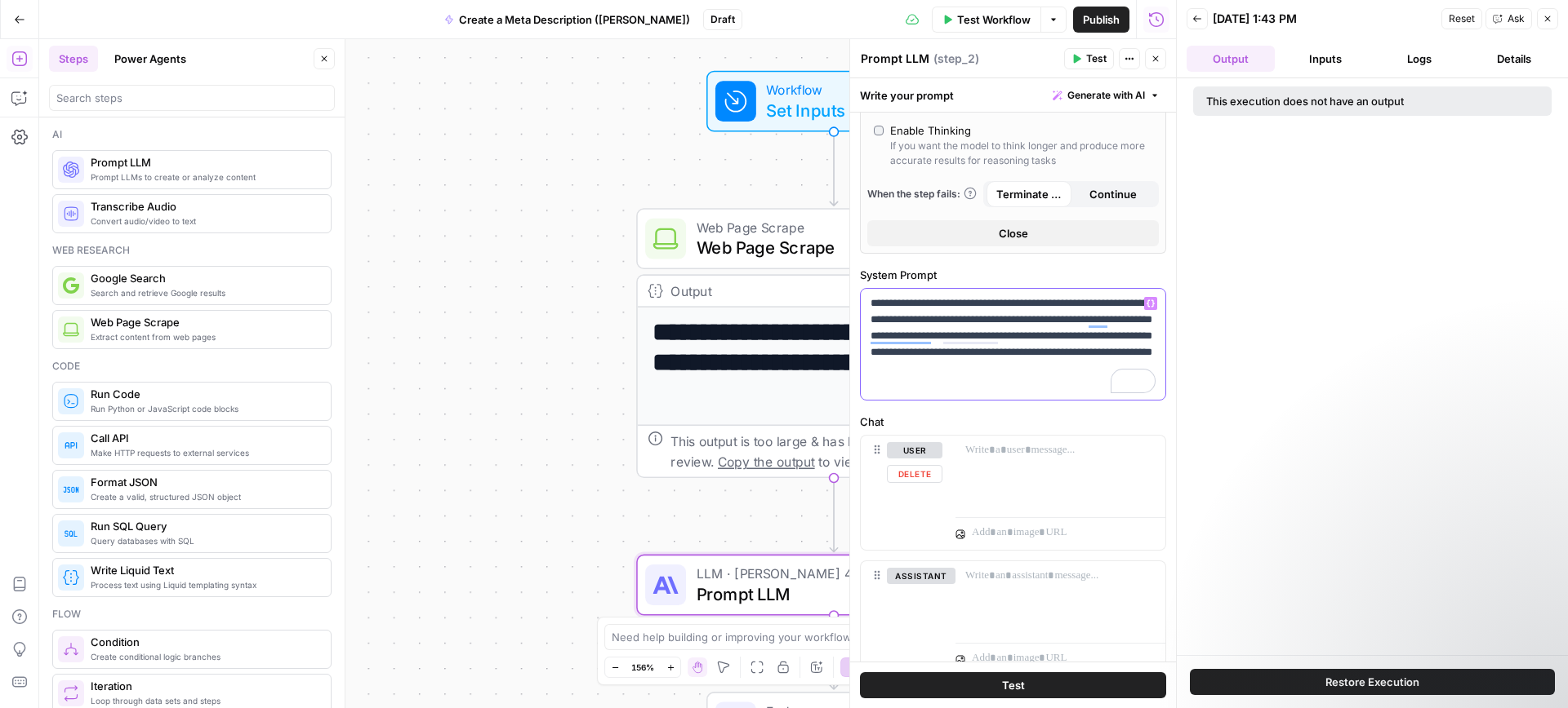
scroll to position [425, 0]
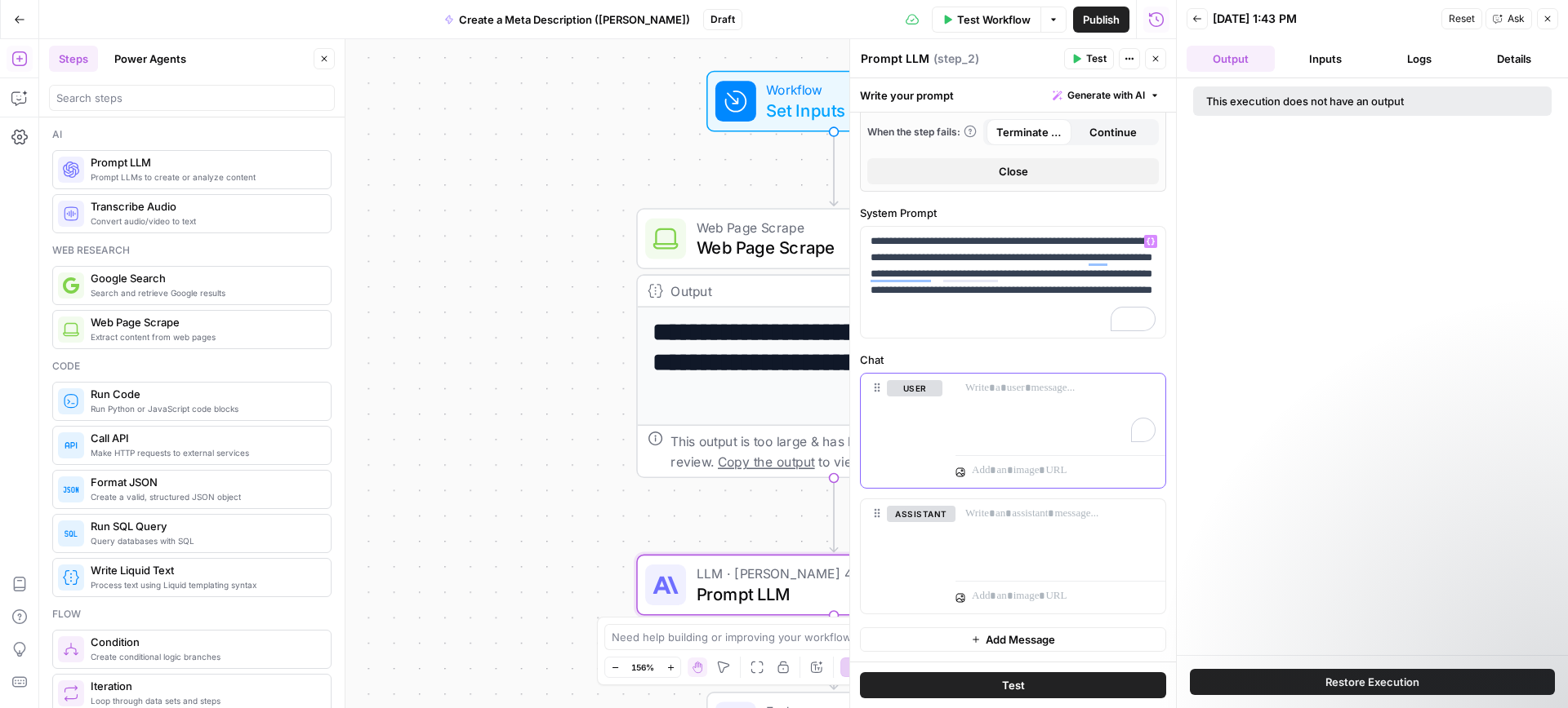
click at [1015, 385] on p "To enrich screen reader interactions, please activate Accessibility in Grammarl…" at bounding box center [1060, 388] width 190 height 17
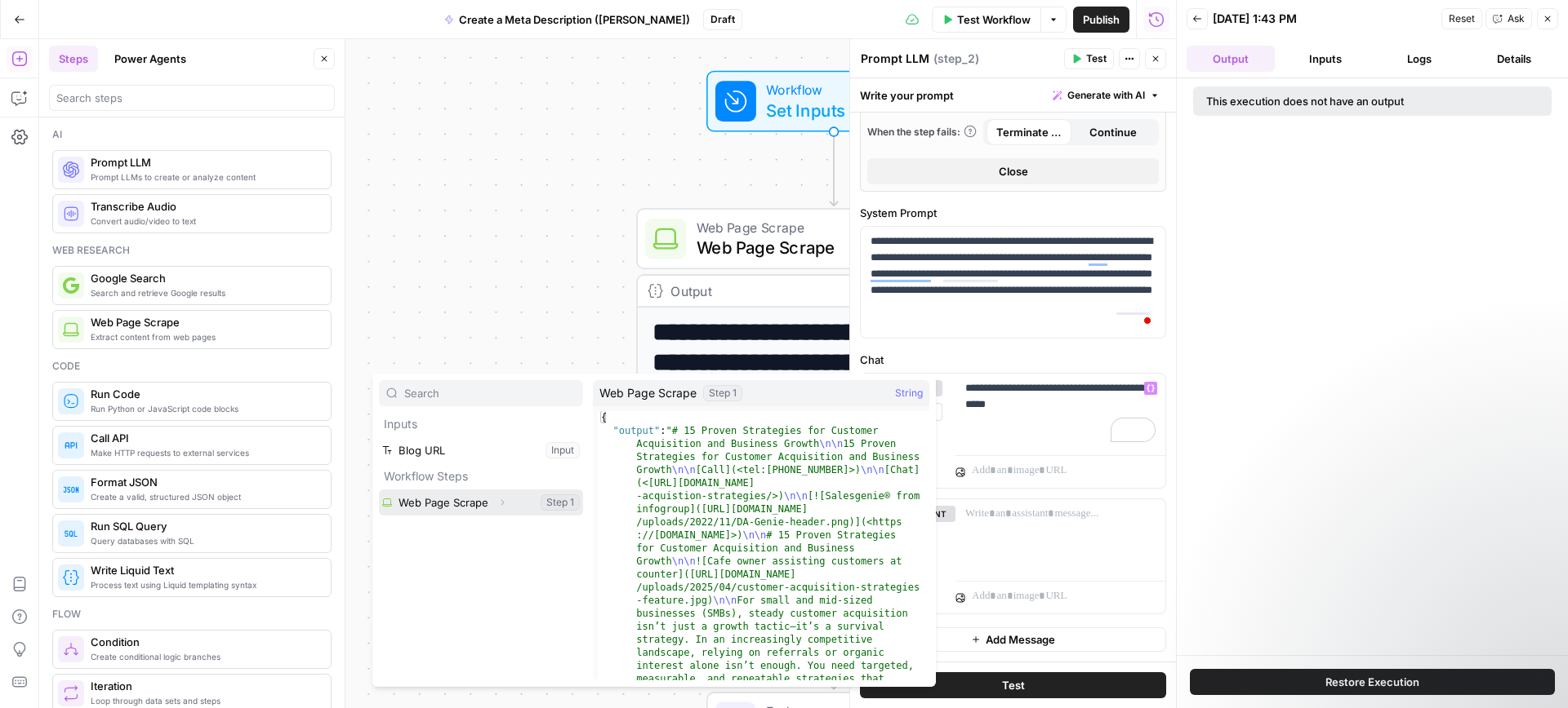
click at [440, 496] on button "Select variable Web Page Scrape" at bounding box center [481, 502] width 204 height 26
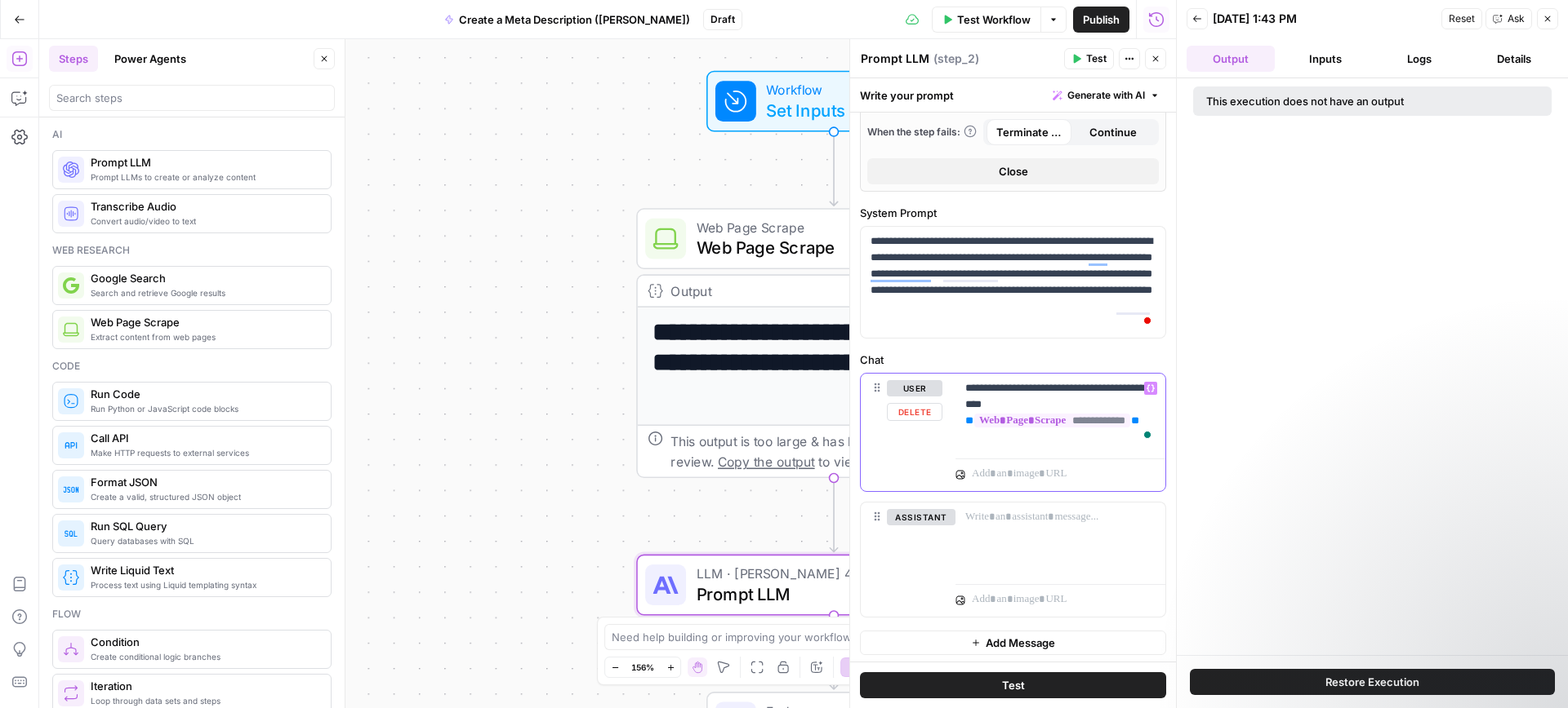
scroll to position [429, 0]
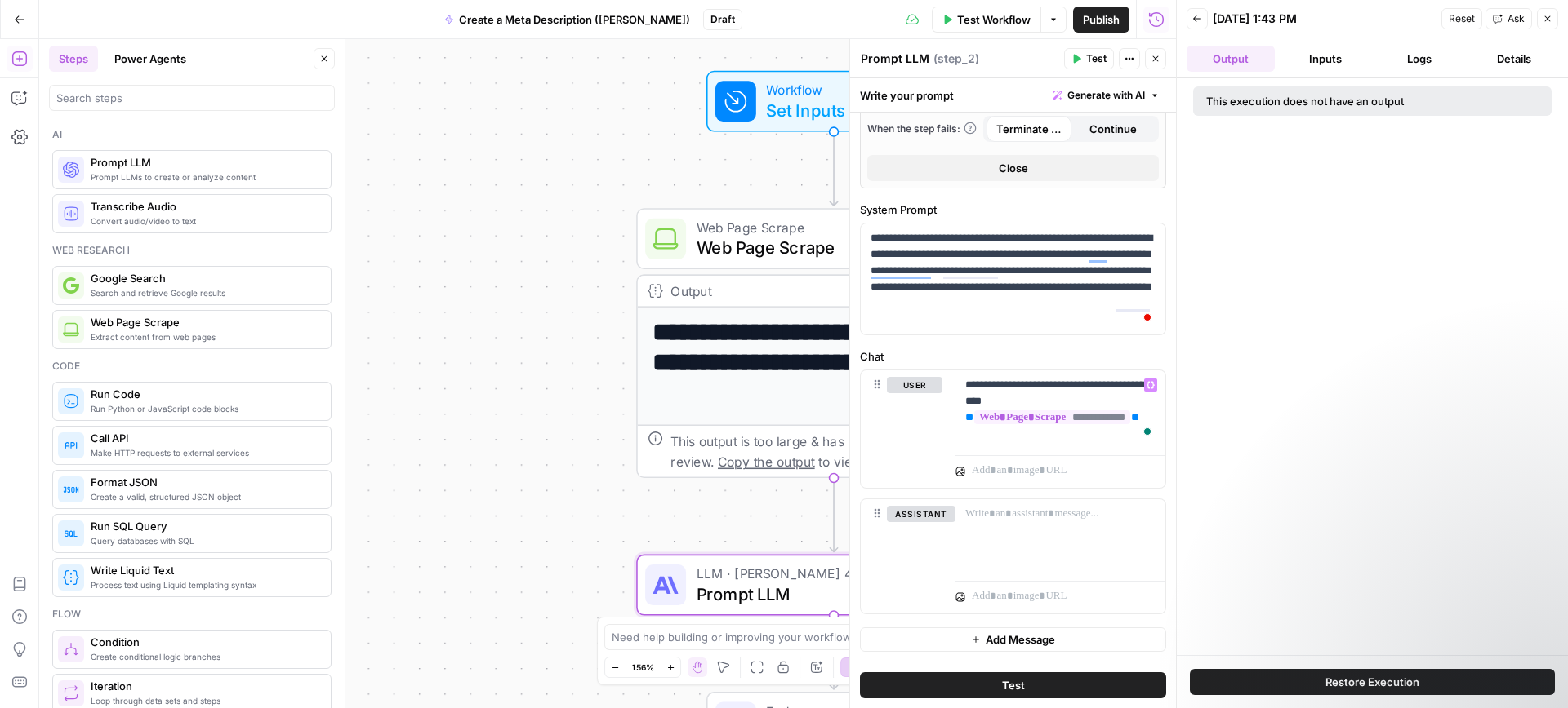
click at [1087, 60] on span "Test" at bounding box center [1095, 59] width 20 height 15
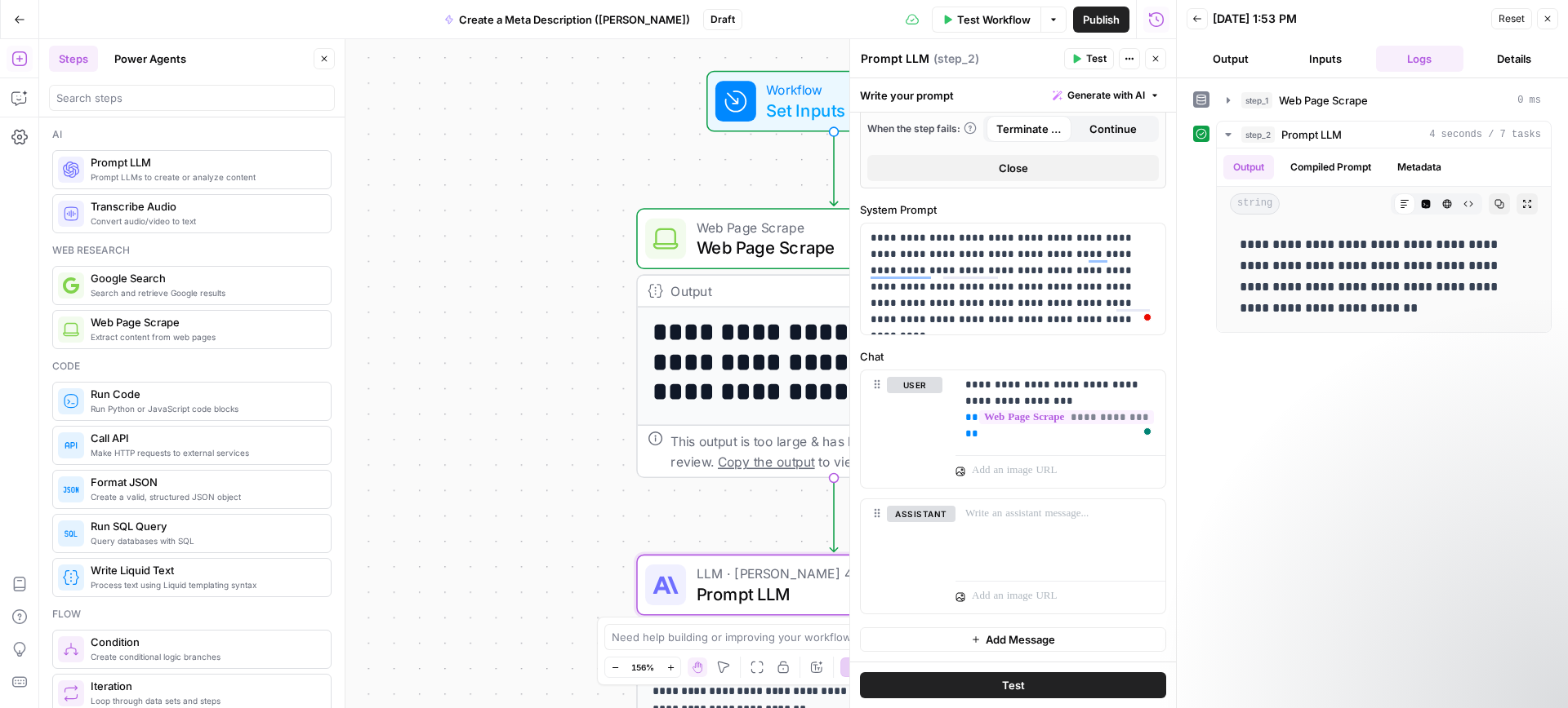
click at [1084, 62] on button "Test" at bounding box center [1088, 59] width 50 height 21
click at [1154, 66] on button "Close" at bounding box center [1155, 59] width 21 height 21
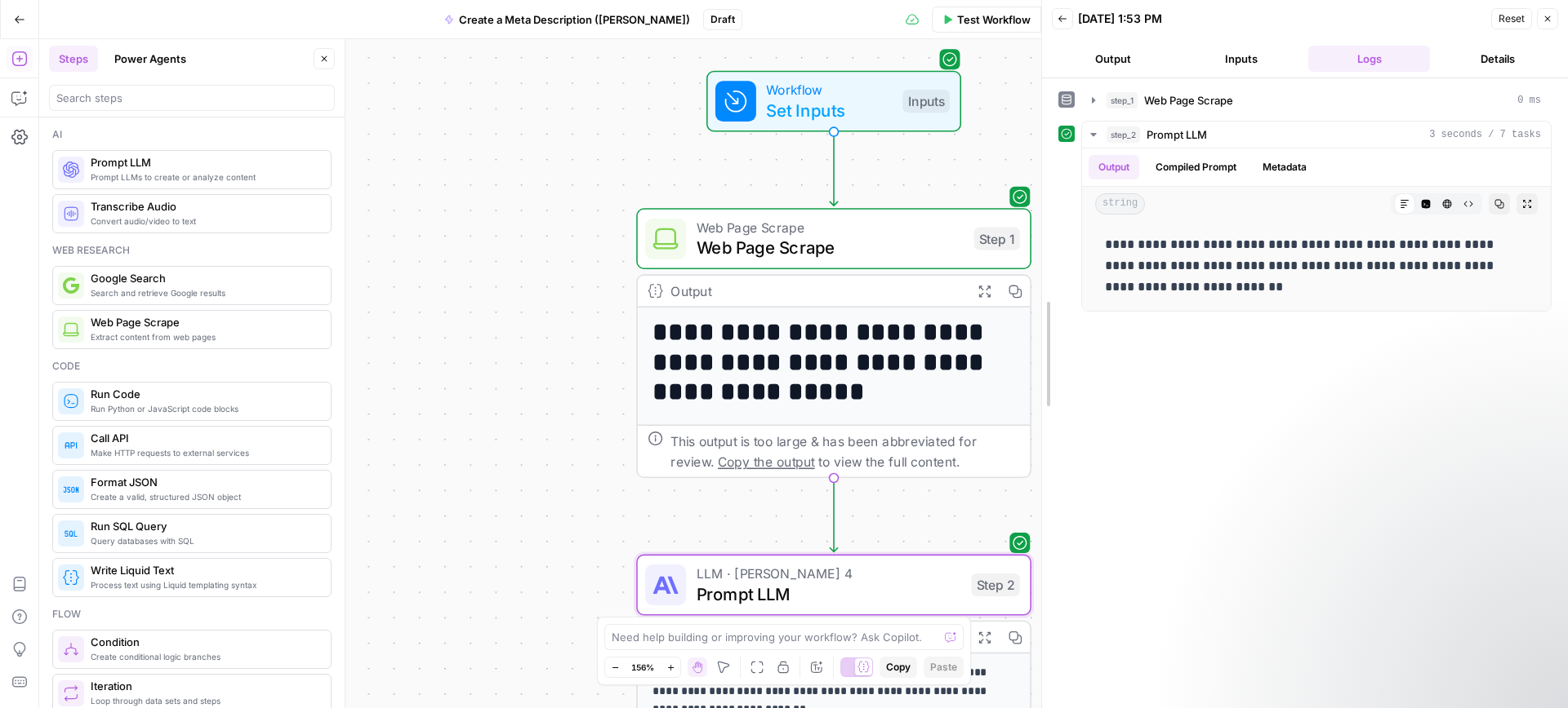
drag, startPoint x: 1177, startPoint y: 269, endPoint x: 1042, endPoint y: 280, distance: 135.4
click at [178, 104] on input "search" at bounding box center [192, 98] width 271 height 17
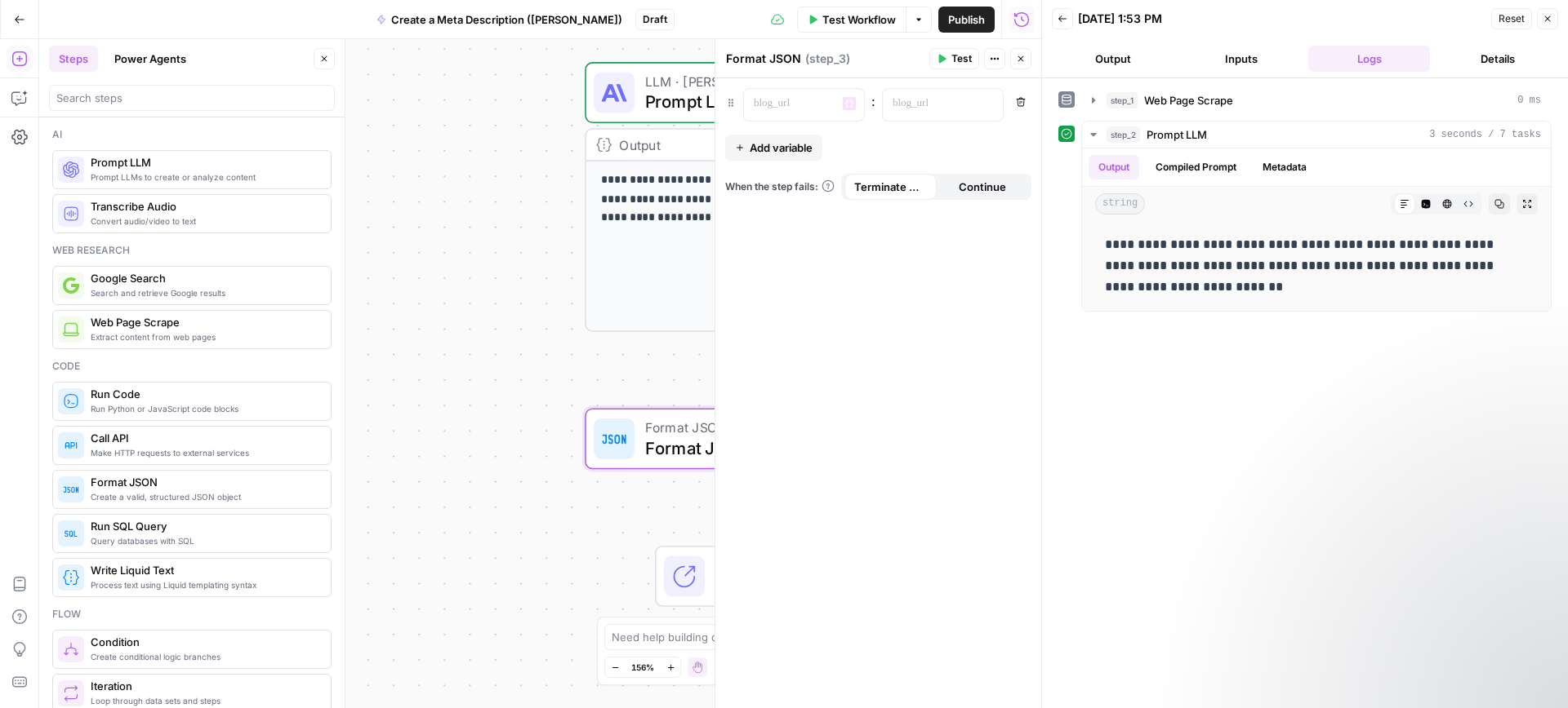
click at [791, 122] on div "“/” to reference Variables Menu : Remove Add variable When the step fails: Term…" at bounding box center [878, 393] width 326 height 630
click at [693, 452] on span "Format JSON" at bounding box center [778, 447] width 265 height 25
click at [794, 101] on p at bounding box center [790, 104] width 75 height 17
click at [773, 150] on span "Add variable" at bounding box center [781, 148] width 63 height 17
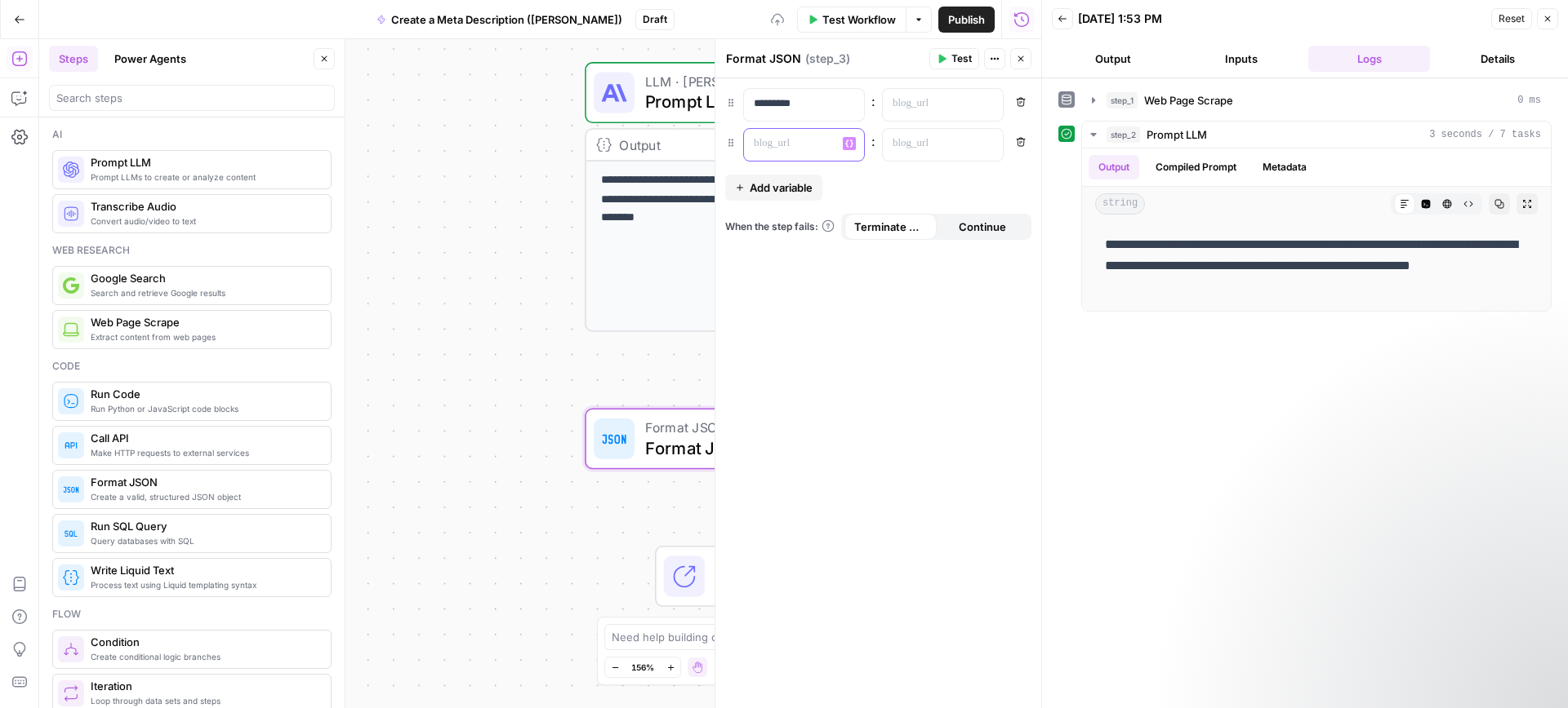
click at [788, 147] on p at bounding box center [790, 143] width 75 height 17
click at [912, 141] on p at bounding box center [929, 143] width 75 height 17
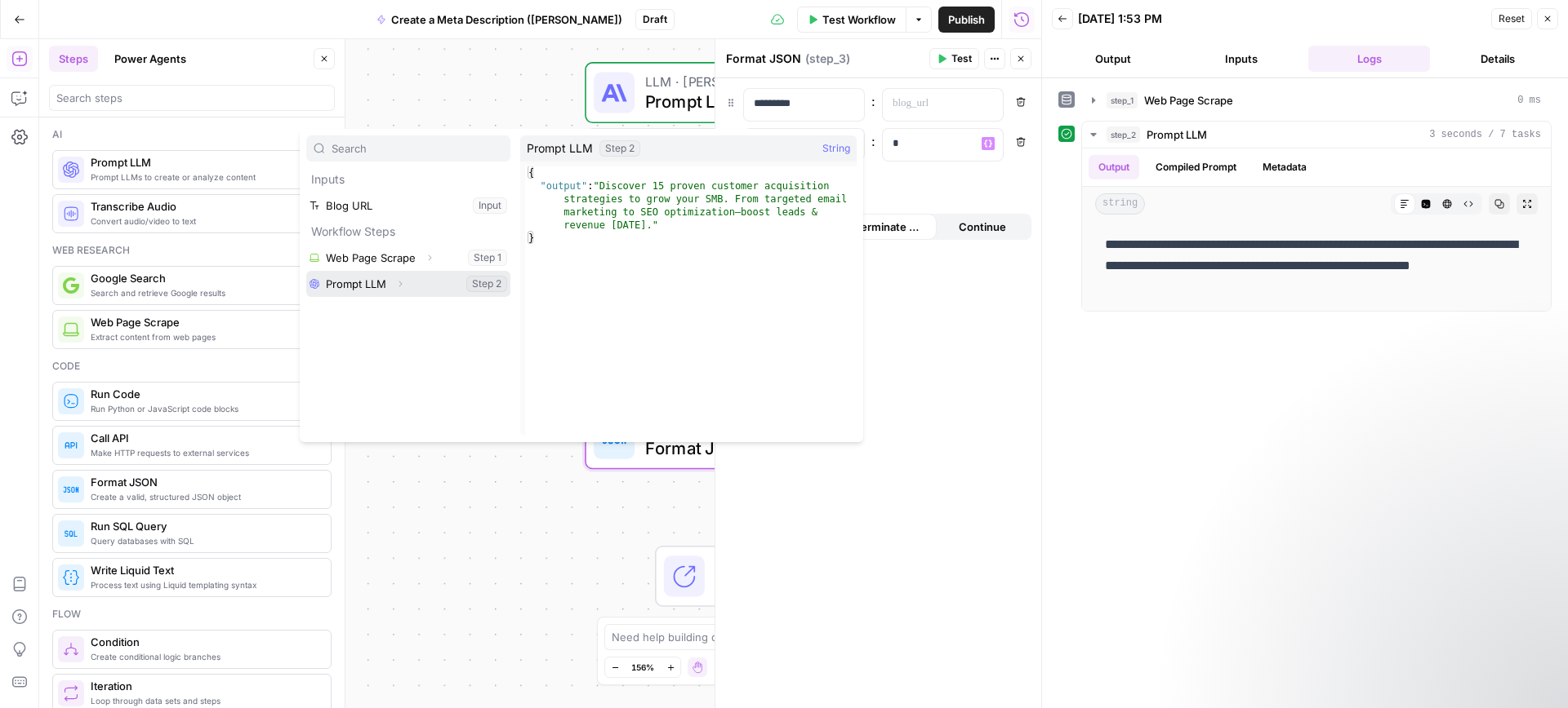
click at [392, 279] on button "Expand" at bounding box center [400, 284] width 21 height 21
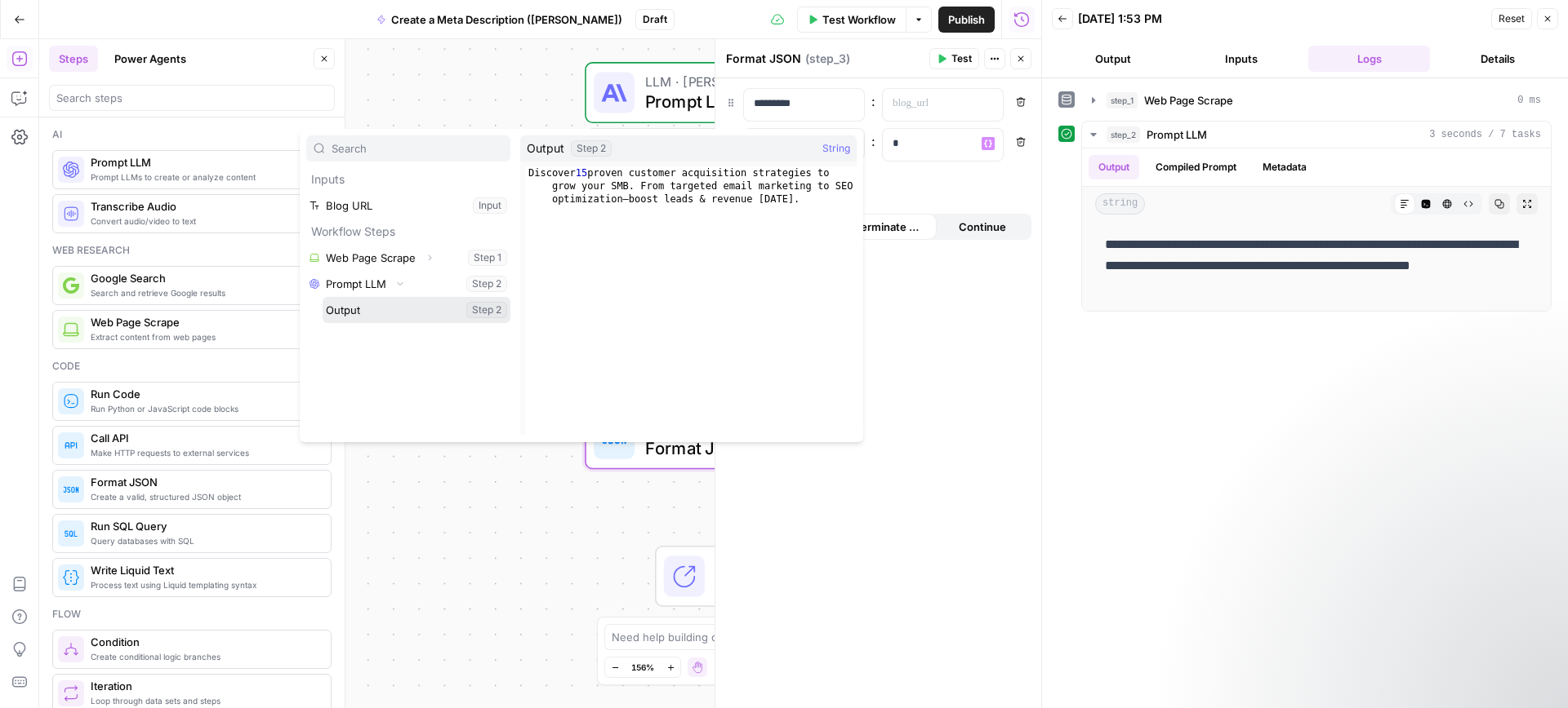
click at [401, 304] on button "Select variable Output" at bounding box center [417, 310] width 188 height 26
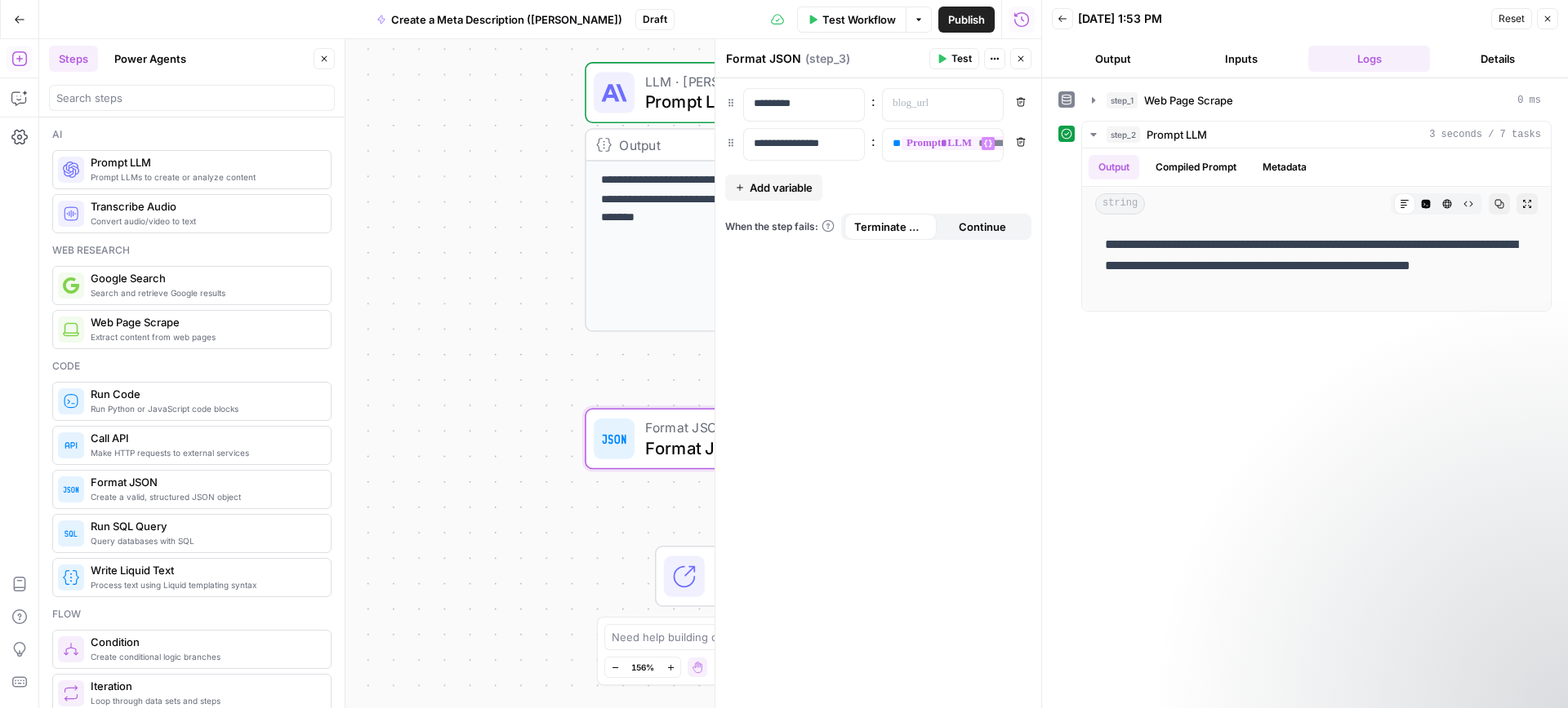
click at [956, 55] on span "Test" at bounding box center [961, 59] width 20 height 15
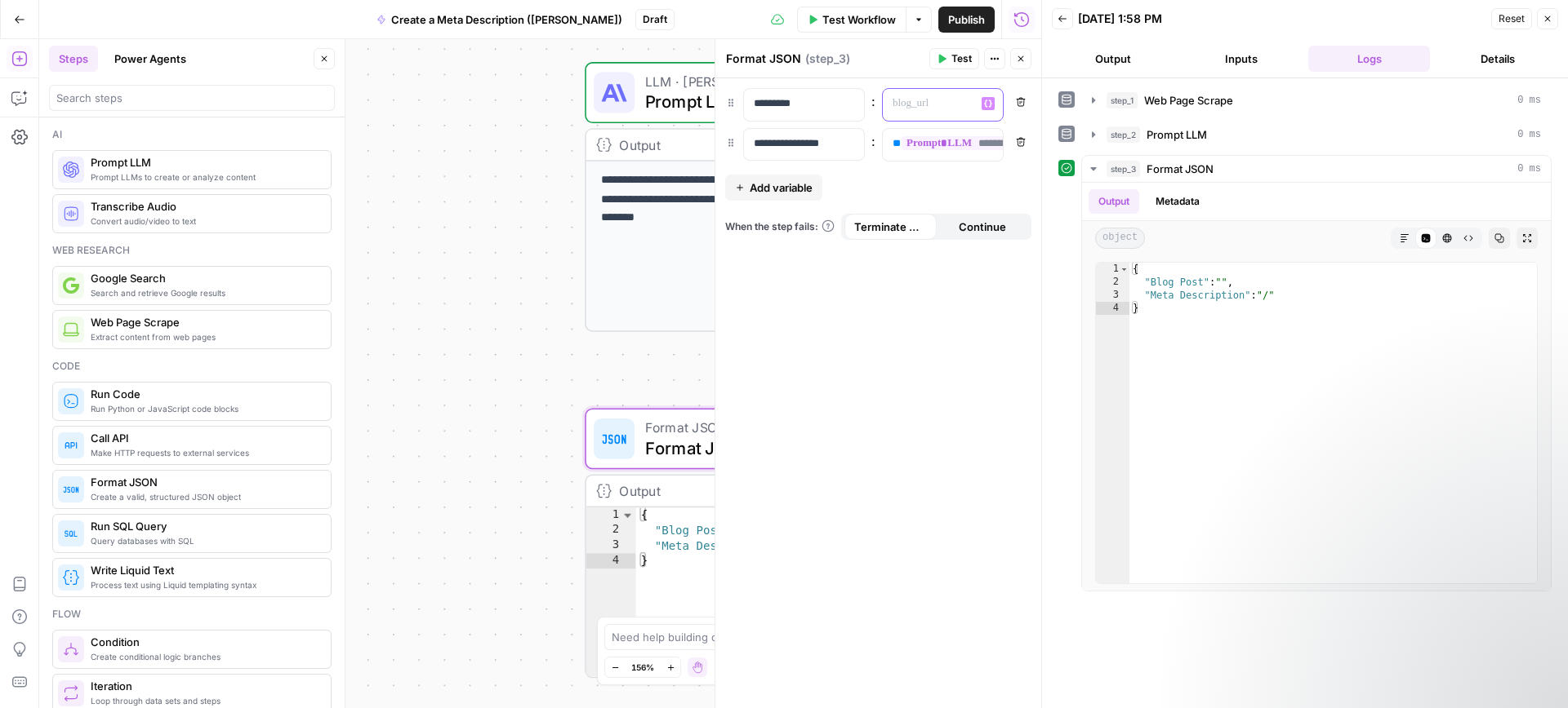
click at [902, 102] on p at bounding box center [929, 104] width 75 height 17
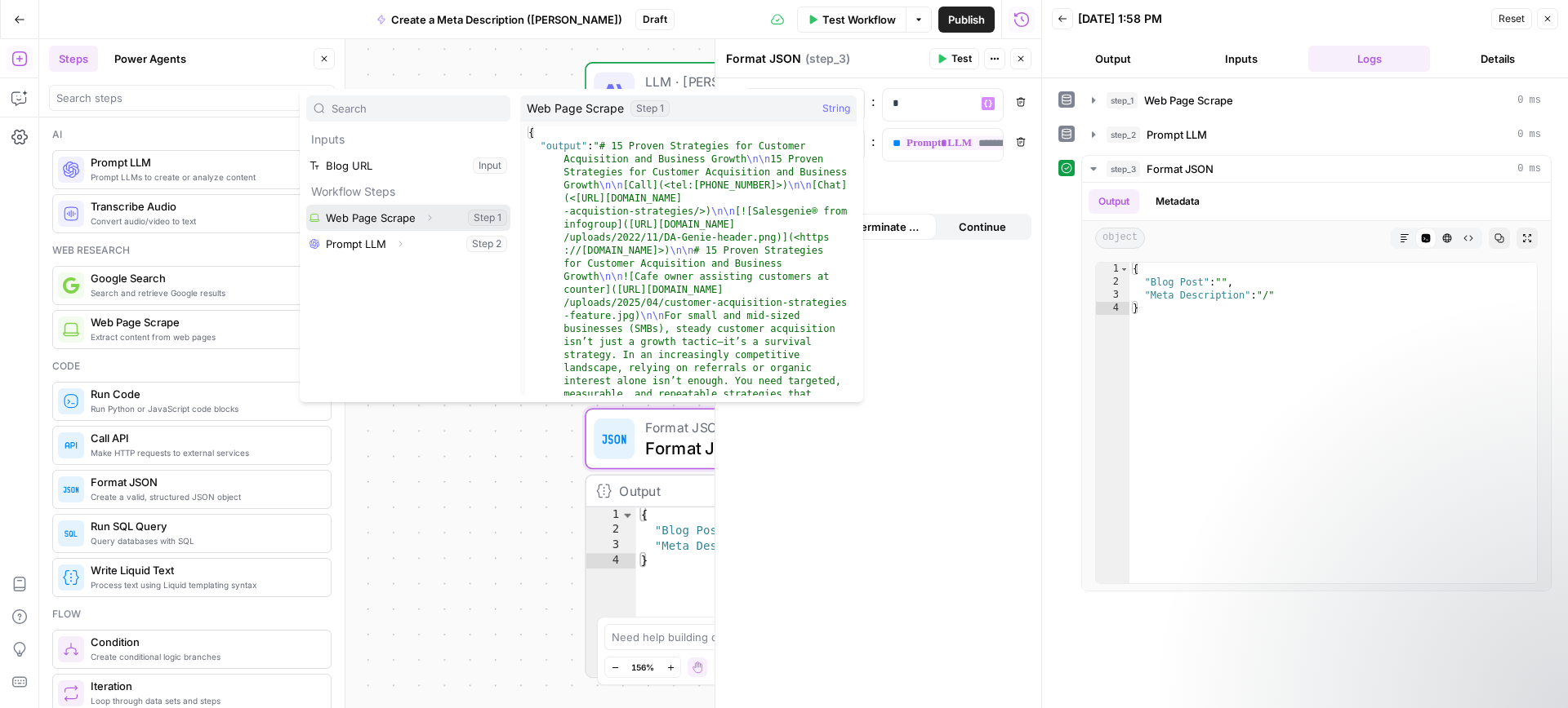
click at [446, 217] on button "Select variable Web Page Scrape" at bounding box center [408, 218] width 204 height 26
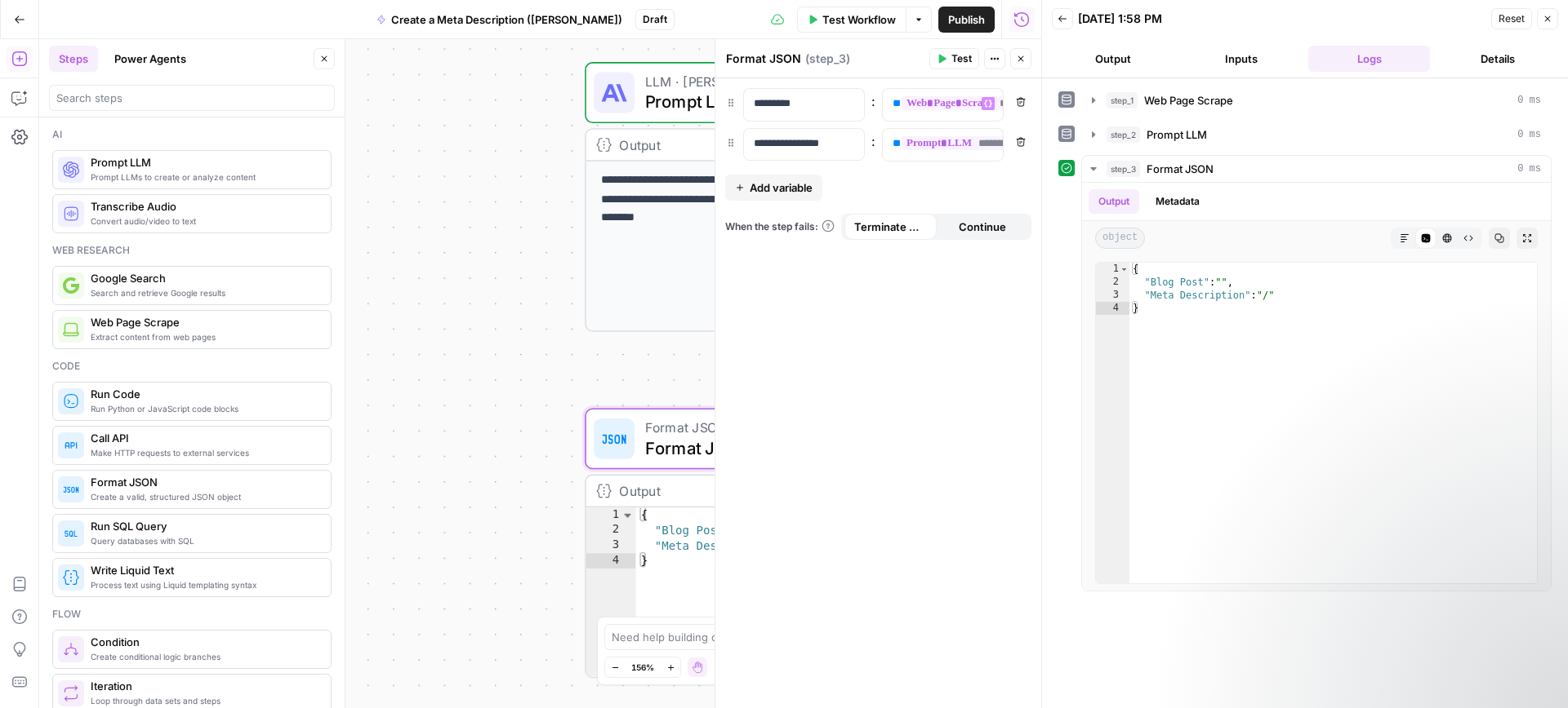
click at [937, 48] on button "Test" at bounding box center [954, 59] width 50 height 21
click at [785, 143] on p "**********" at bounding box center [803, 143] width 100 height 17
click at [1552, 22] on button "Close" at bounding box center [1547, 18] width 21 height 21
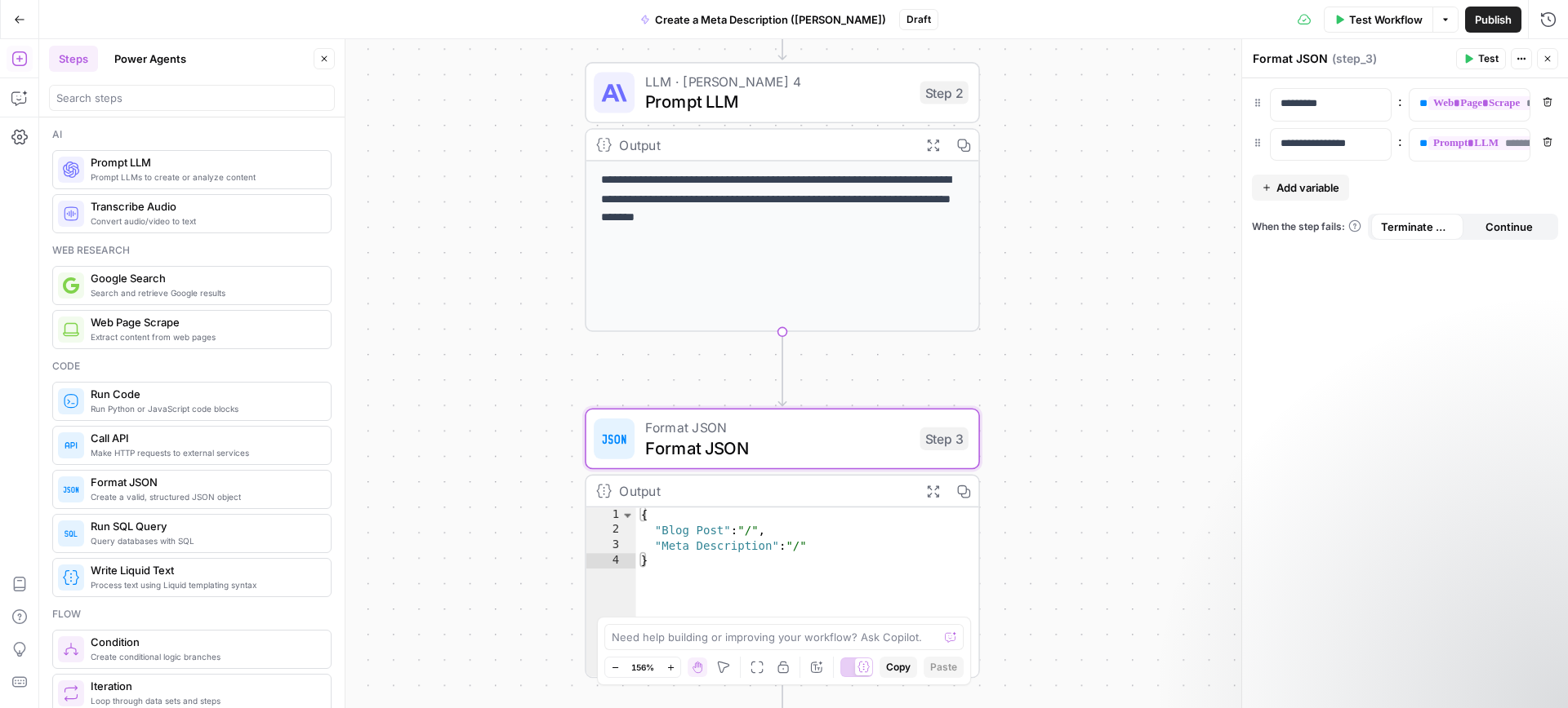
click at [1489, 55] on span "Test" at bounding box center [1487, 59] width 20 height 15
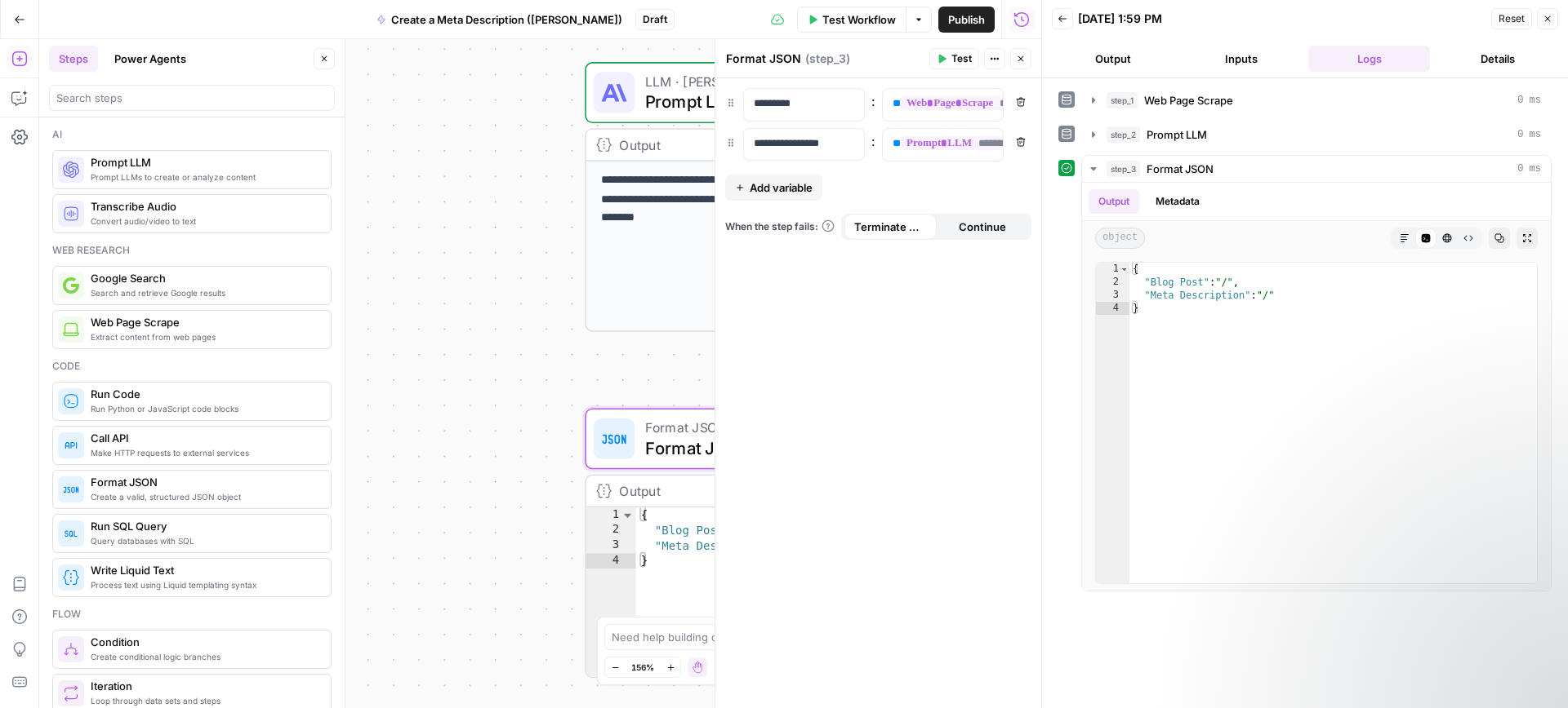
click at [975, 235] on button "Continue" at bounding box center [982, 227] width 92 height 26
click at [890, 230] on span "Terminate Workflow" at bounding box center [890, 227] width 73 height 17
click at [1499, 55] on button "Details" at bounding box center [1497, 59] width 121 height 26
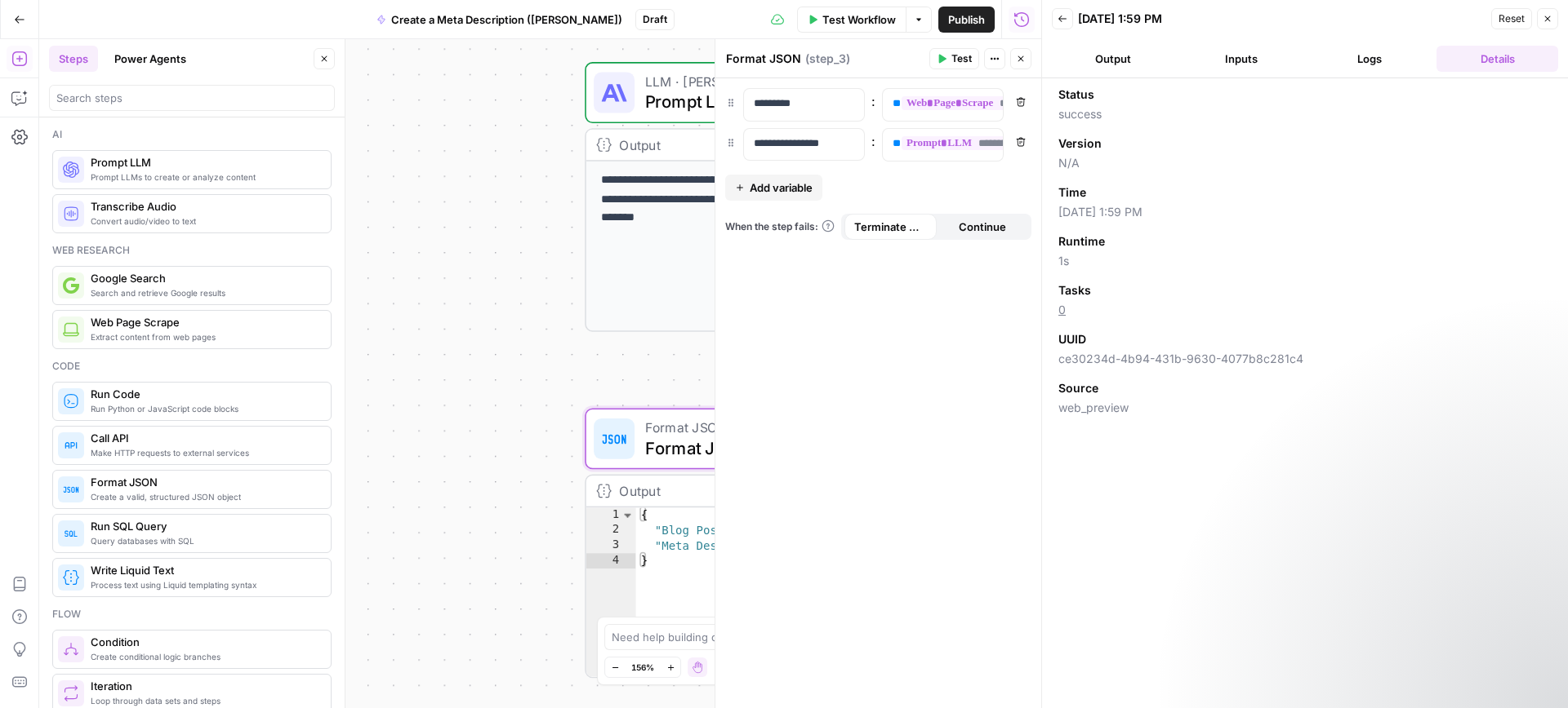
click at [1234, 50] on button "Inputs" at bounding box center [1240, 59] width 121 height 26
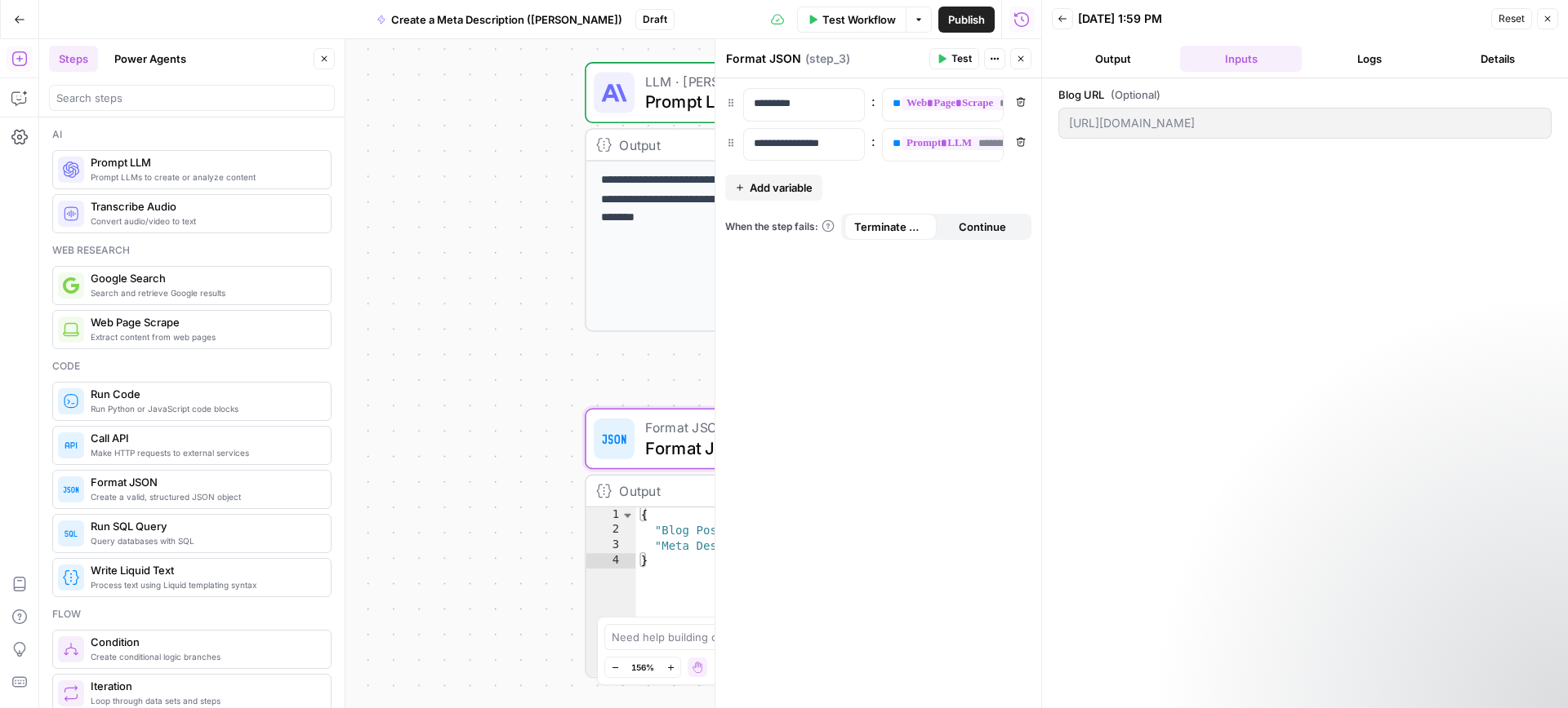
click at [1107, 62] on button "Output" at bounding box center [1112, 59] width 121 height 26
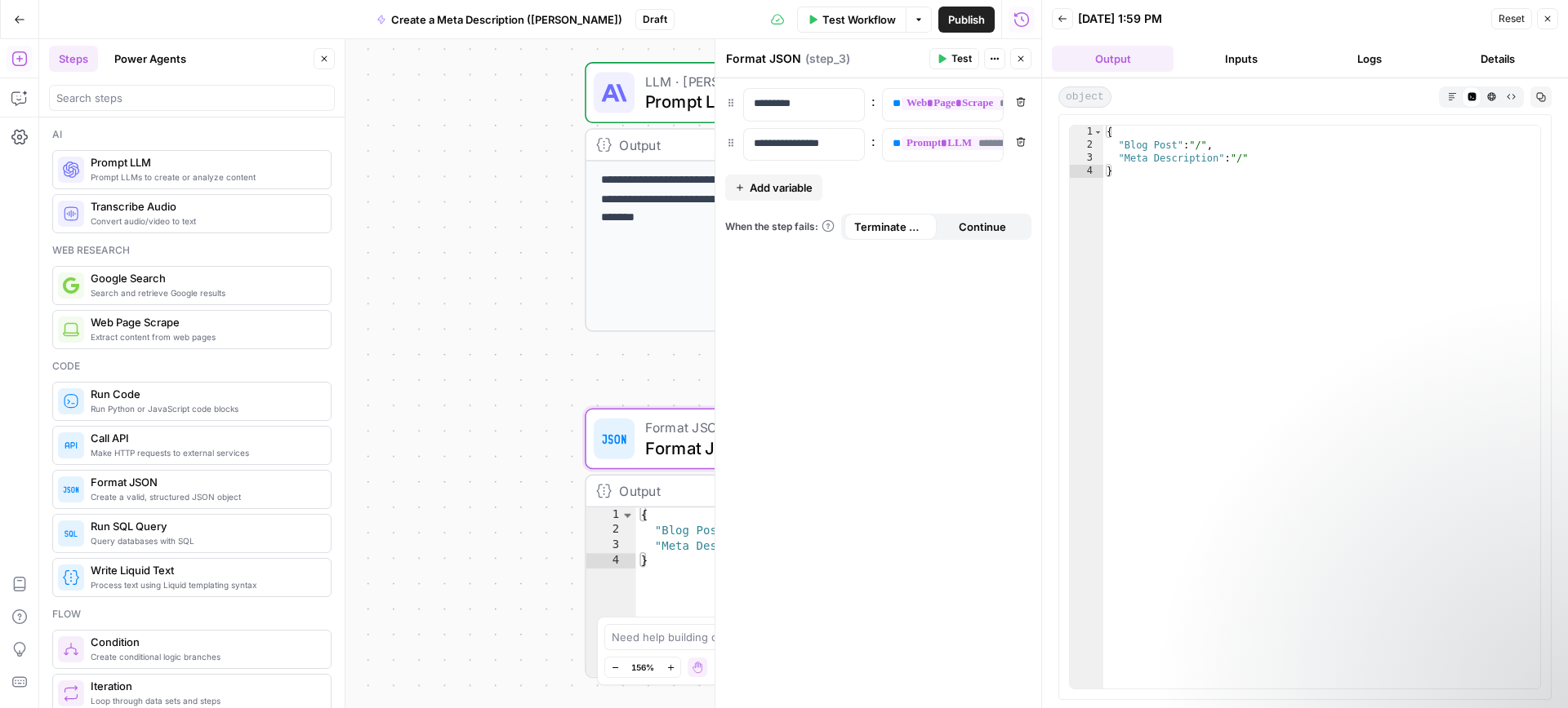
click at [1206, 69] on button "Inputs" at bounding box center [1240, 59] width 121 height 26
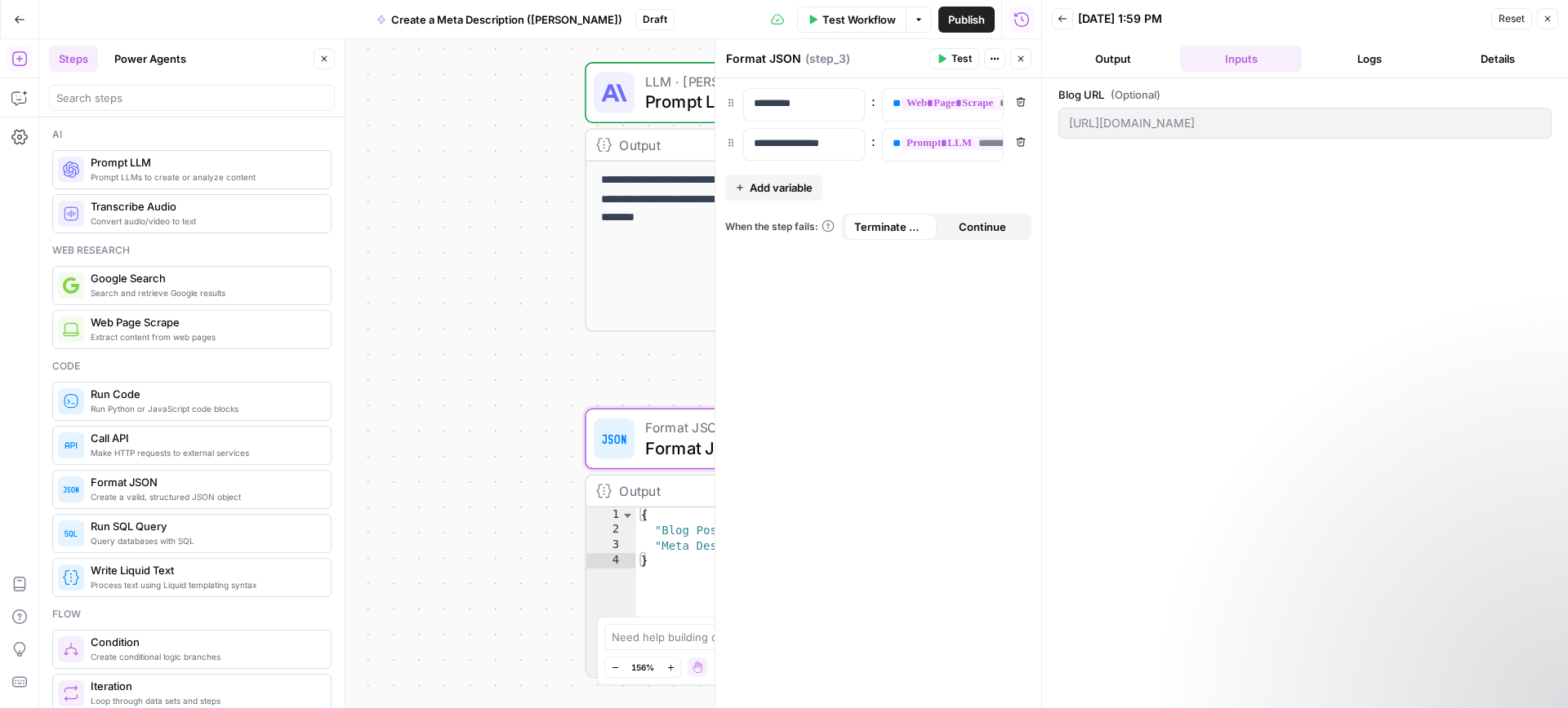
click at [1127, 54] on button "Output" at bounding box center [1112, 59] width 121 height 26
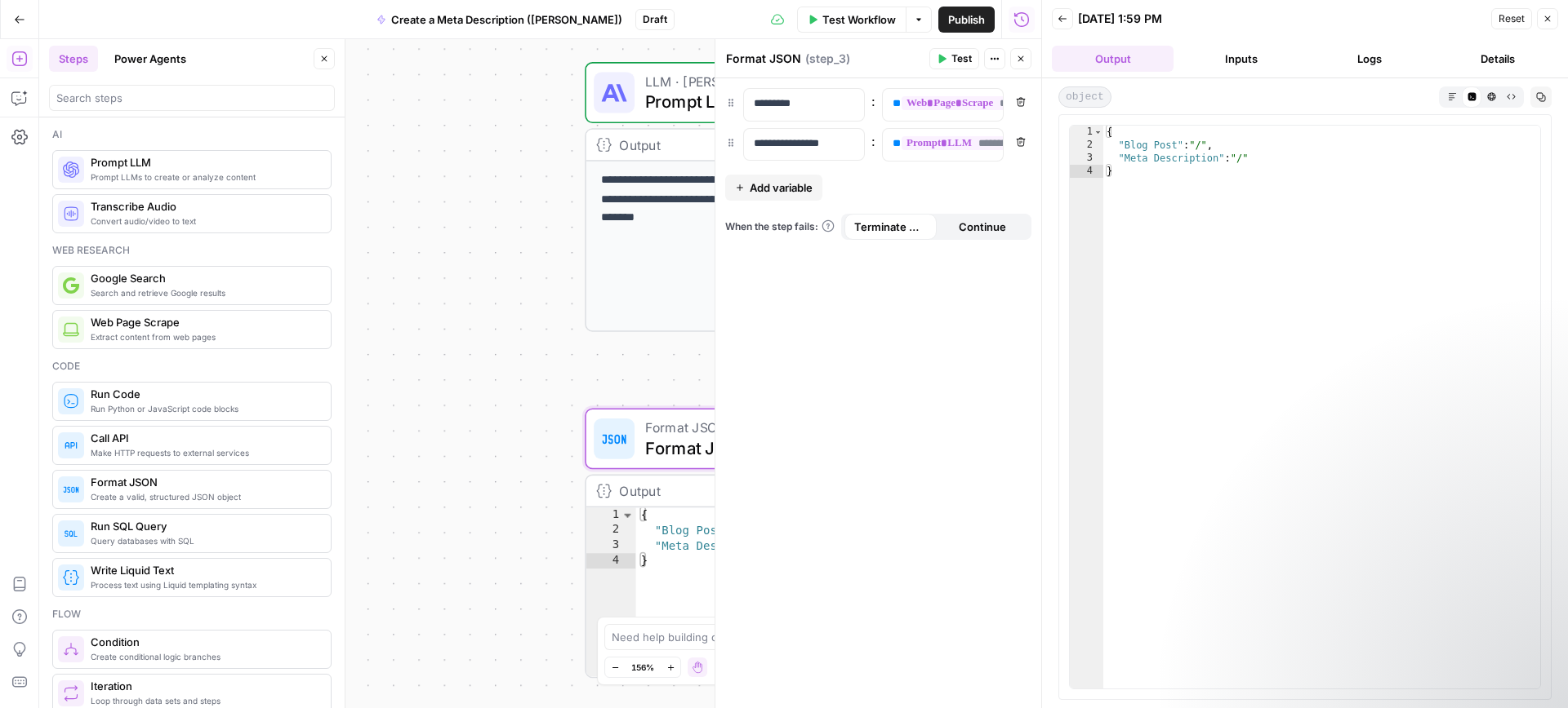
click at [1374, 57] on button "Logs" at bounding box center [1368, 59] width 121 height 26
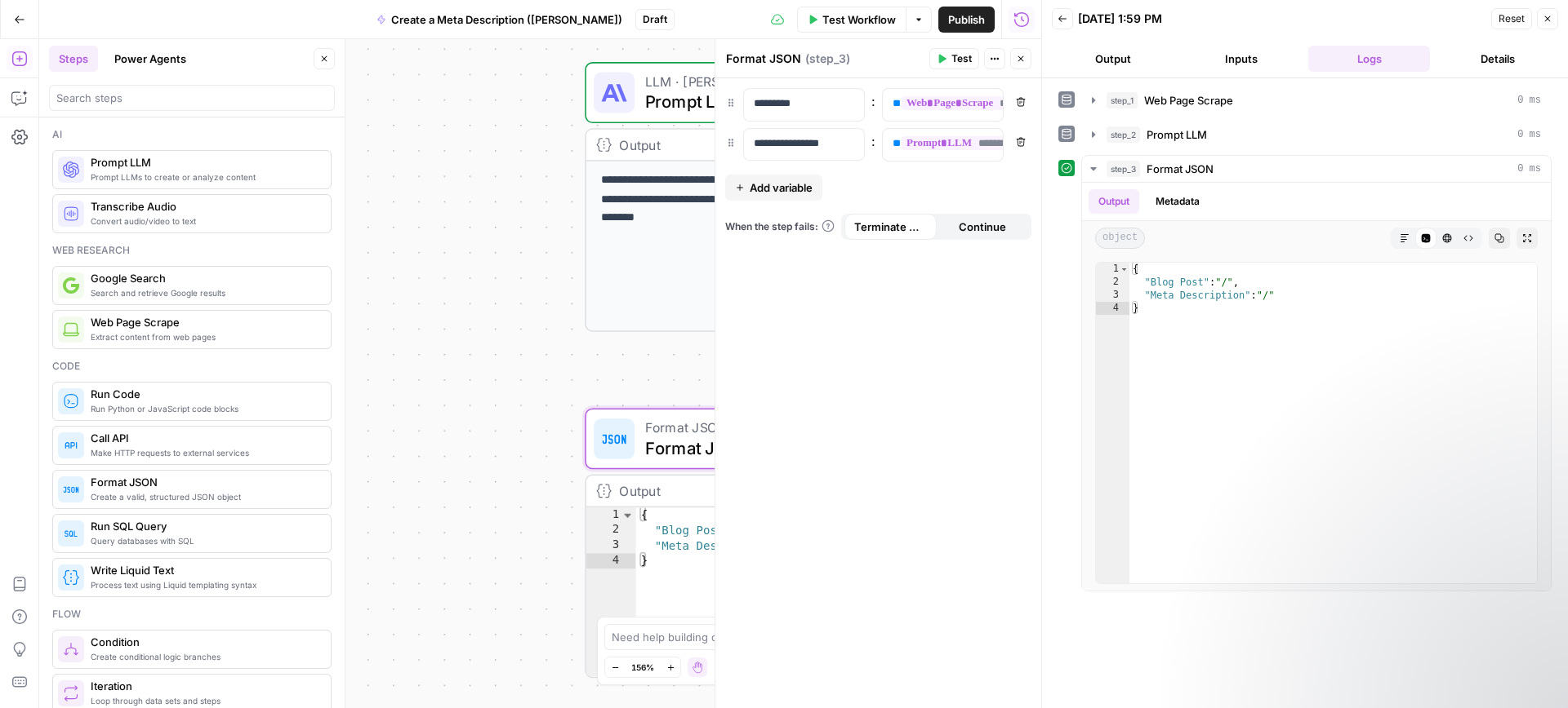
click at [1549, 19] on icon "button" at bounding box center [1548, 19] width 6 height 6
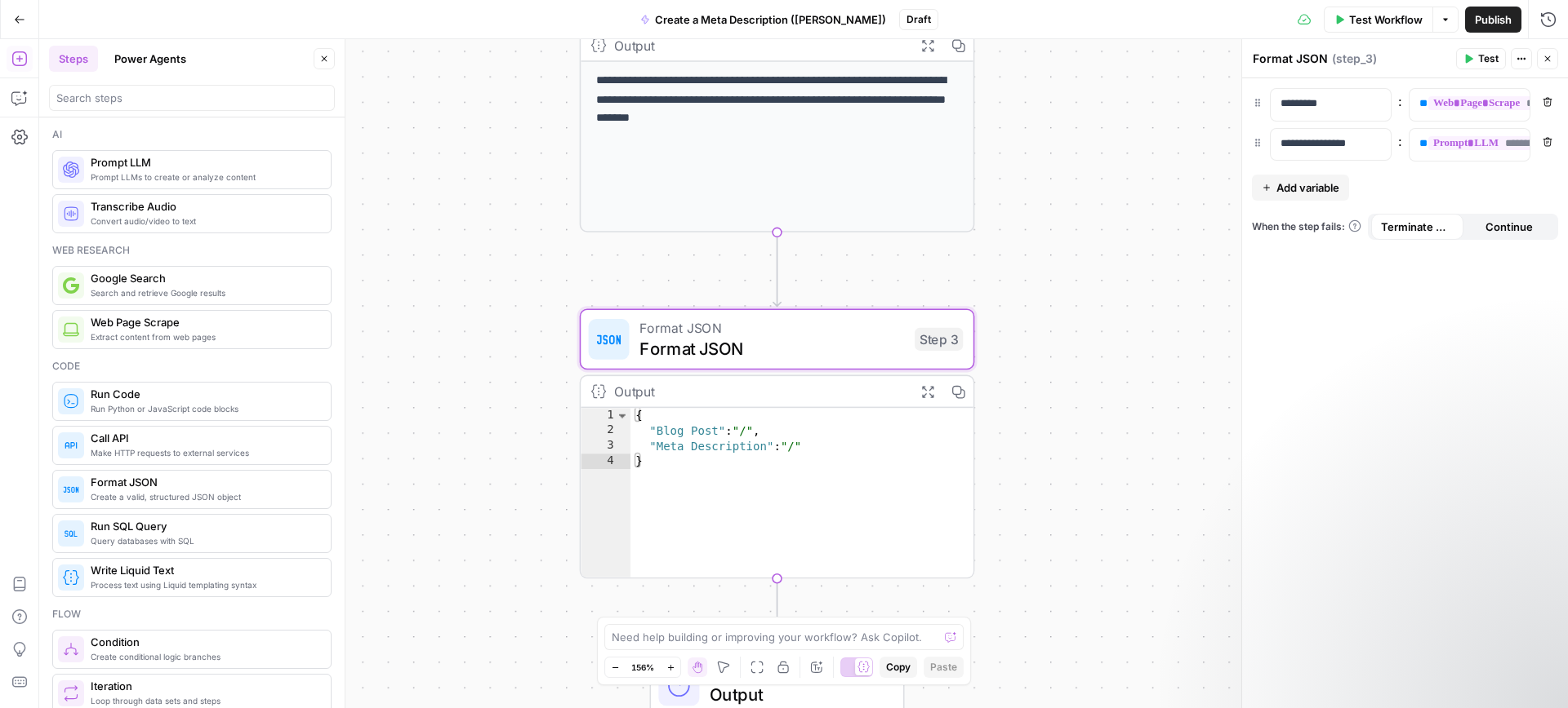
click at [824, 341] on span "Format JSON" at bounding box center [772, 348] width 265 height 25
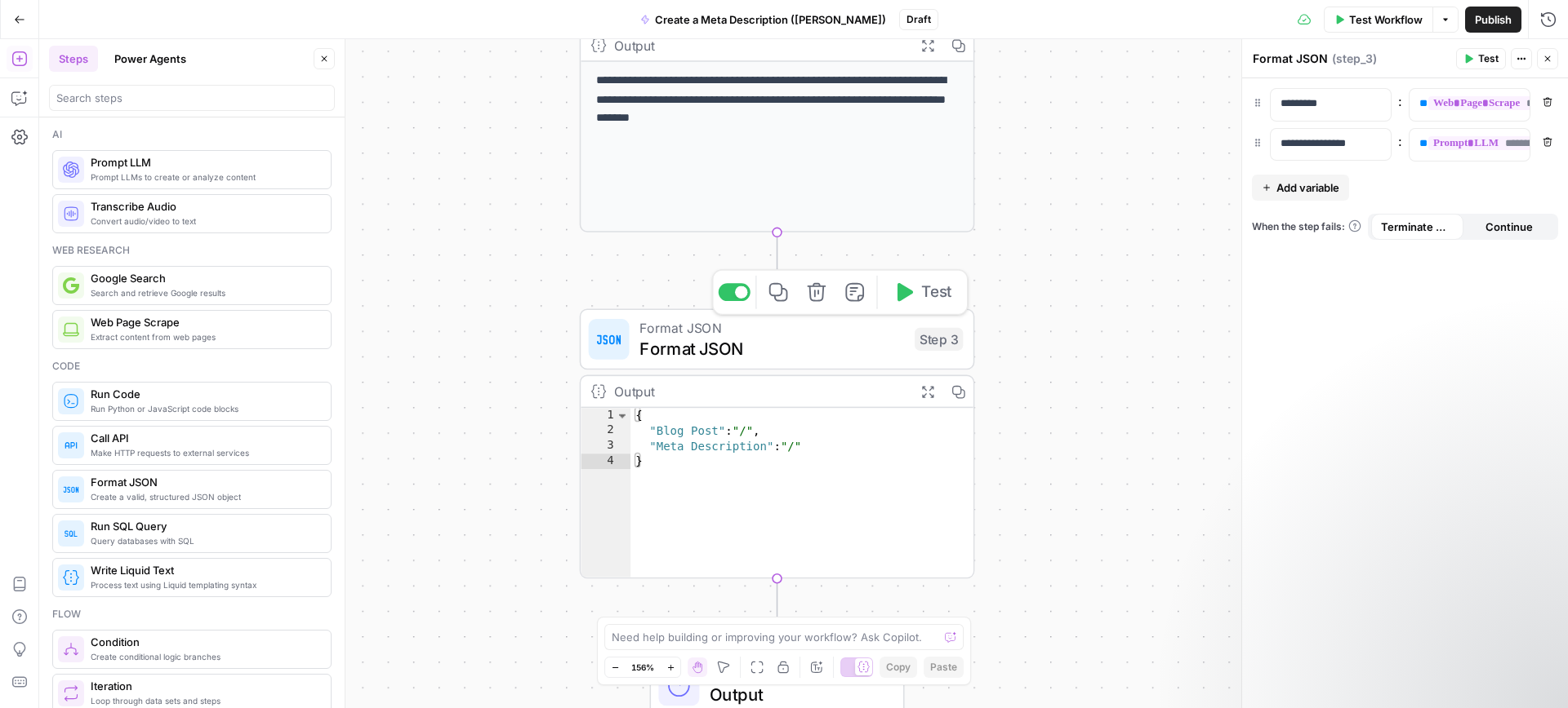
click at [778, 353] on span "Format JSON" at bounding box center [772, 348] width 265 height 25
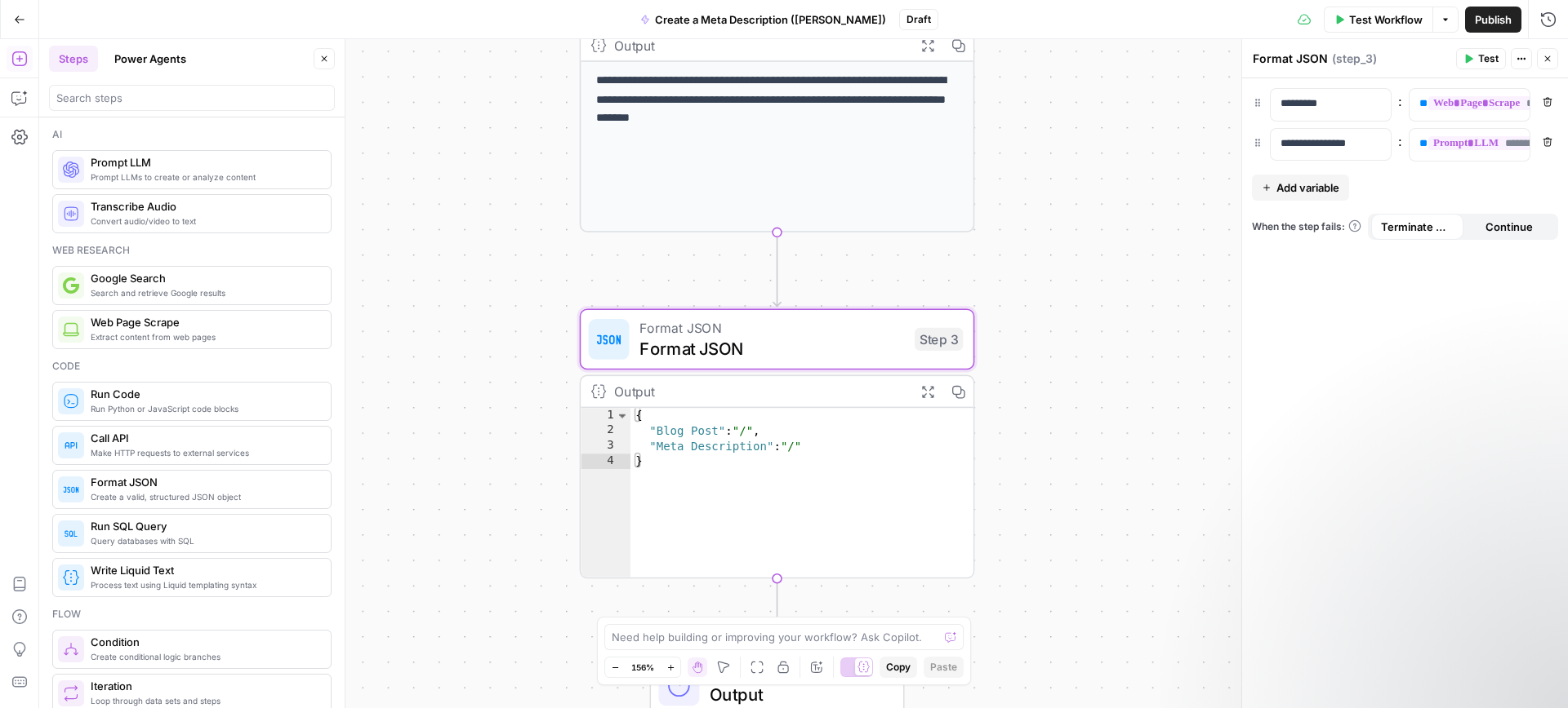
click at [1502, 224] on span "Continue" at bounding box center [1509, 227] width 47 height 17
click at [1399, 226] on span "Terminate Workflow" at bounding box center [1417, 227] width 73 height 17
click at [1546, 105] on icon "button" at bounding box center [1548, 102] width 9 height 9
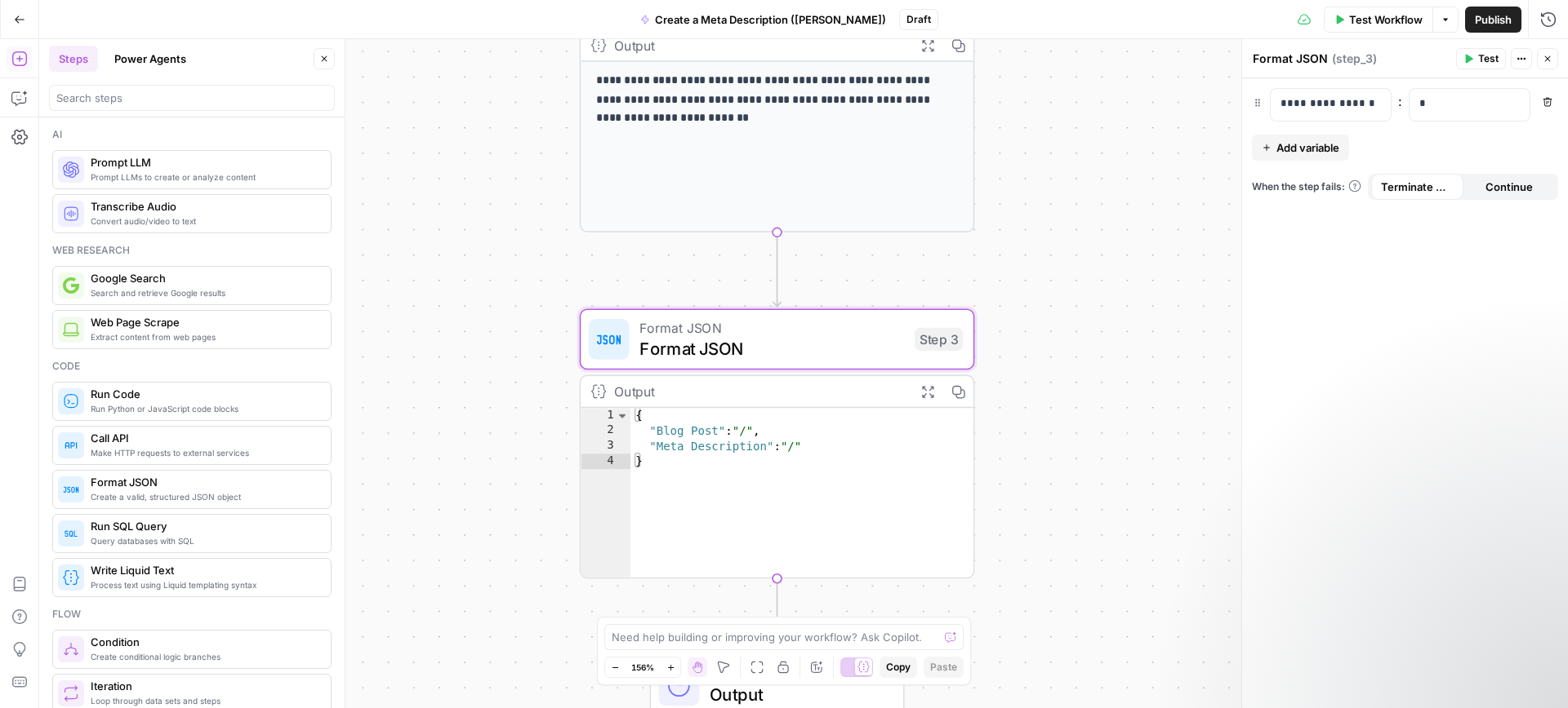
click at [1546, 105] on icon "button" at bounding box center [1548, 102] width 9 height 9
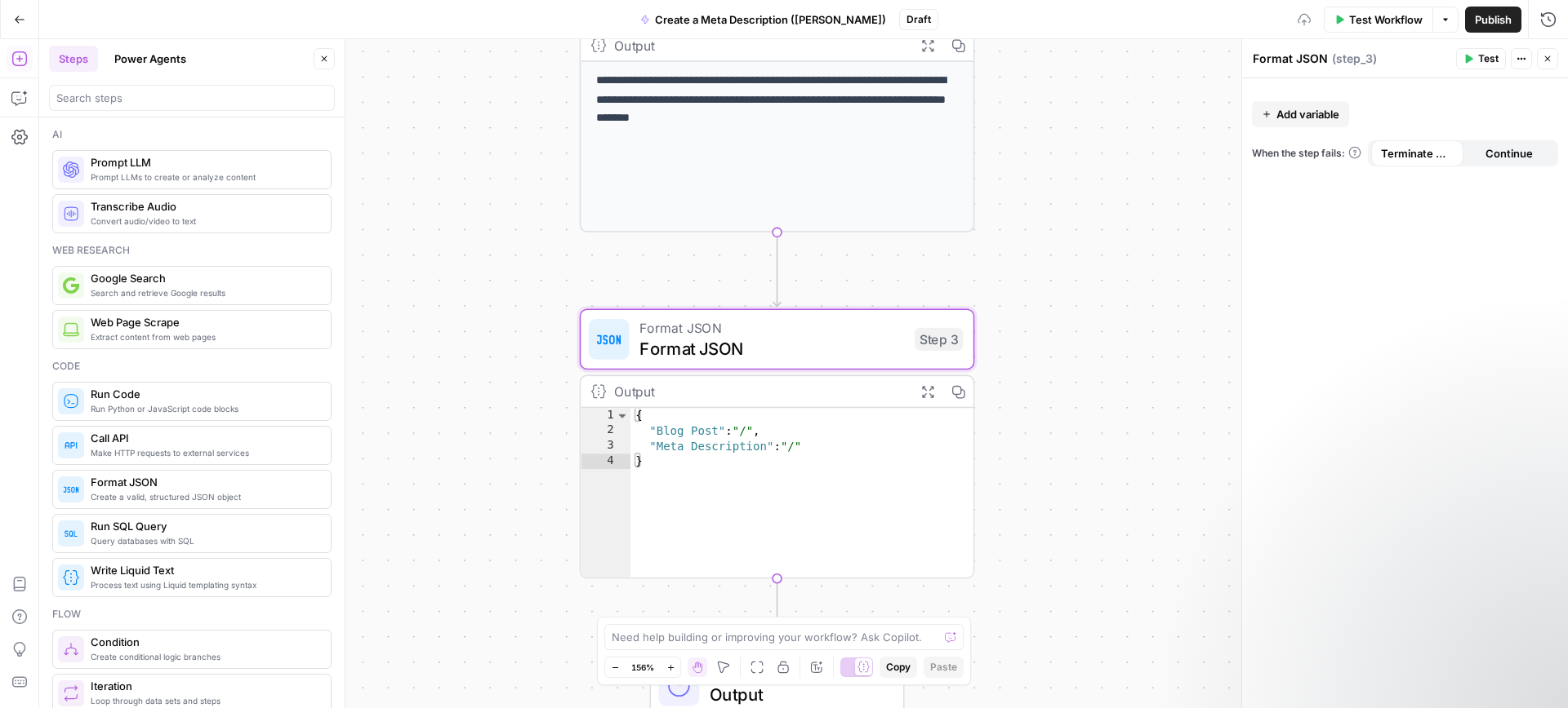
click at [1303, 119] on span "Add variable" at bounding box center [1308, 114] width 63 height 17
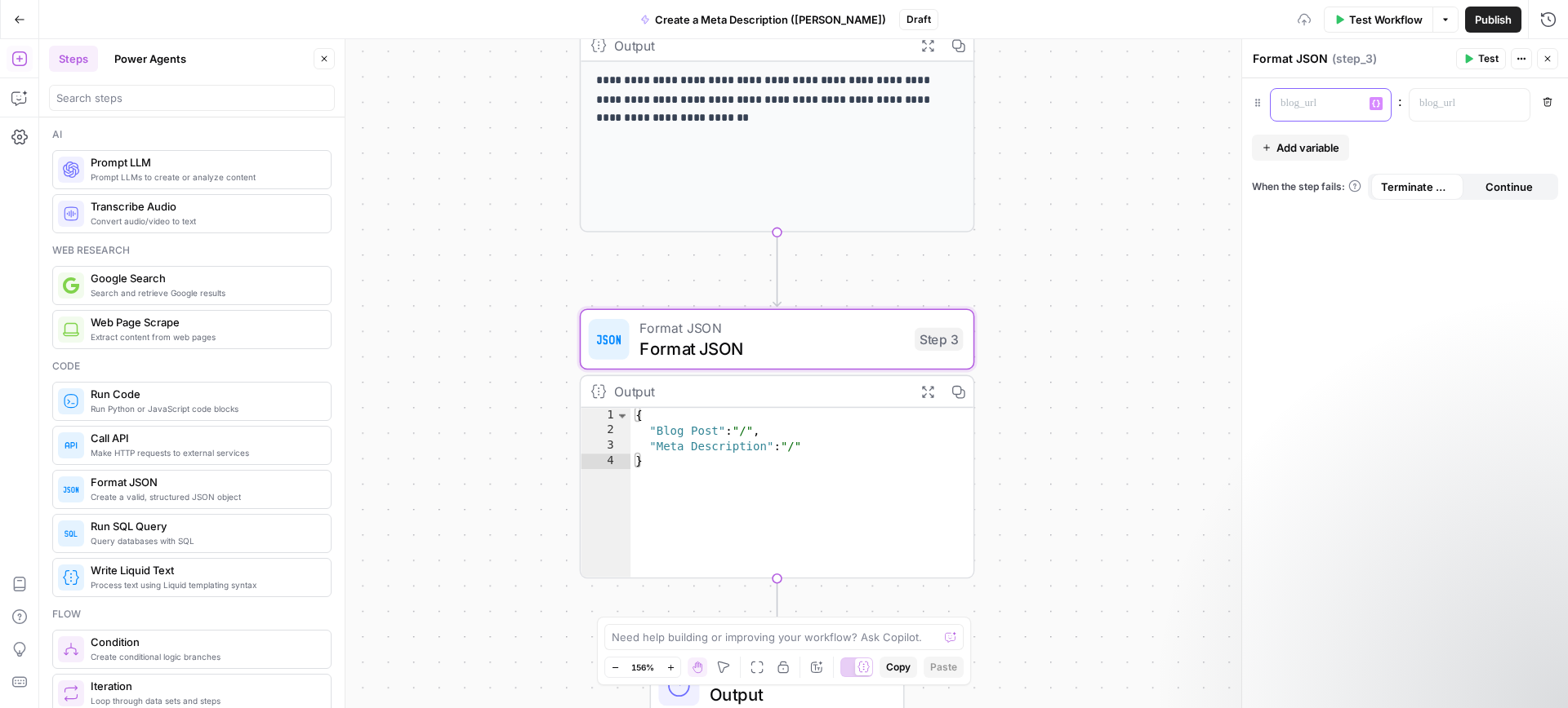
click at [1303, 105] on p at bounding box center [1318, 104] width 75 height 17
click at [1456, 84] on div "******** Variables Menu : Remove Add variable When the step fails: Terminate Wo…" at bounding box center [1405, 393] width 326 height 630
click at [1452, 97] on p at bounding box center [1455, 104] width 75 height 17
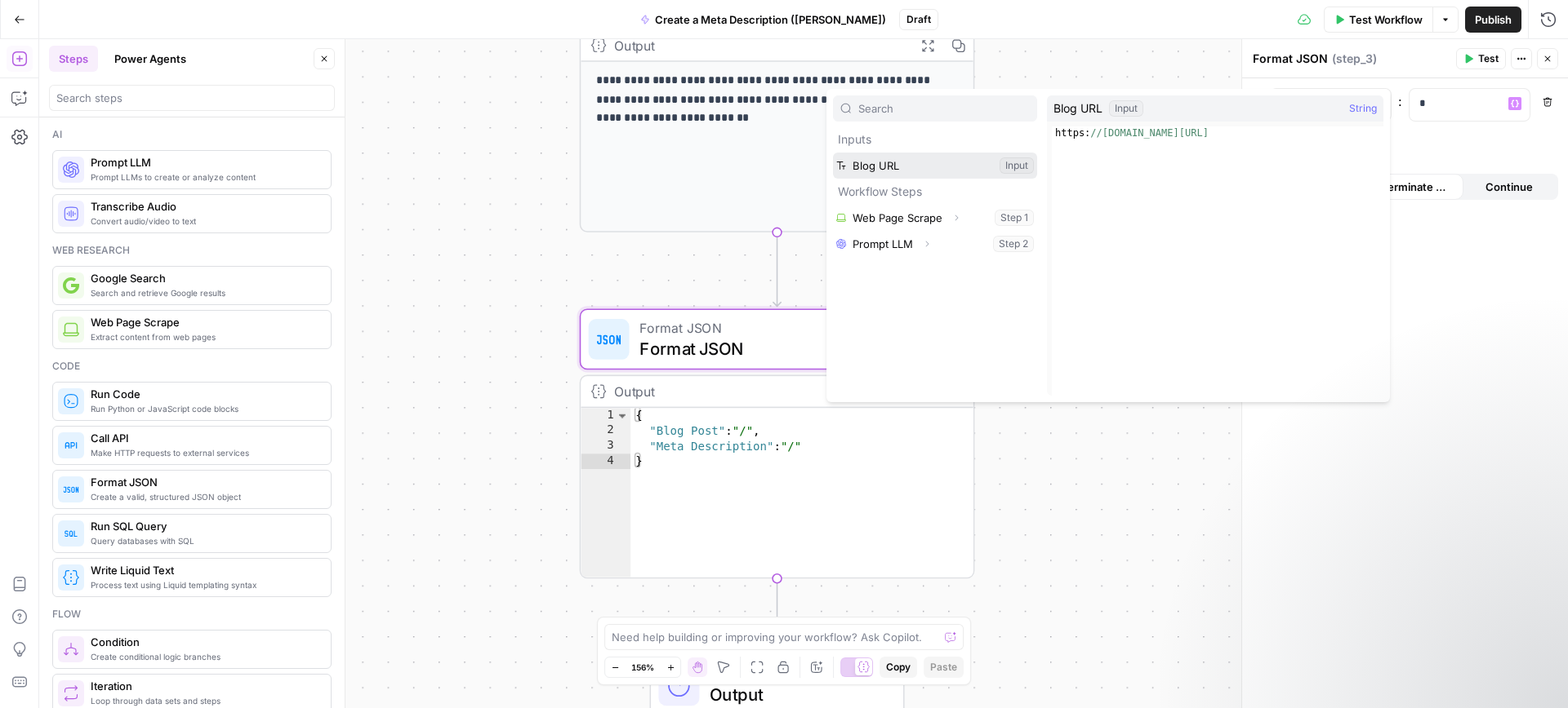
click at [939, 155] on button "Select variable Blog URL" at bounding box center [935, 166] width 204 height 26
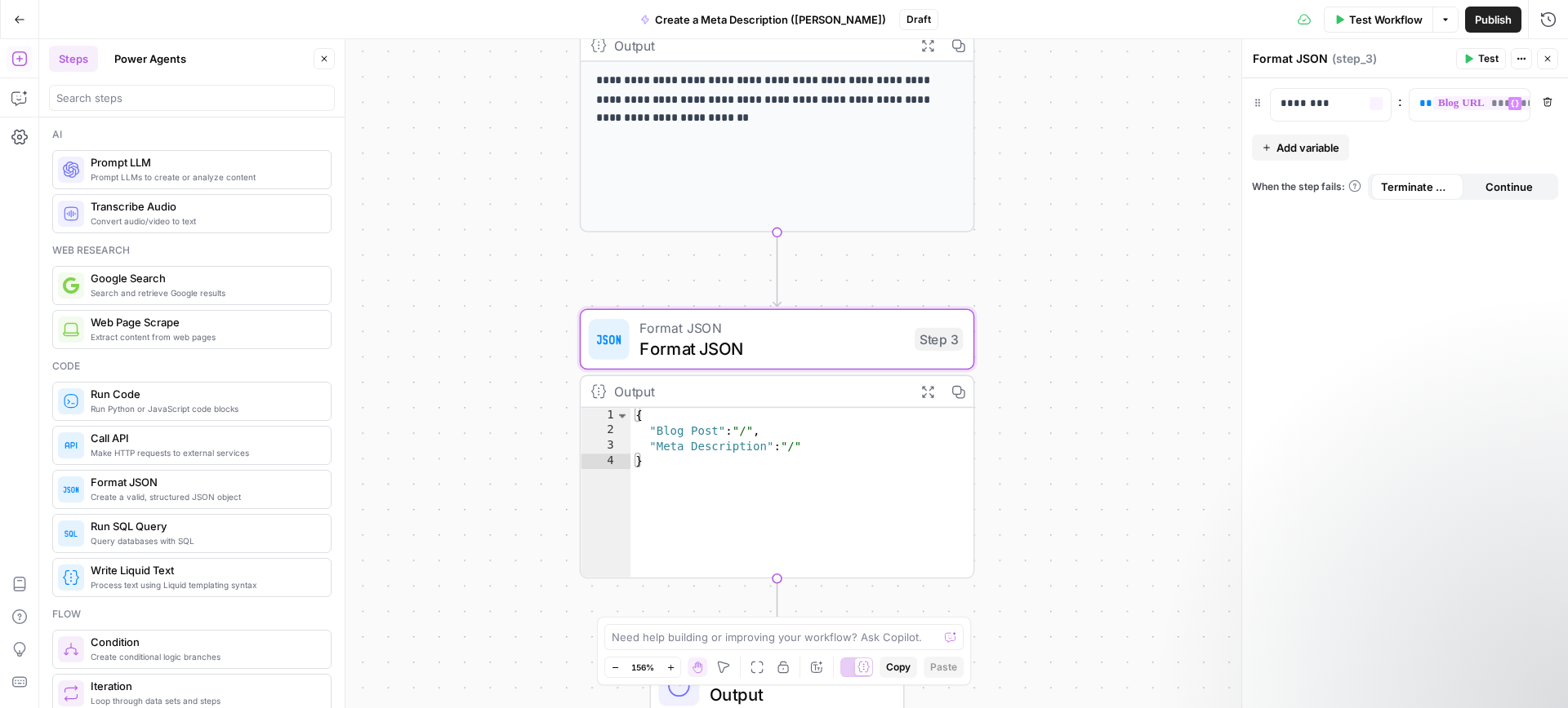
click at [1320, 147] on span "Add variable" at bounding box center [1308, 148] width 63 height 17
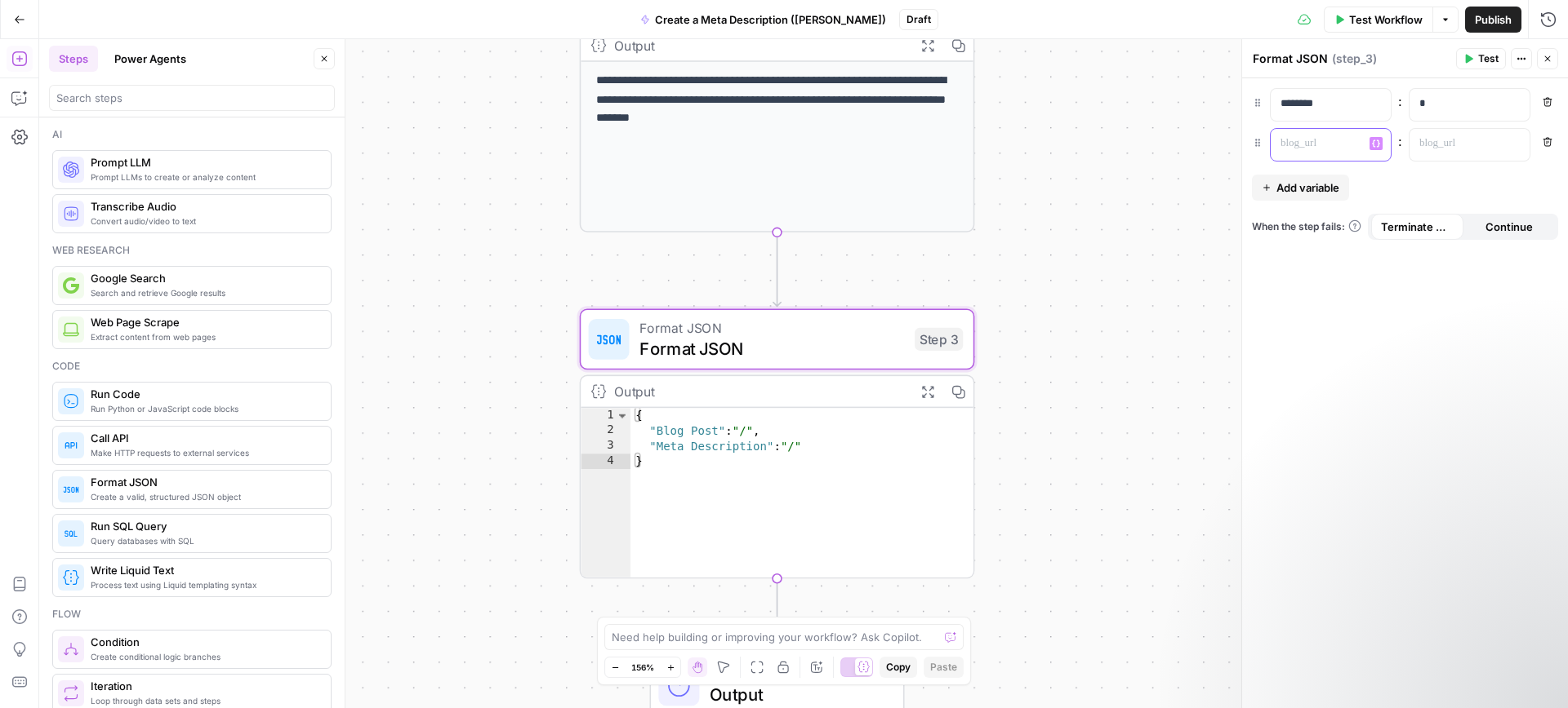
click at [1320, 147] on p at bounding box center [1318, 143] width 75 height 17
click at [1452, 109] on p "*" at bounding box center [1469, 104] width 100 height 17
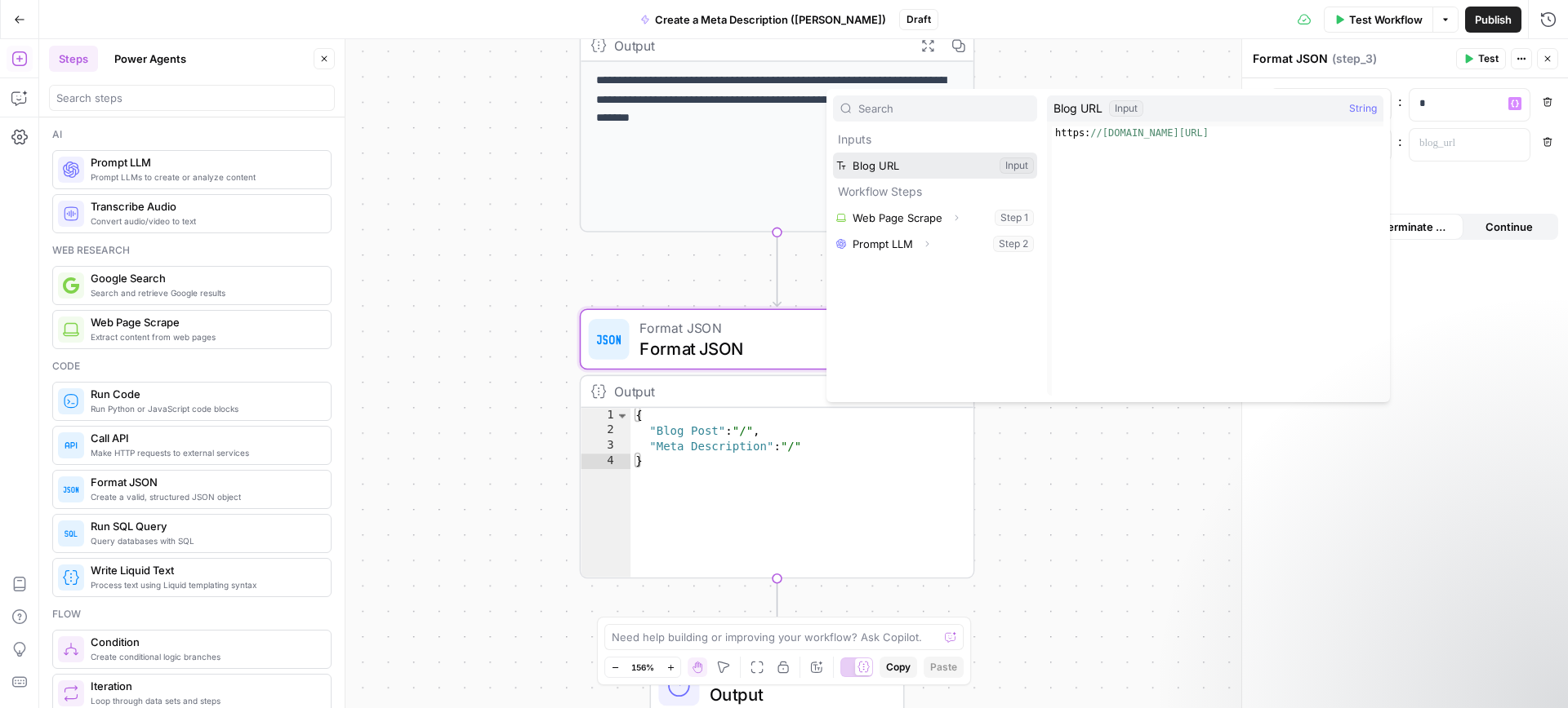
click at [959, 166] on button "Select variable Blog URL" at bounding box center [935, 166] width 204 height 26
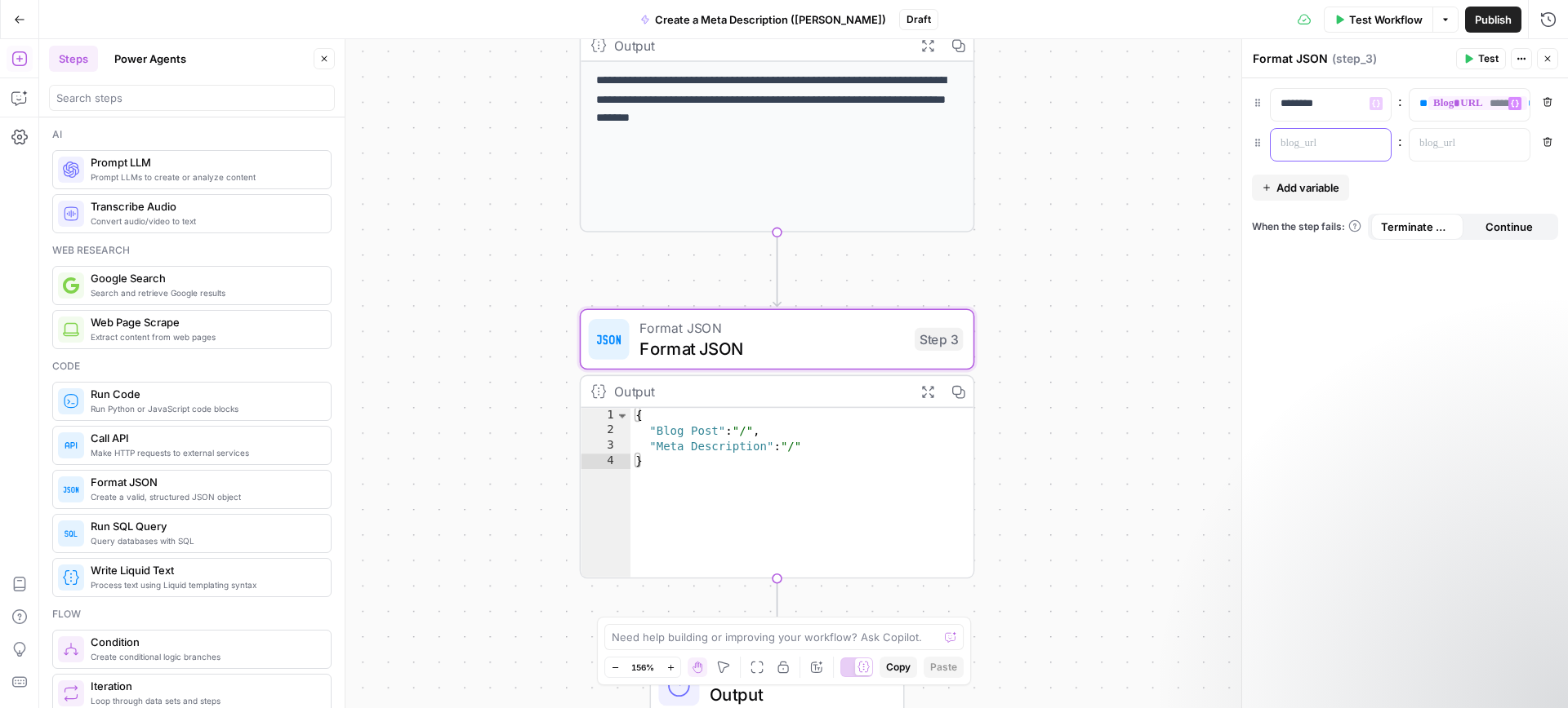
click at [1303, 141] on p at bounding box center [1318, 143] width 75 height 17
click at [1449, 142] on p at bounding box center [1455, 143] width 75 height 17
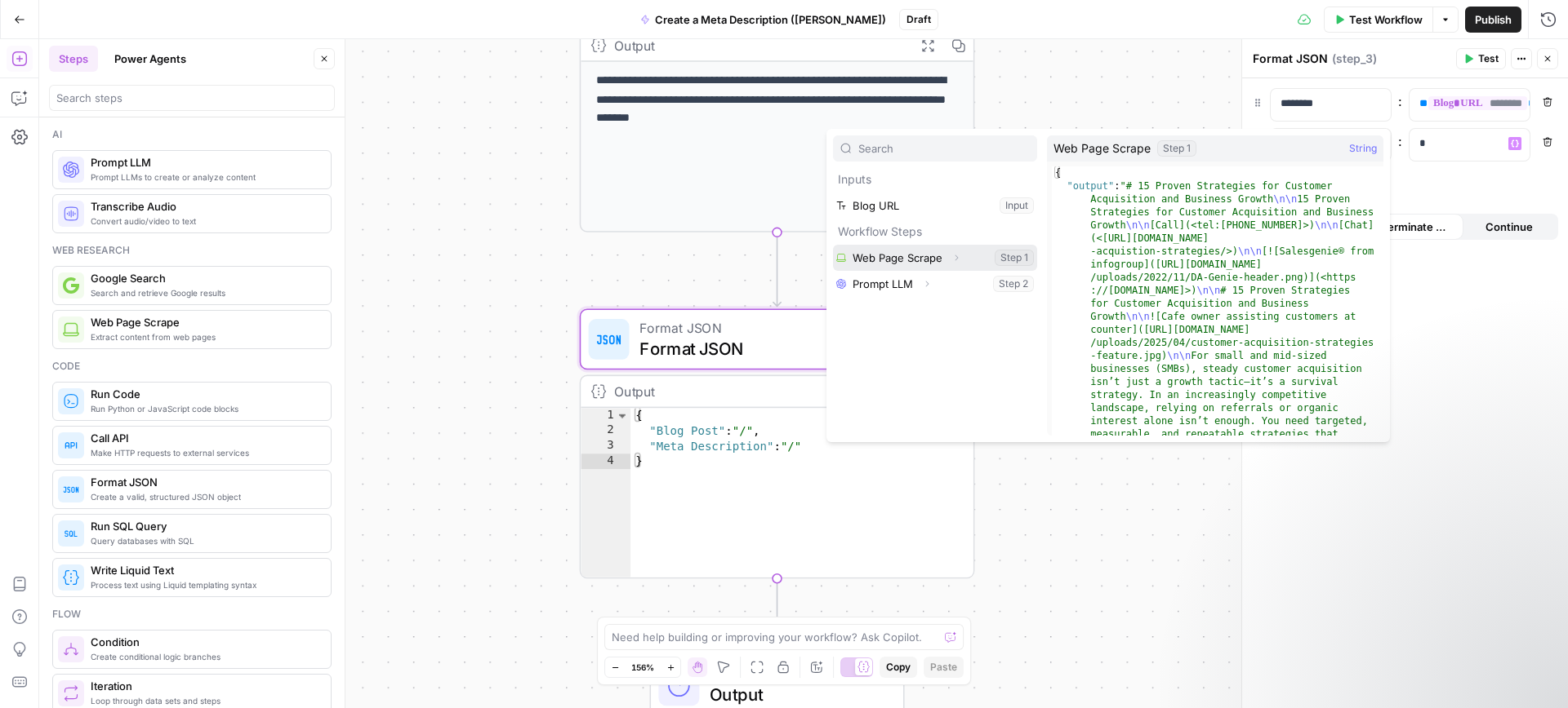
click at [969, 256] on button "Select variable Web Page Scrape" at bounding box center [935, 258] width 204 height 26
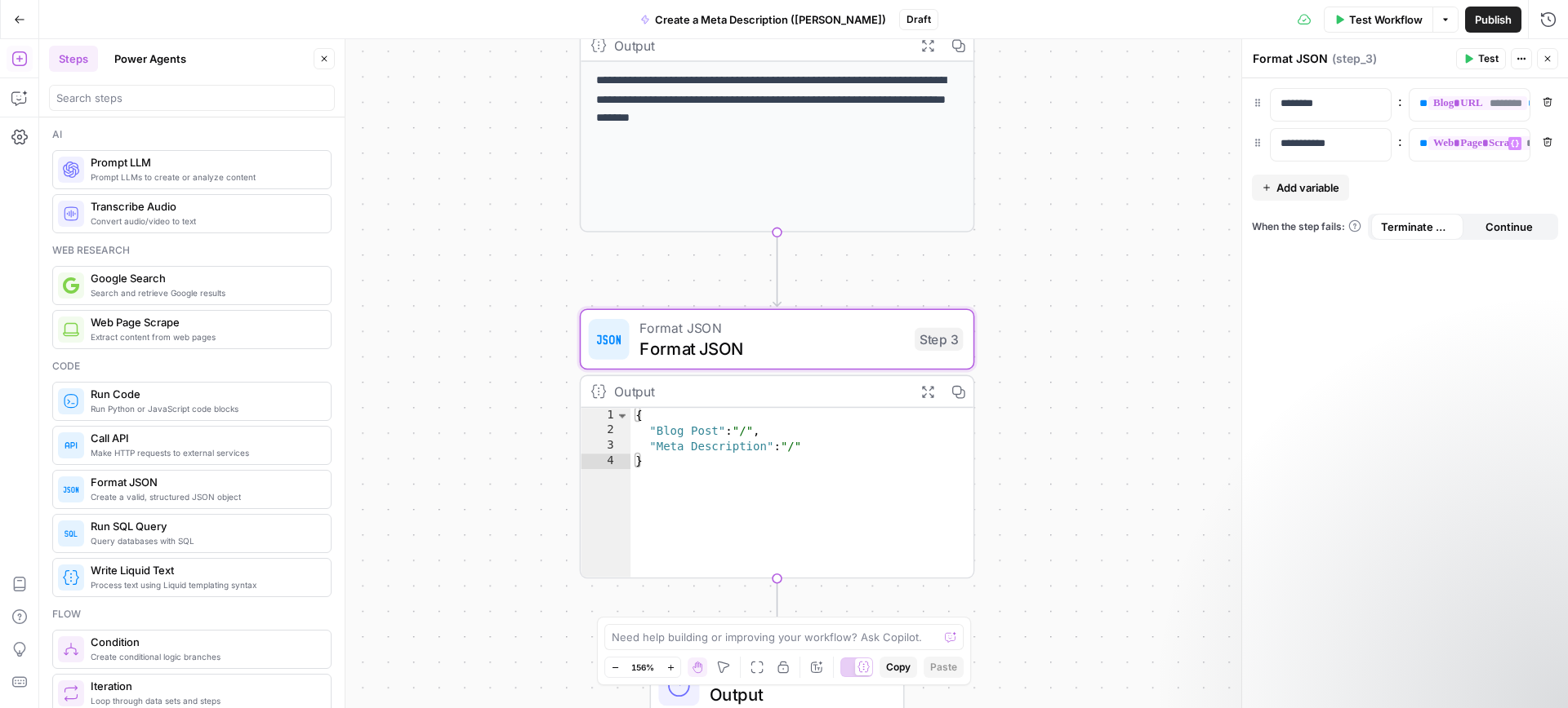
click at [1310, 194] on span "Add variable" at bounding box center [1308, 187] width 63 height 17
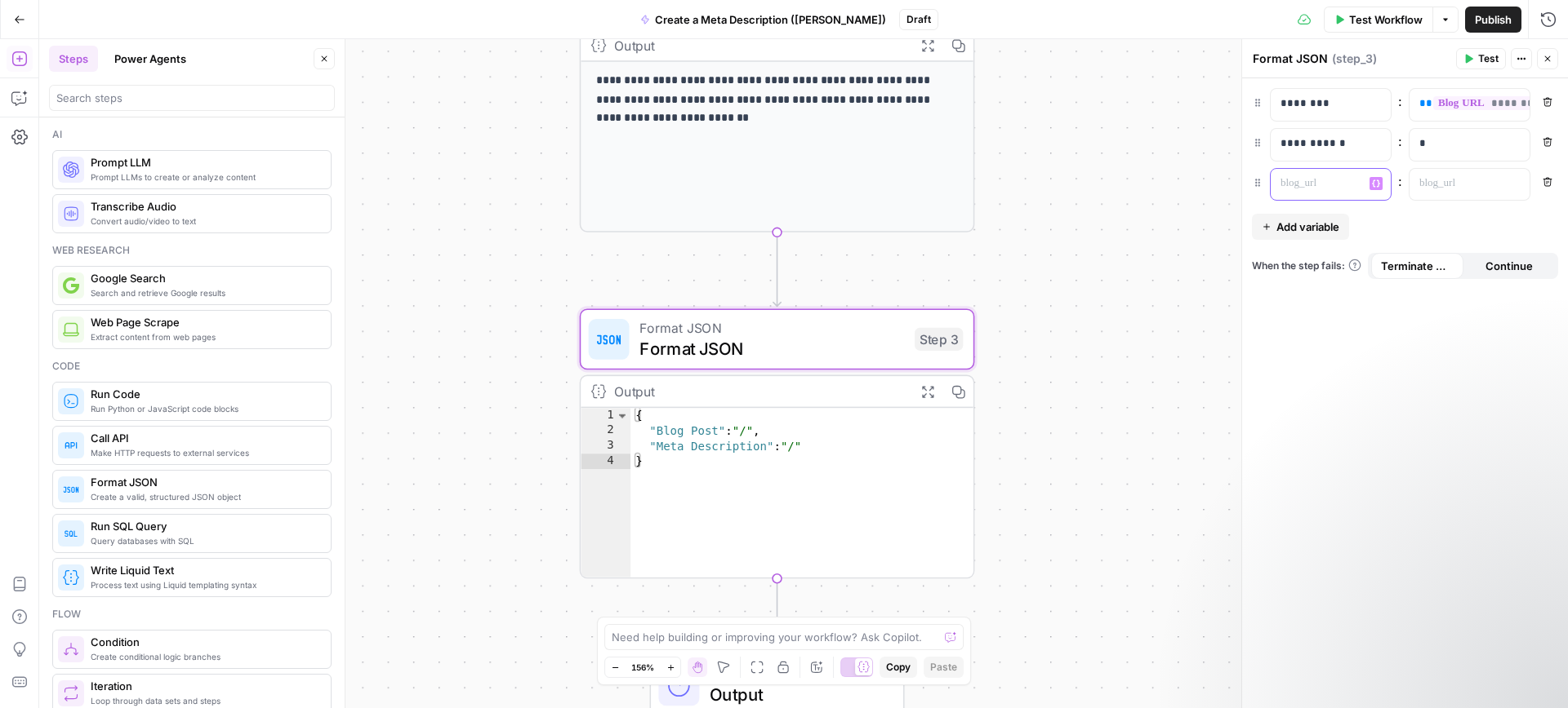
click at [1301, 189] on p at bounding box center [1318, 184] width 75 height 17
click at [1447, 190] on p at bounding box center [1455, 184] width 75 height 17
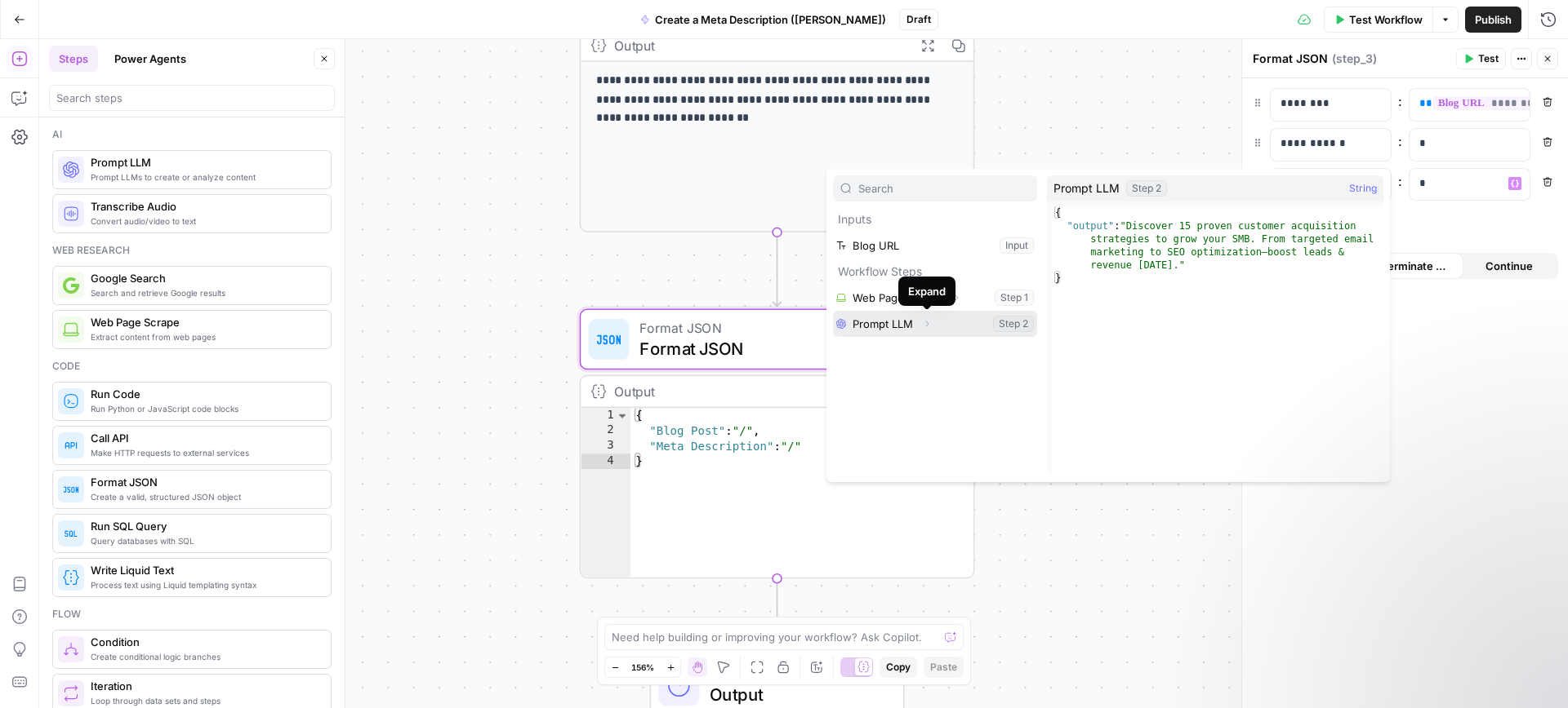
click at [909, 326] on button "Select variable Prompt LLM" at bounding box center [935, 324] width 204 height 26
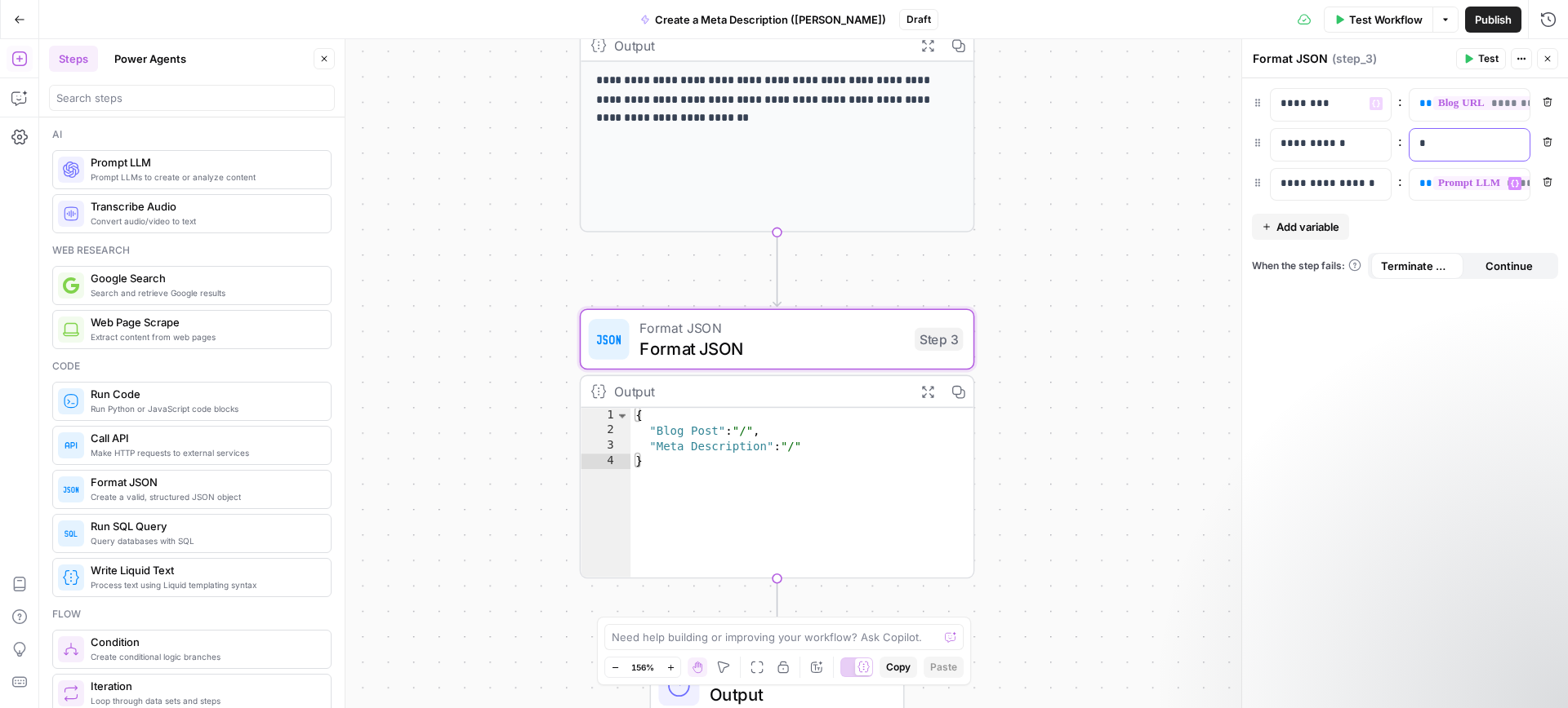
click at [1447, 145] on p "*" at bounding box center [1469, 143] width 100 height 17
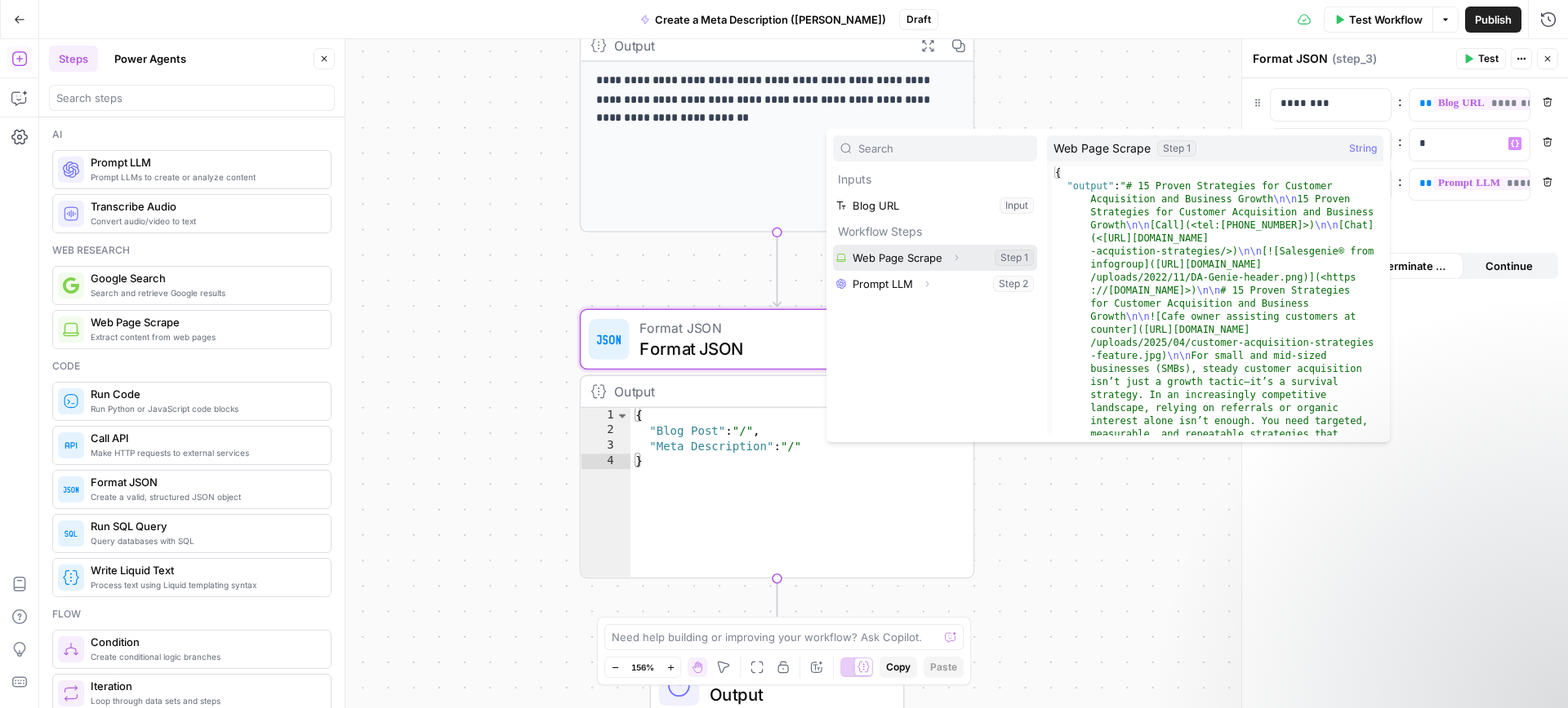
click at [896, 255] on button "Select variable Web Page Scrape" at bounding box center [935, 258] width 204 height 26
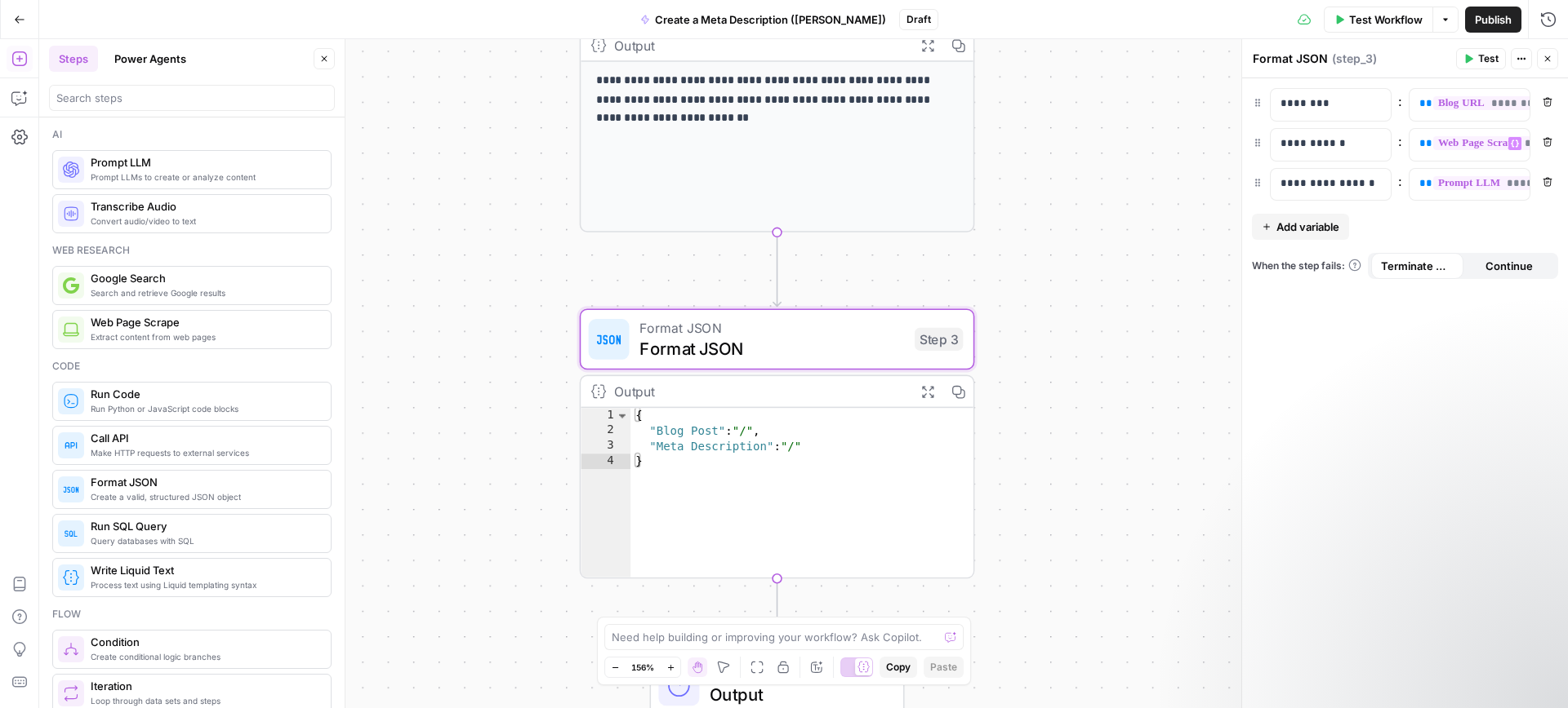
click at [1475, 61] on button "Test" at bounding box center [1480, 59] width 50 height 21
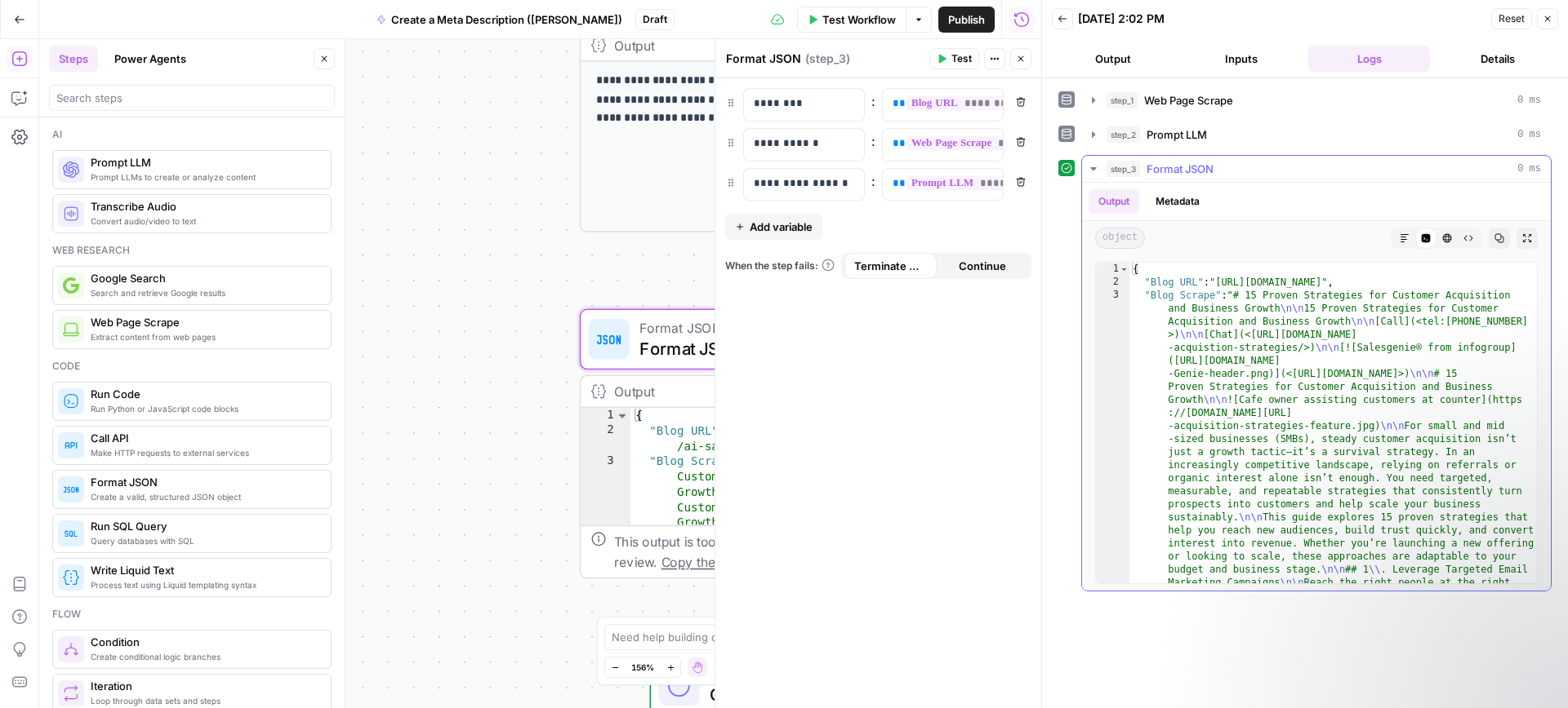
click at [1090, 167] on icon "button" at bounding box center [1093, 169] width 13 height 13
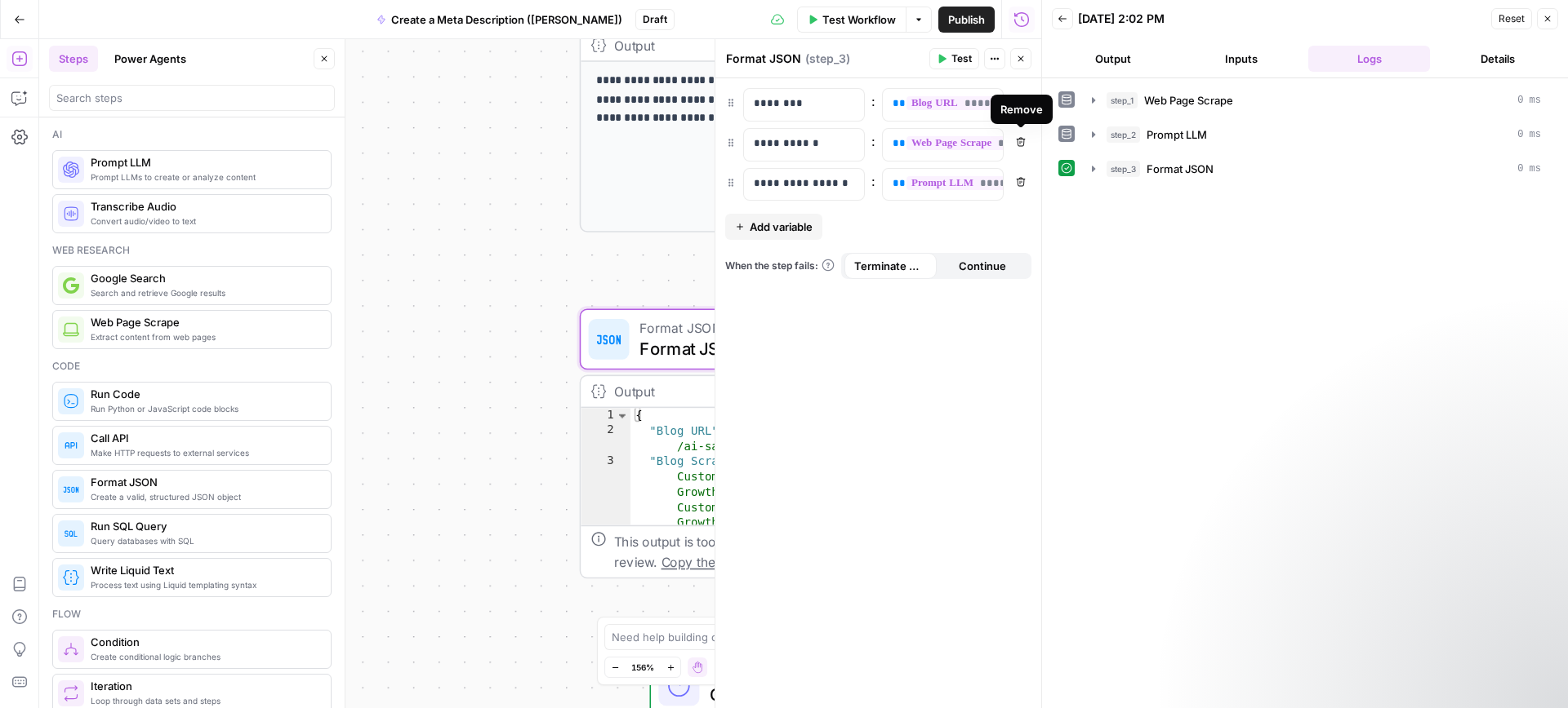
click at [1020, 143] on icon "button" at bounding box center [1020, 141] width 10 height 10
